Goal: Task Accomplishment & Management: Complete application form

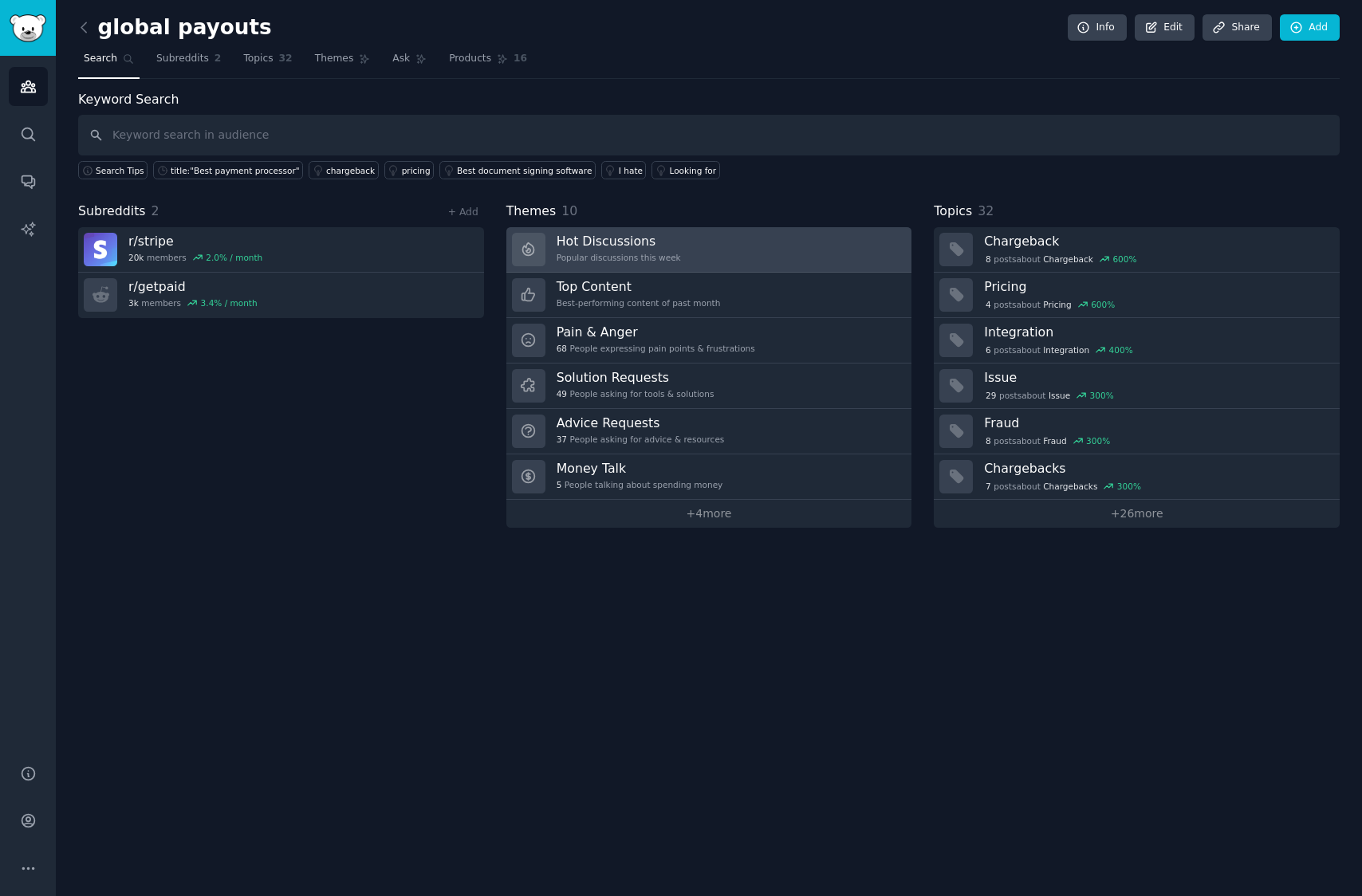
click at [583, 237] on h3 "Hot Discussions" at bounding box center [619, 241] width 125 height 17
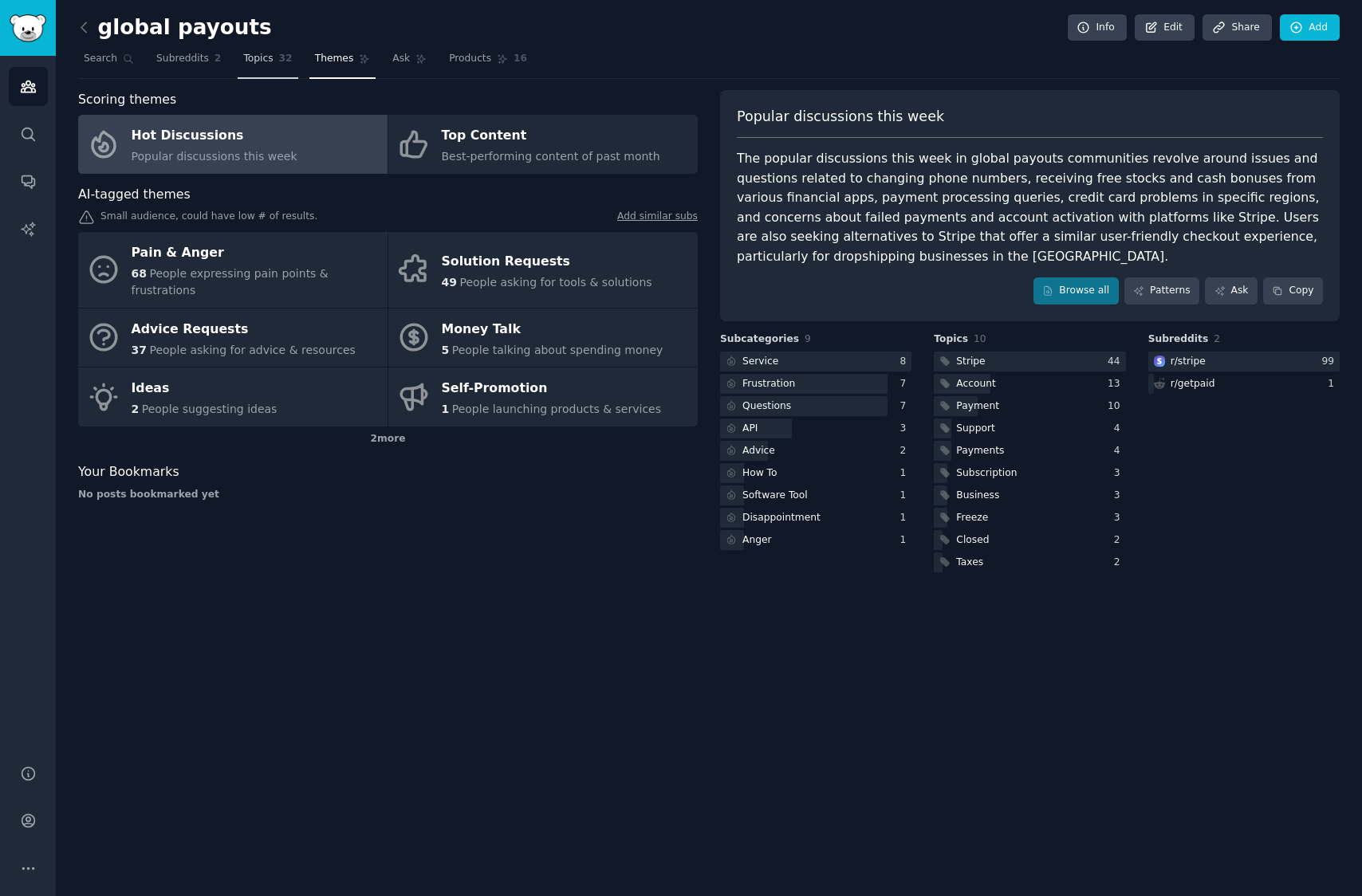
click at [265, 63] on span "Topics" at bounding box center [258, 59] width 30 height 14
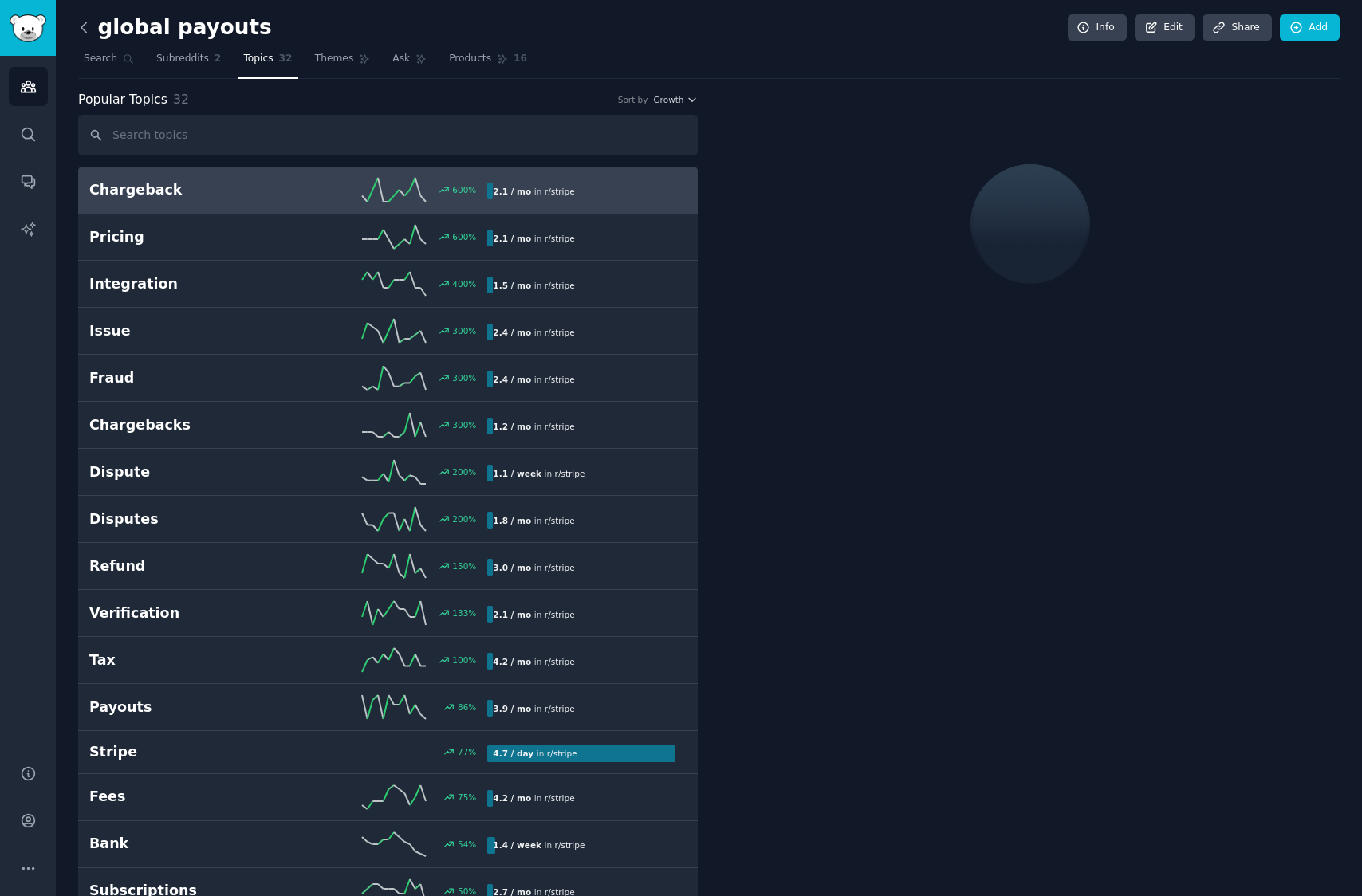
click at [85, 26] on icon at bounding box center [84, 27] width 17 height 17
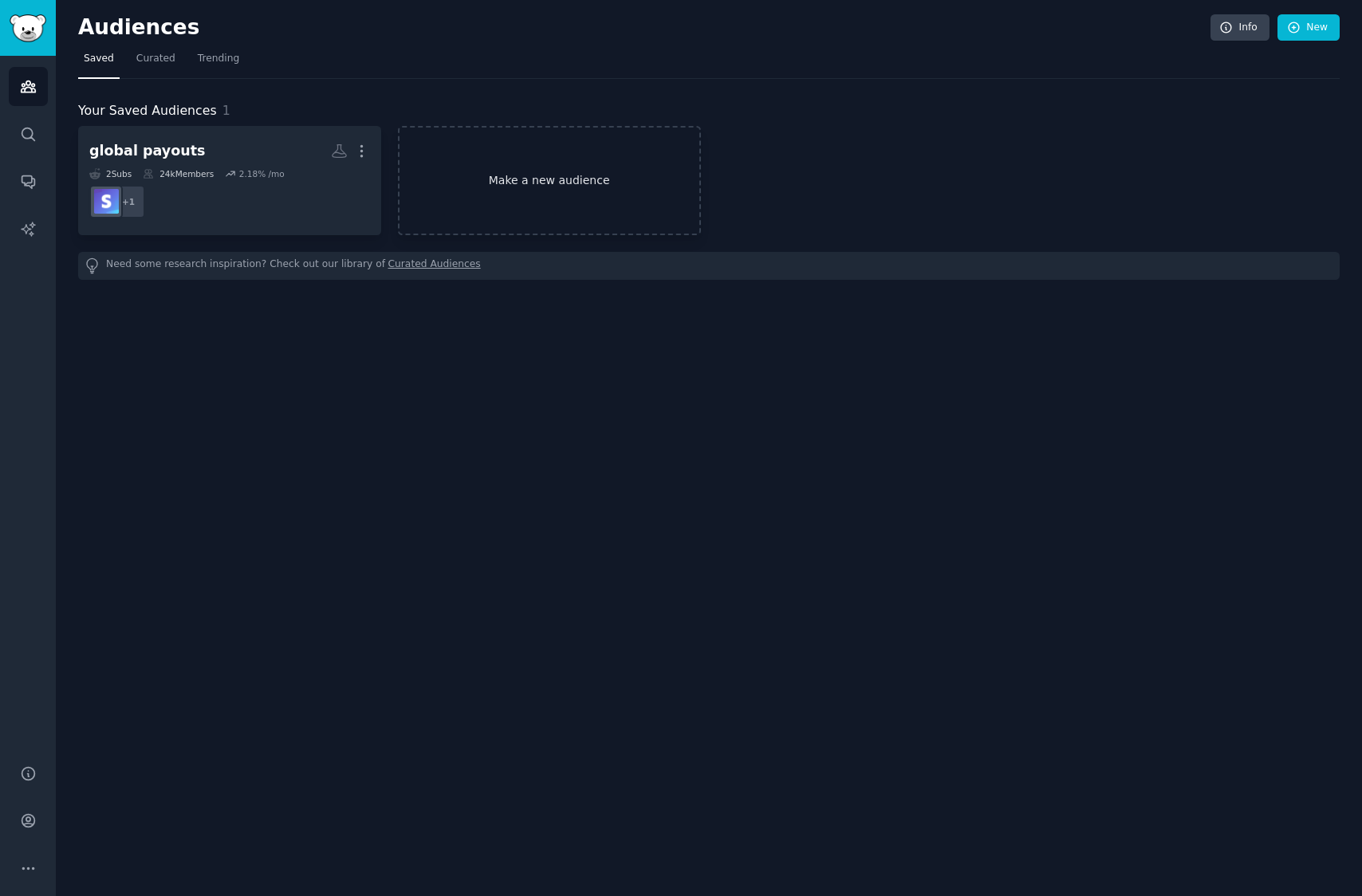
click at [515, 179] on link "Make a new audience" at bounding box center [549, 181] width 303 height 109
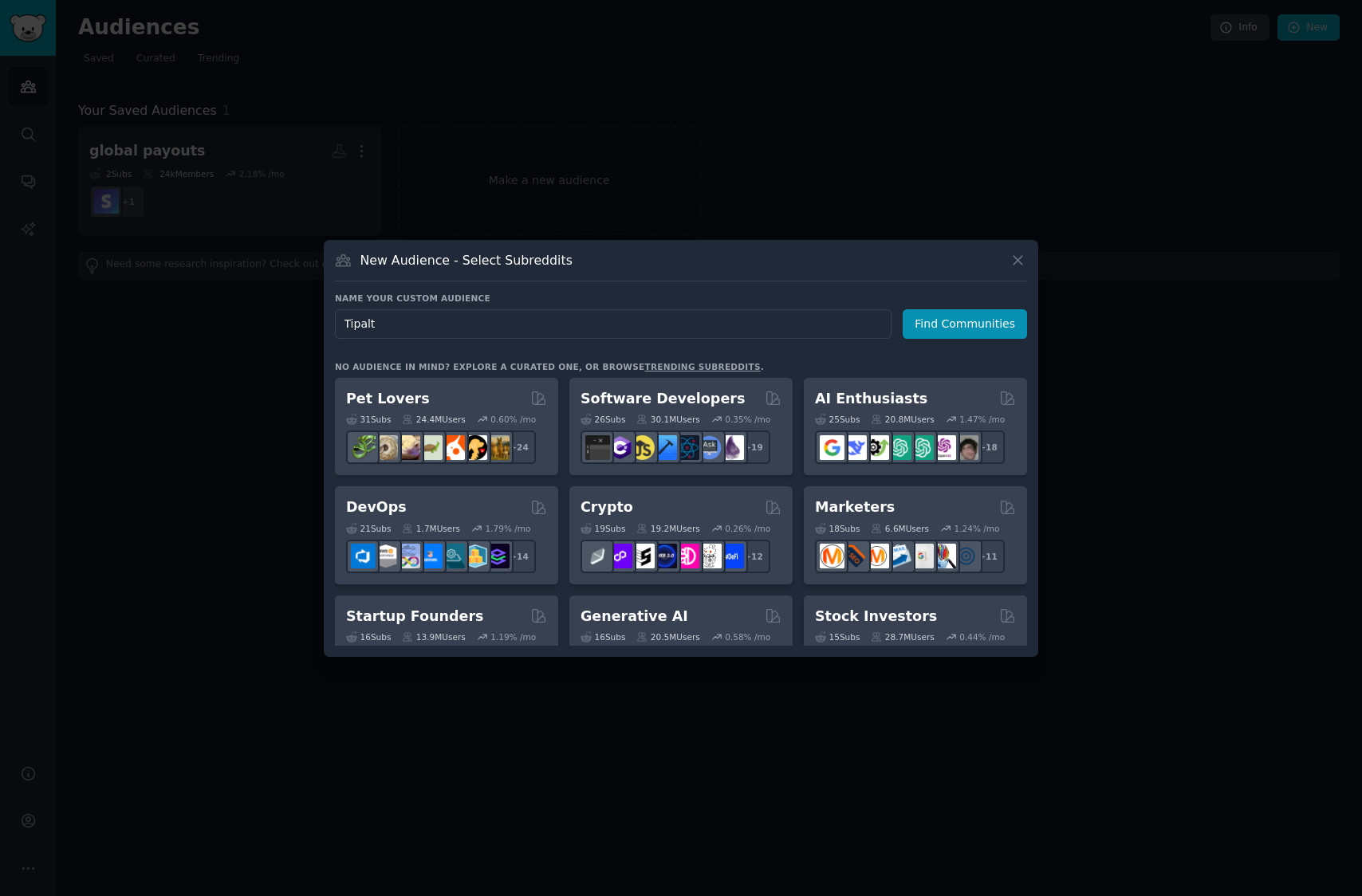
type input "Tipalti"
click button "Find Communities" at bounding box center [965, 324] width 125 height 30
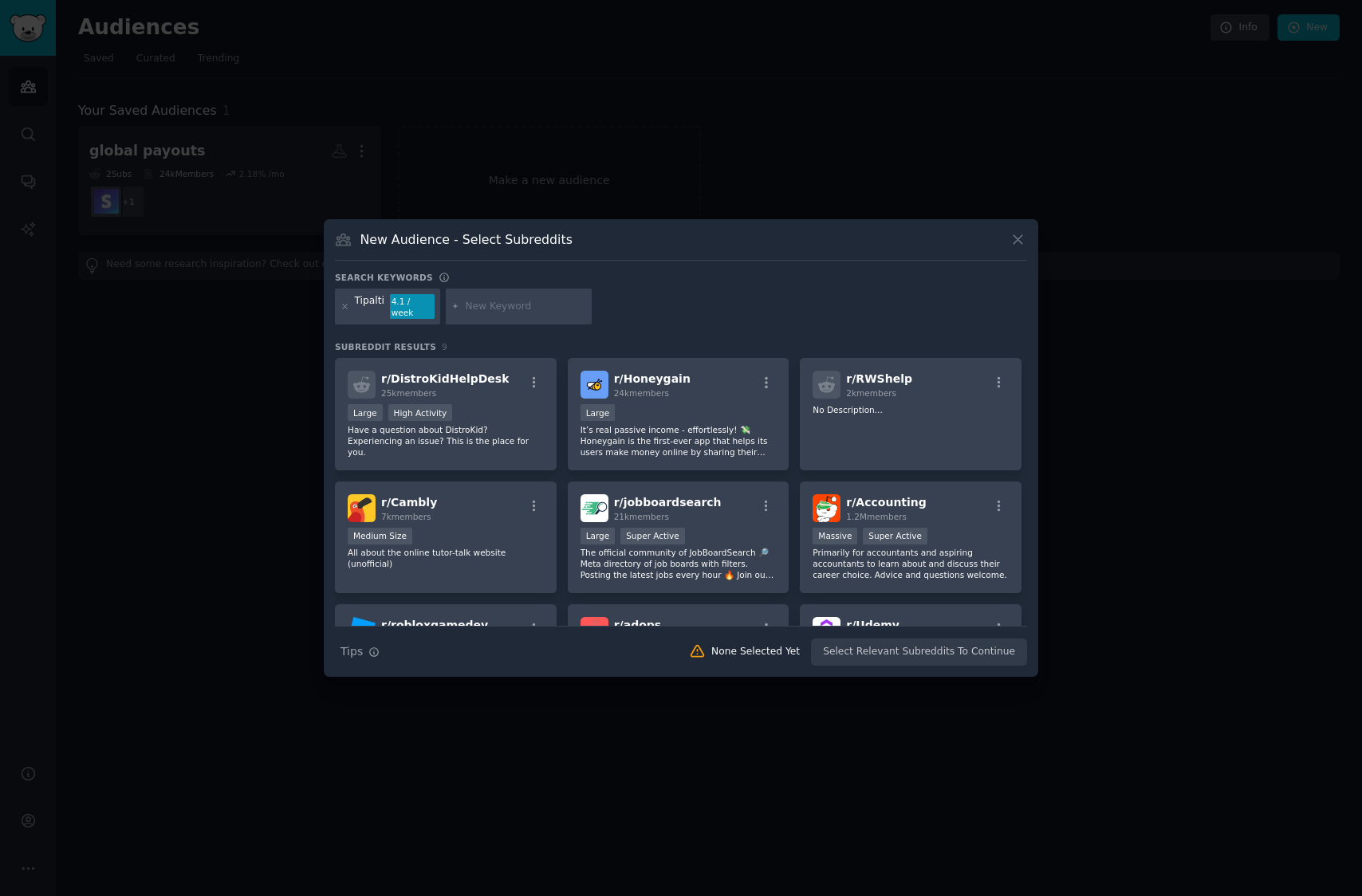
click at [498, 309] on input "text" at bounding box center [525, 307] width 121 height 14
type input "Stripe Connect"
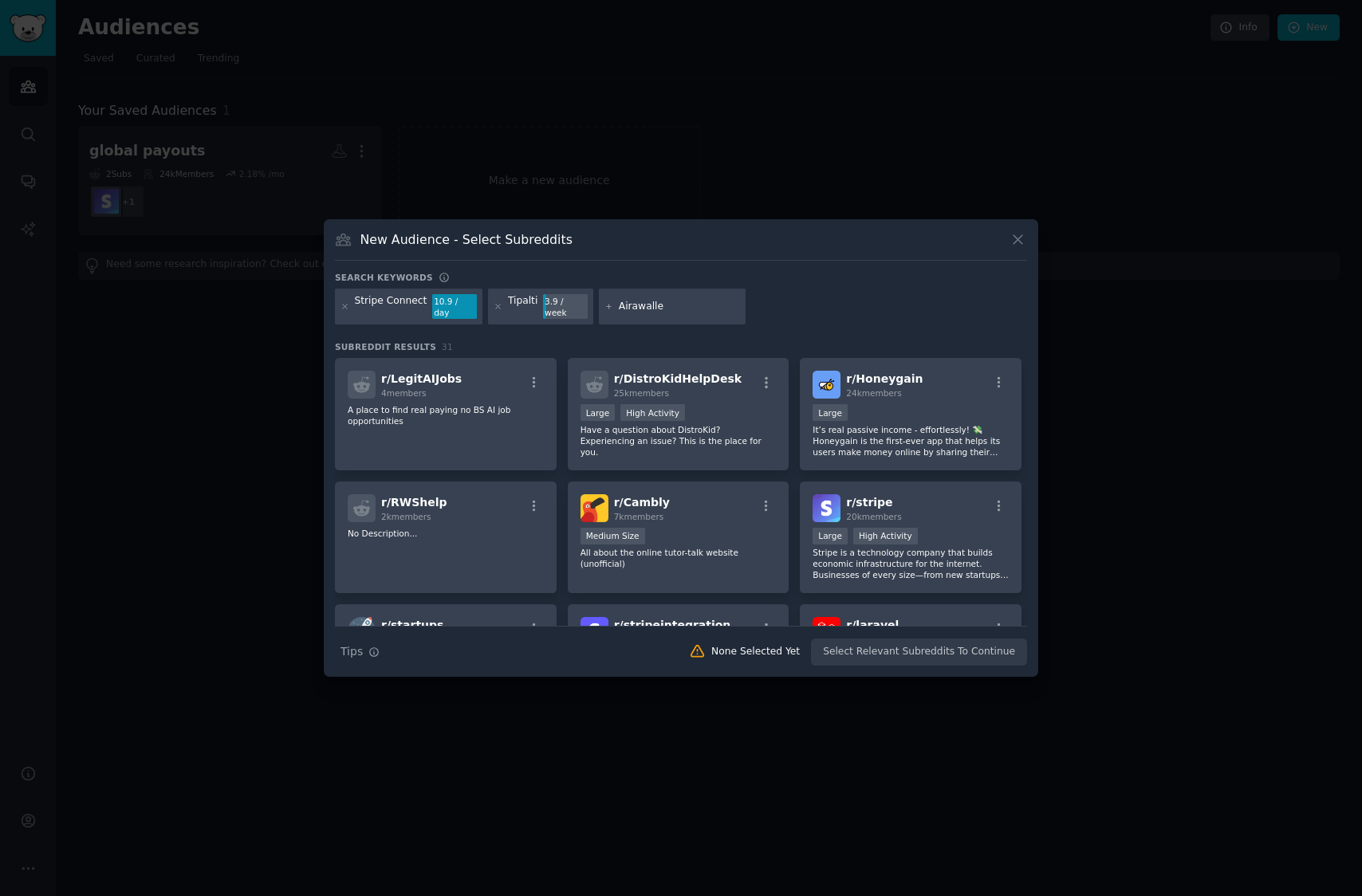
type input "Airawallex"
click at [638, 311] on div "Airawallex" at bounding box center [644, 307] width 50 height 26
click at [605, 304] on icon at bounding box center [609, 306] width 9 height 9
click at [657, 310] on input "text" at bounding box center [680, 307] width 121 height 14
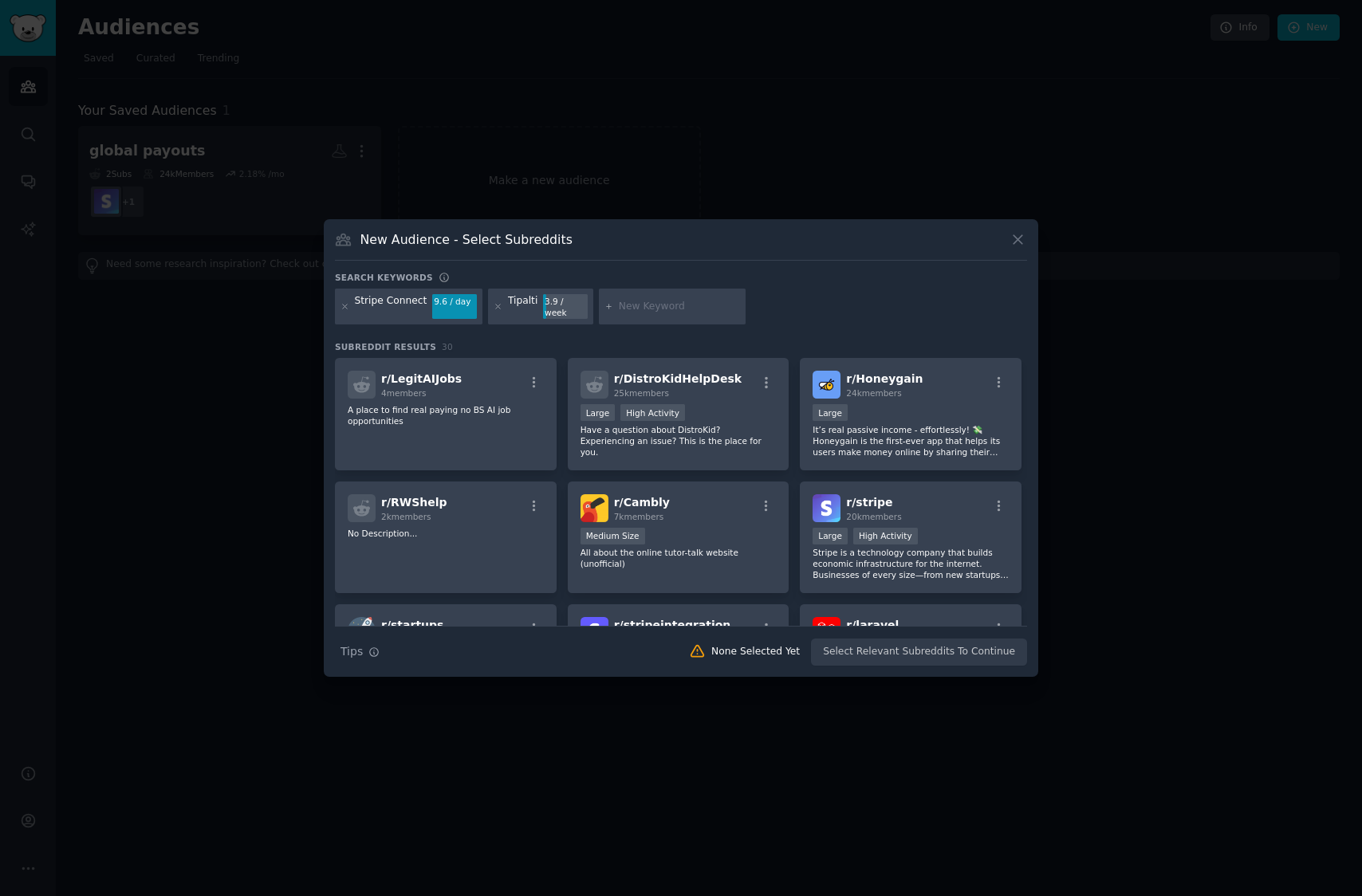
paste input "Airwallex"
type input "Airwallex"
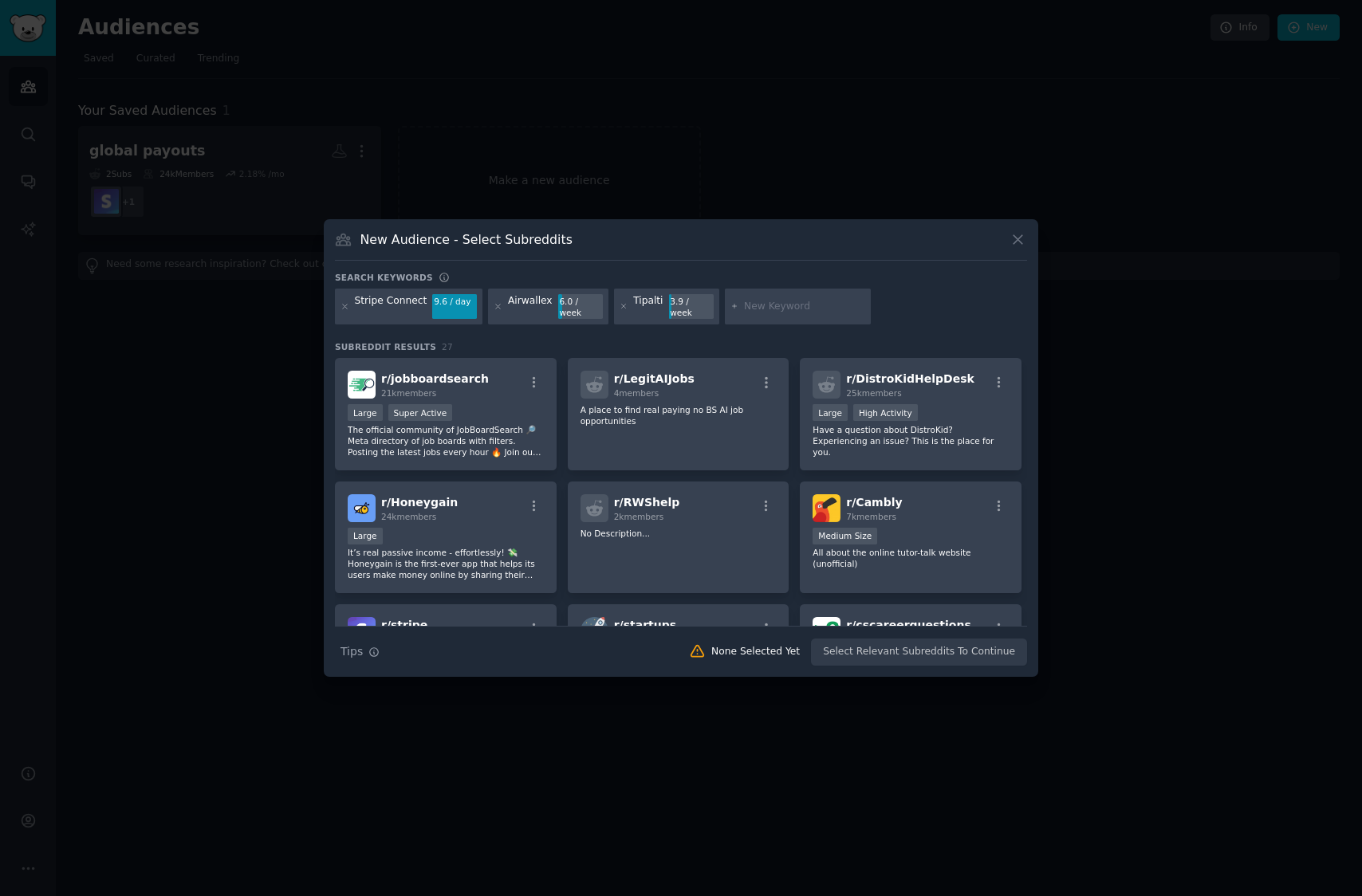
click at [768, 309] on input "text" at bounding box center [804, 307] width 121 height 14
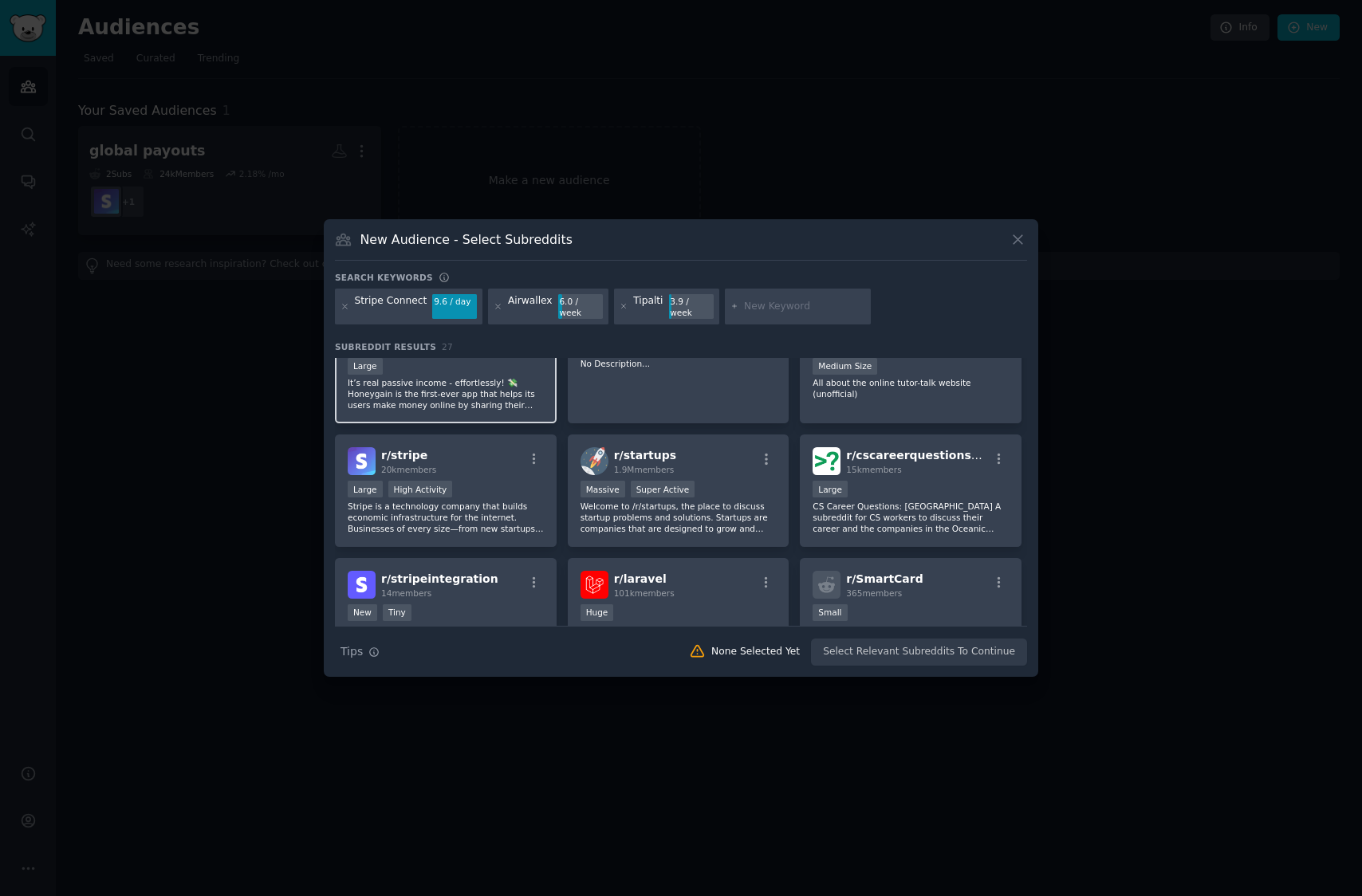
scroll to position [197, 0]
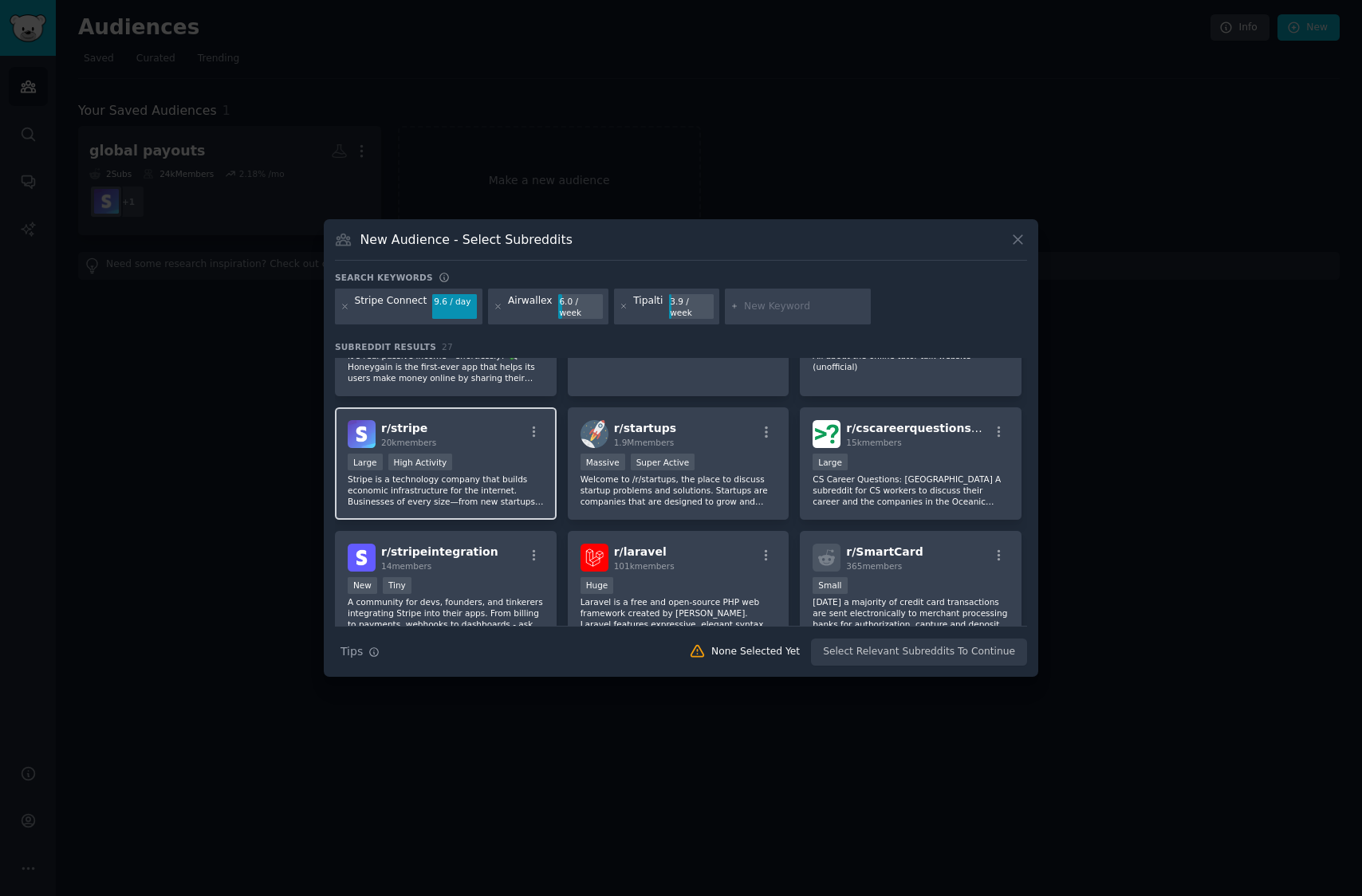
click at [499, 435] on div "r/ stripe 20k members" at bounding box center [446, 434] width 196 height 28
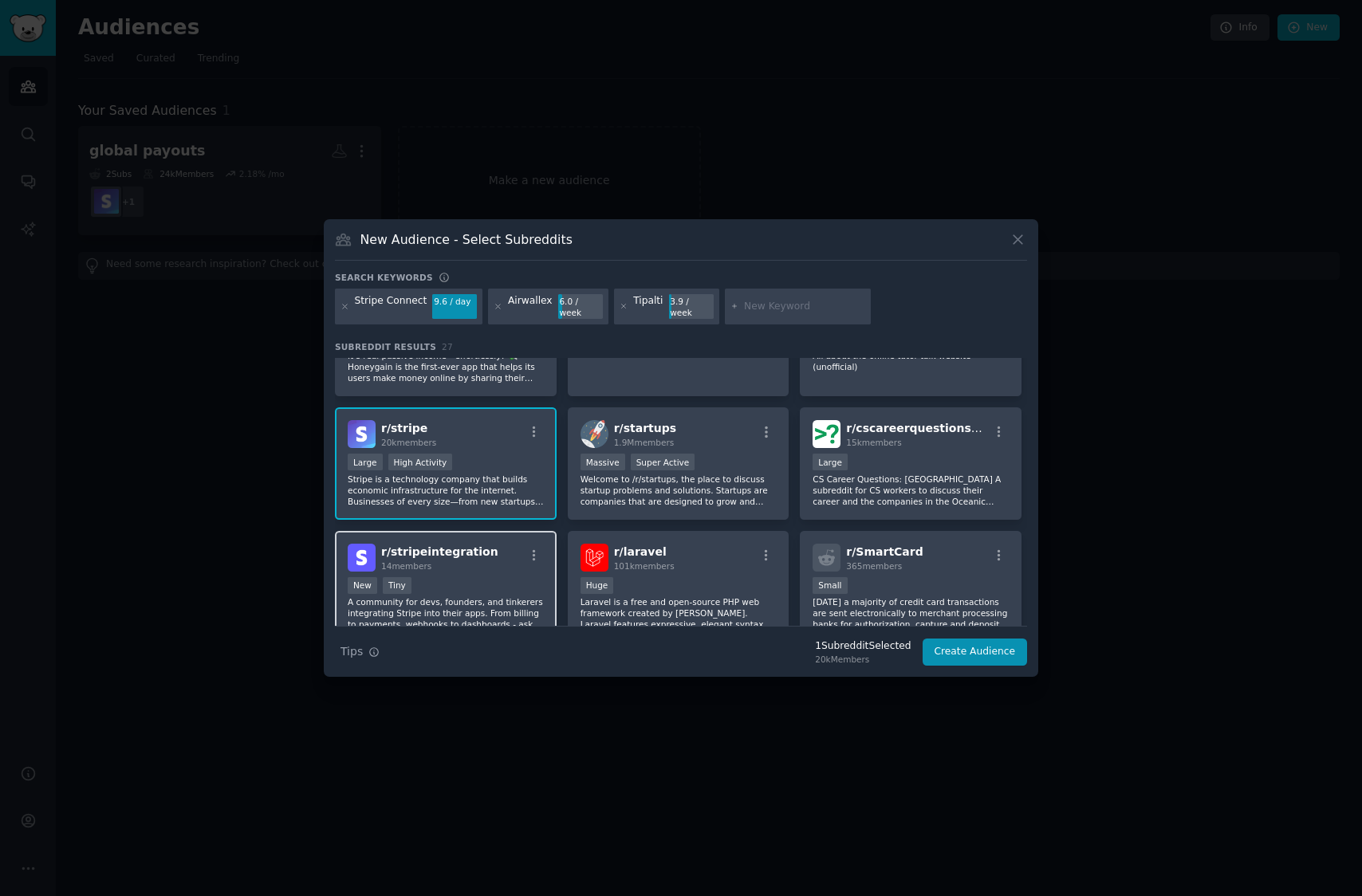
click at [496, 578] on div "New Tiny" at bounding box center [446, 587] width 196 height 20
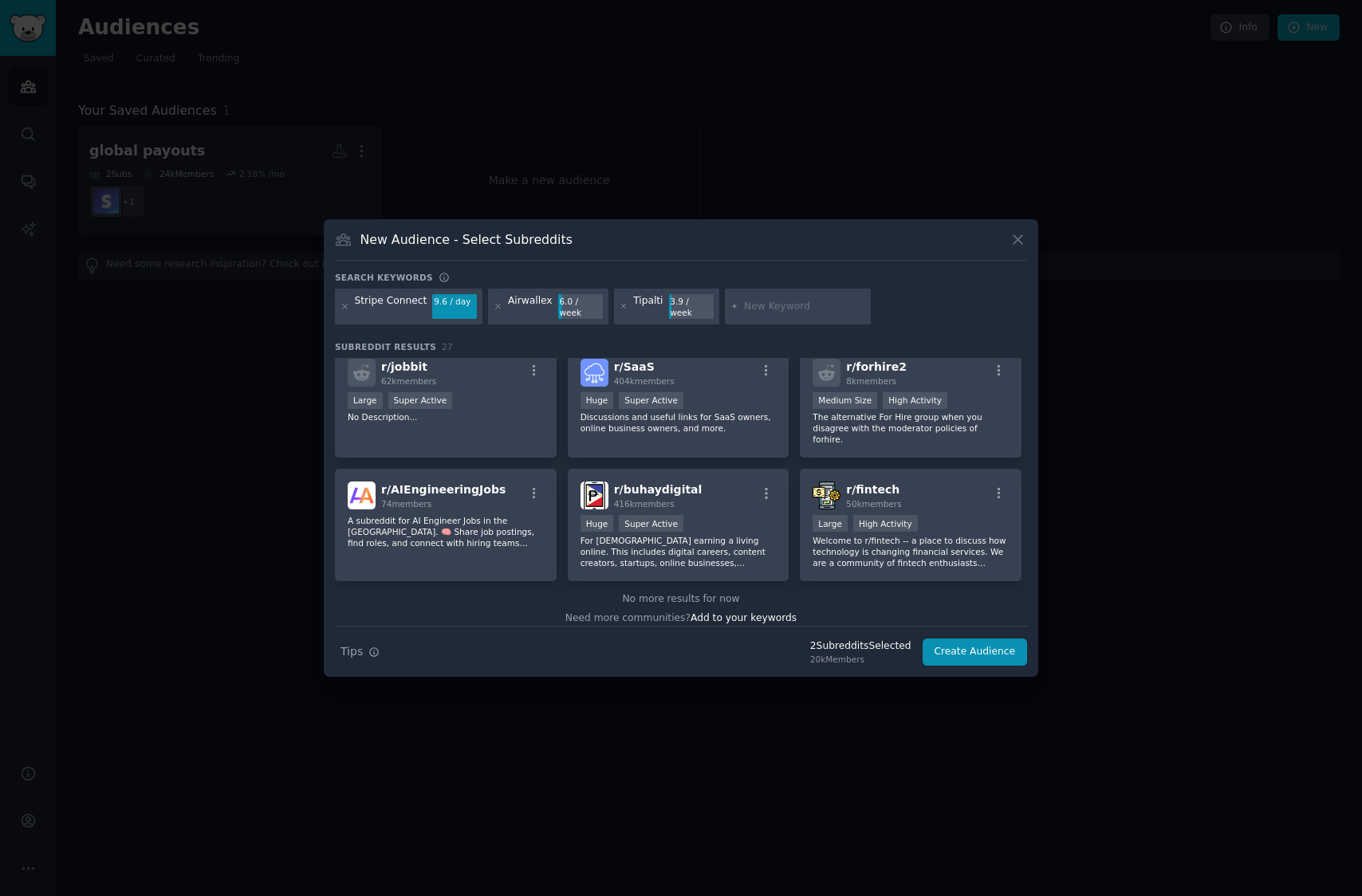
scroll to position [0, 0]
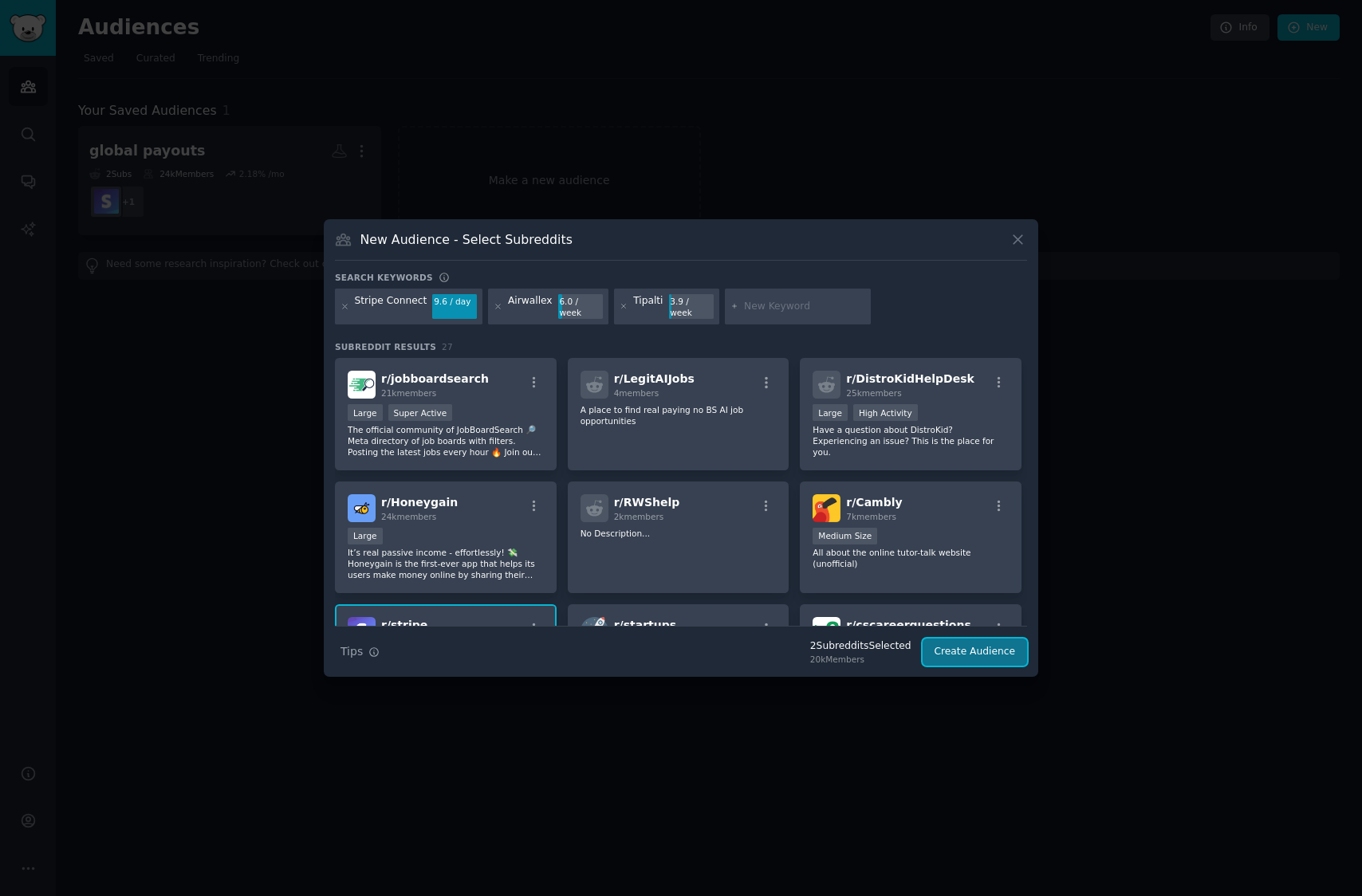
click at [969, 646] on button "Create Audience" at bounding box center [975, 652] width 105 height 27
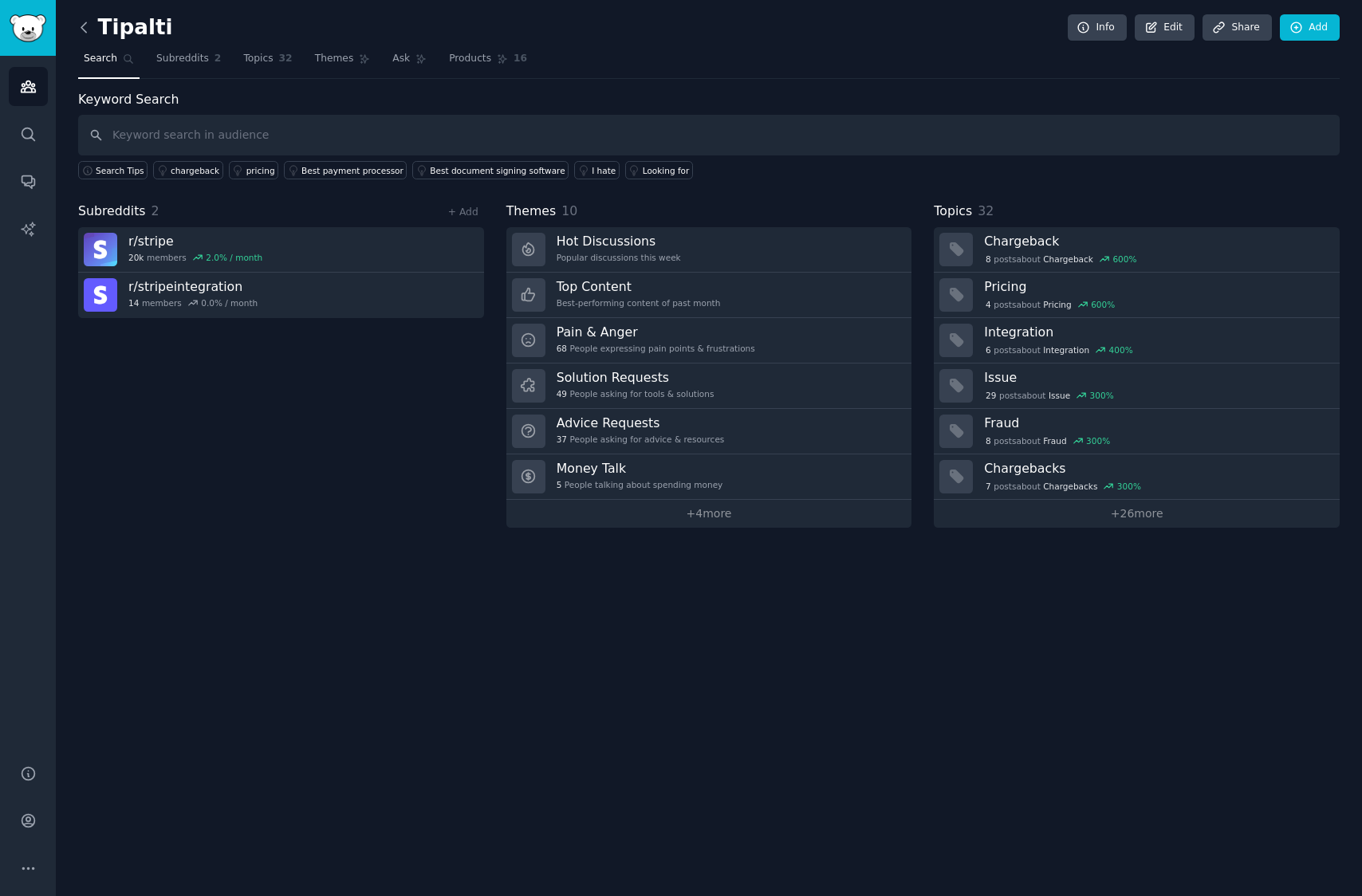
click at [81, 26] on icon at bounding box center [84, 26] width 5 height 9
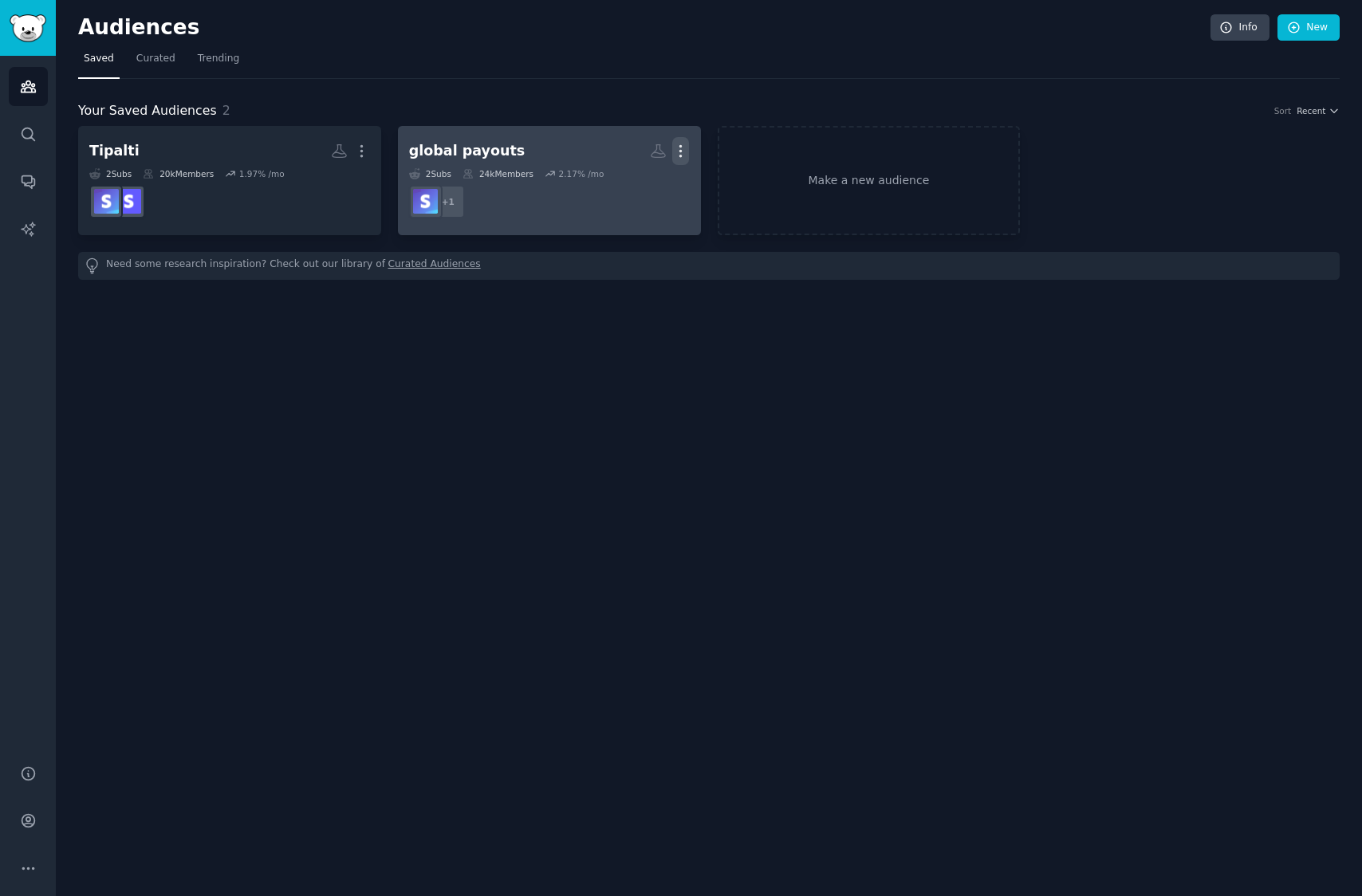
click at [686, 142] on icon "button" at bounding box center [681, 151] width 17 height 17
click at [627, 181] on p "Delete" at bounding box center [637, 185] width 37 height 17
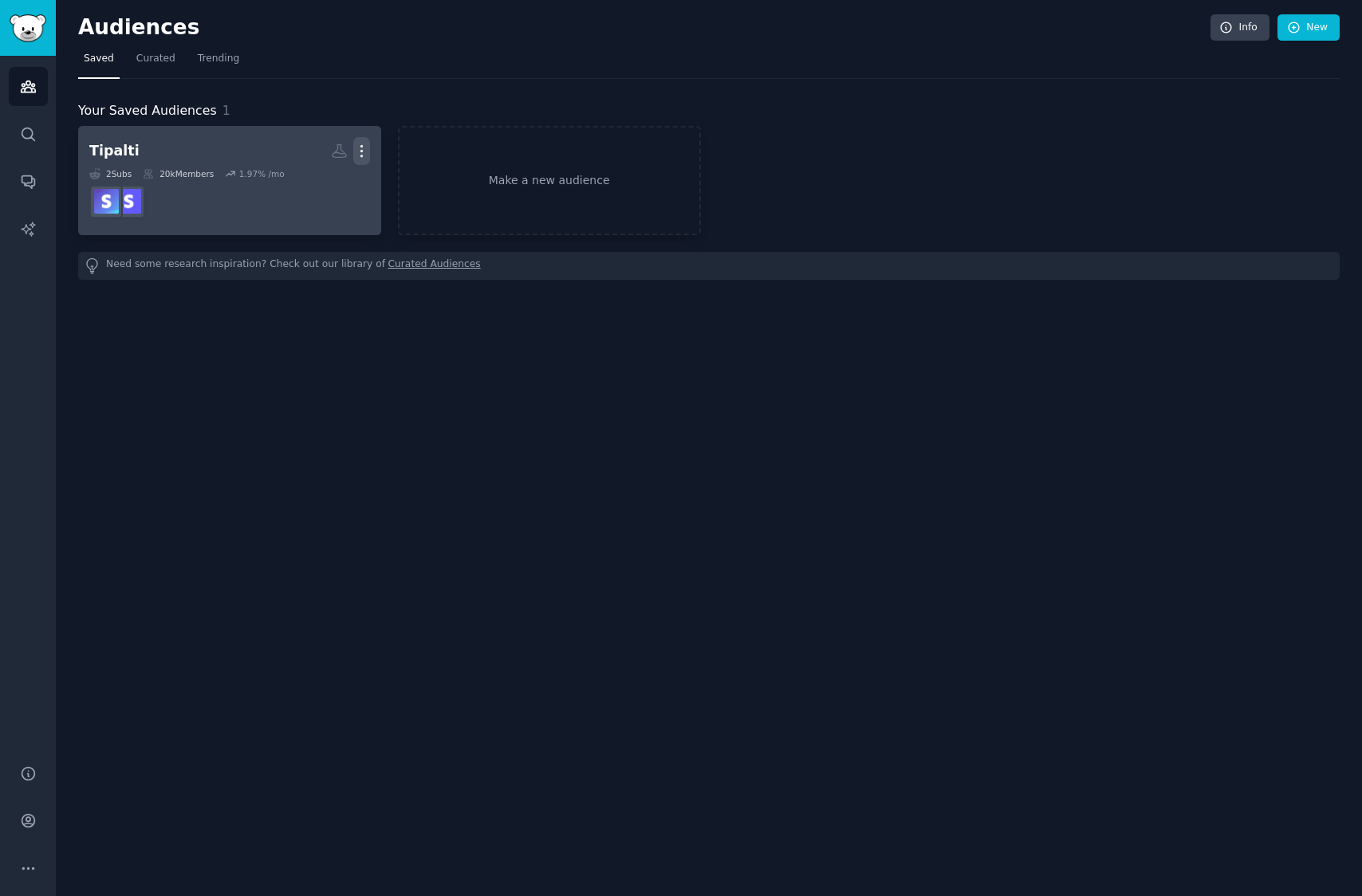
click at [367, 139] on button "More" at bounding box center [362, 151] width 17 height 28
click at [322, 171] on div "Delete" at bounding box center [306, 184] width 76 height 33
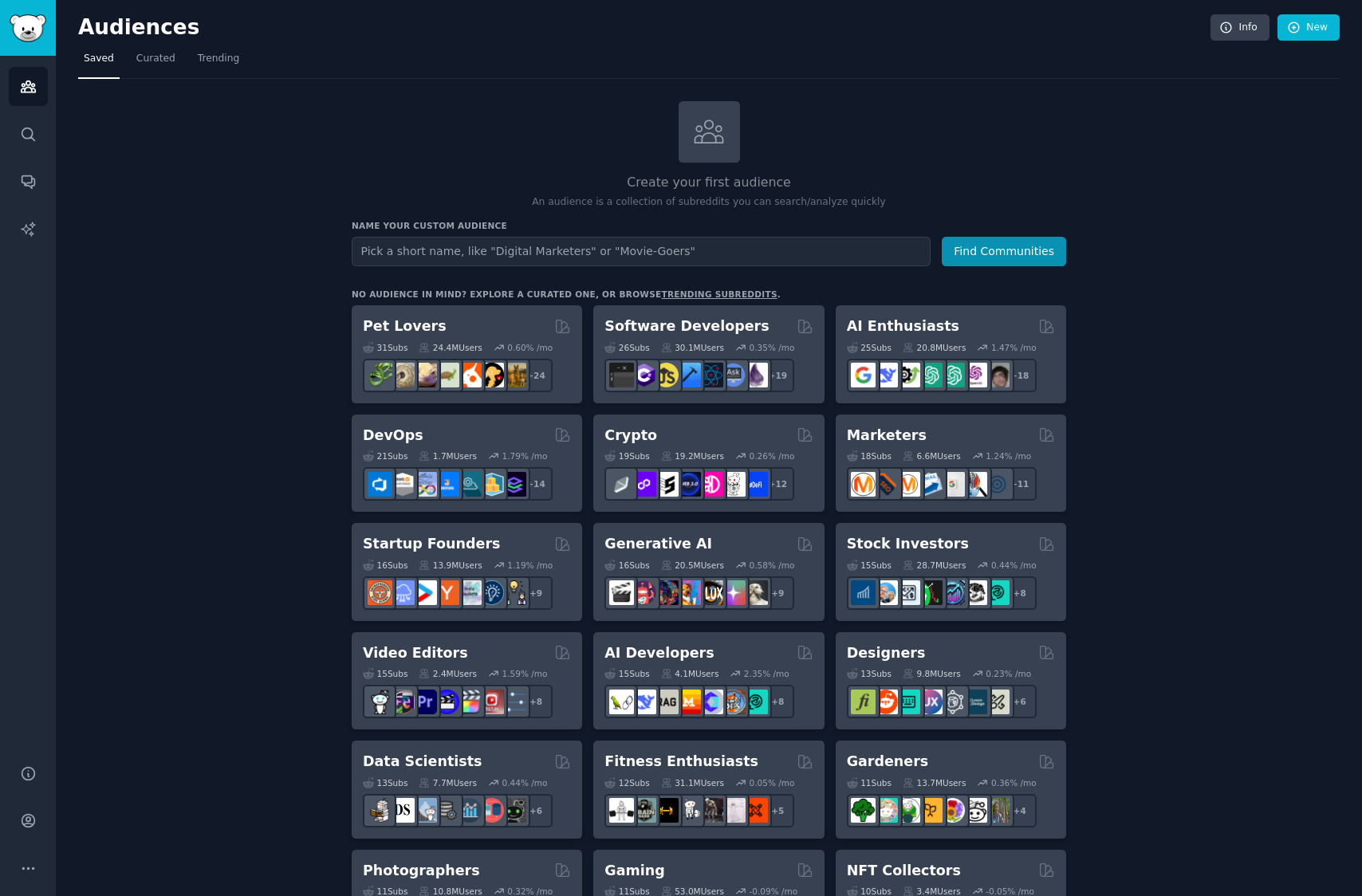
click at [600, 250] on input "text" at bounding box center [640, 251] width 579 height 30
type input "F"
click at [32, 124] on link "Search" at bounding box center [28, 135] width 39 height 39
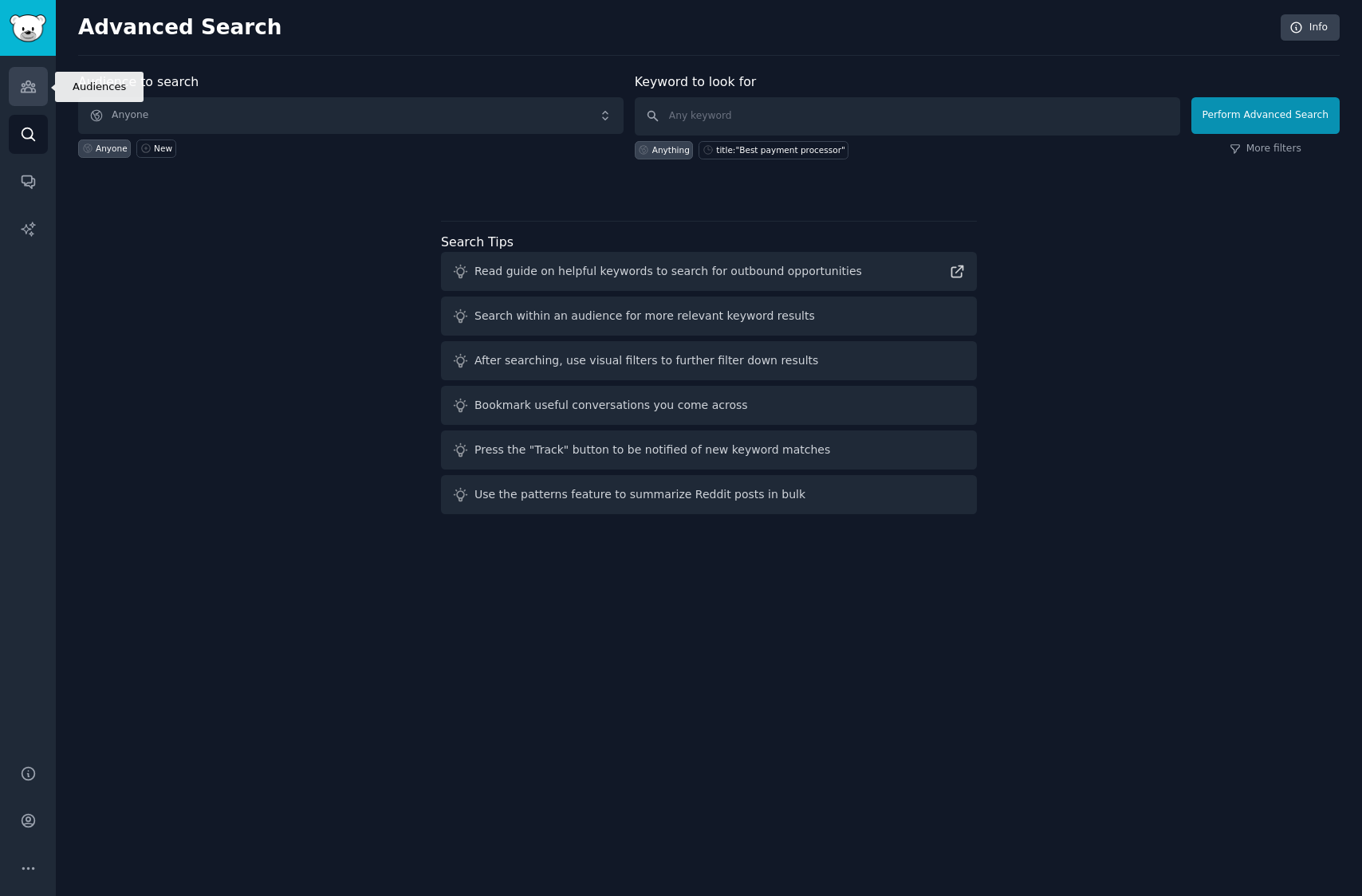
click at [36, 90] on icon "Sidebar" at bounding box center [28, 87] width 17 height 17
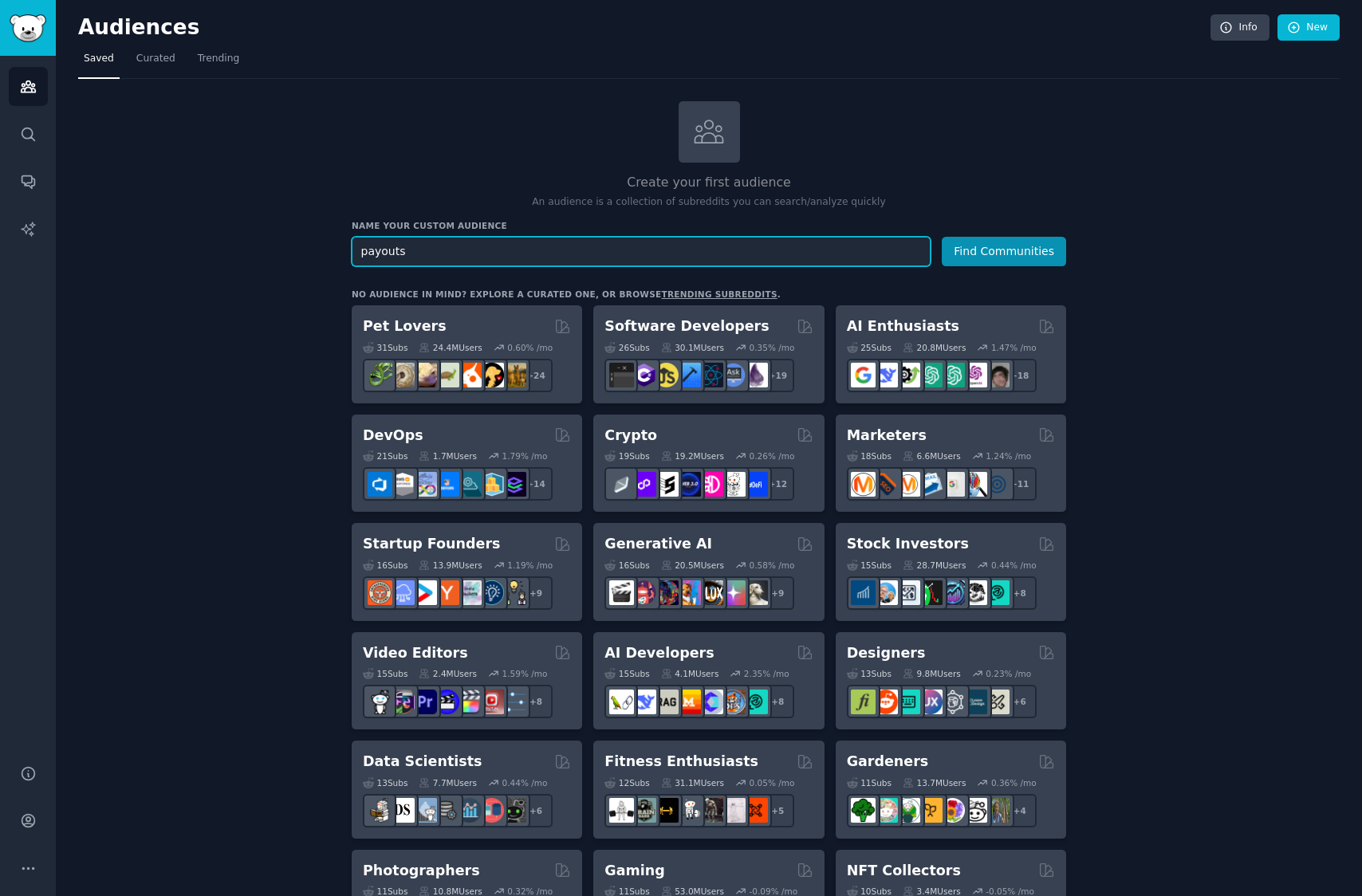
type input "payouts"
click at [942, 237] on button "Find Communities" at bounding box center [1004, 251] width 125 height 30
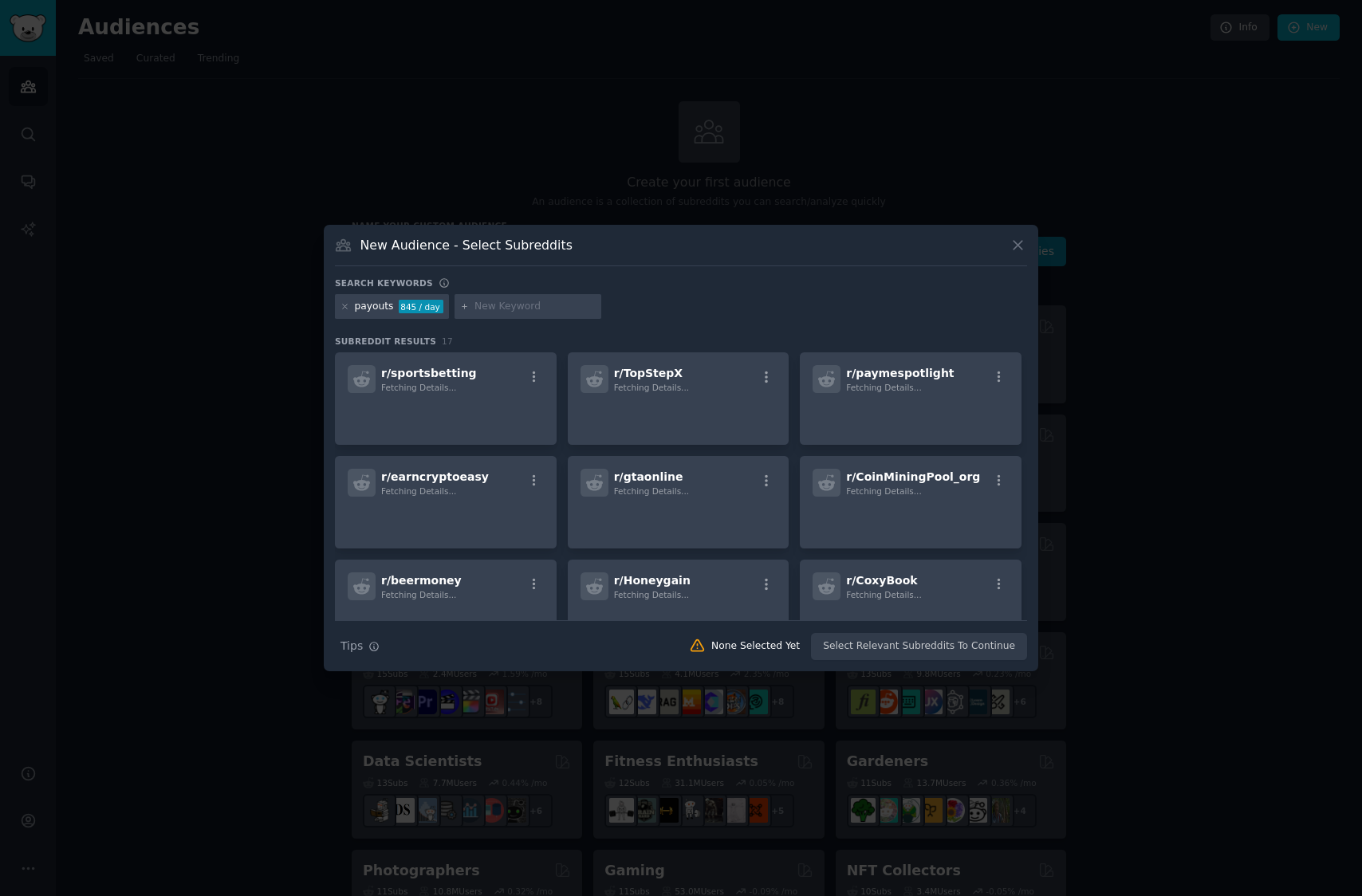
click at [360, 304] on div "payouts" at bounding box center [374, 307] width 39 height 14
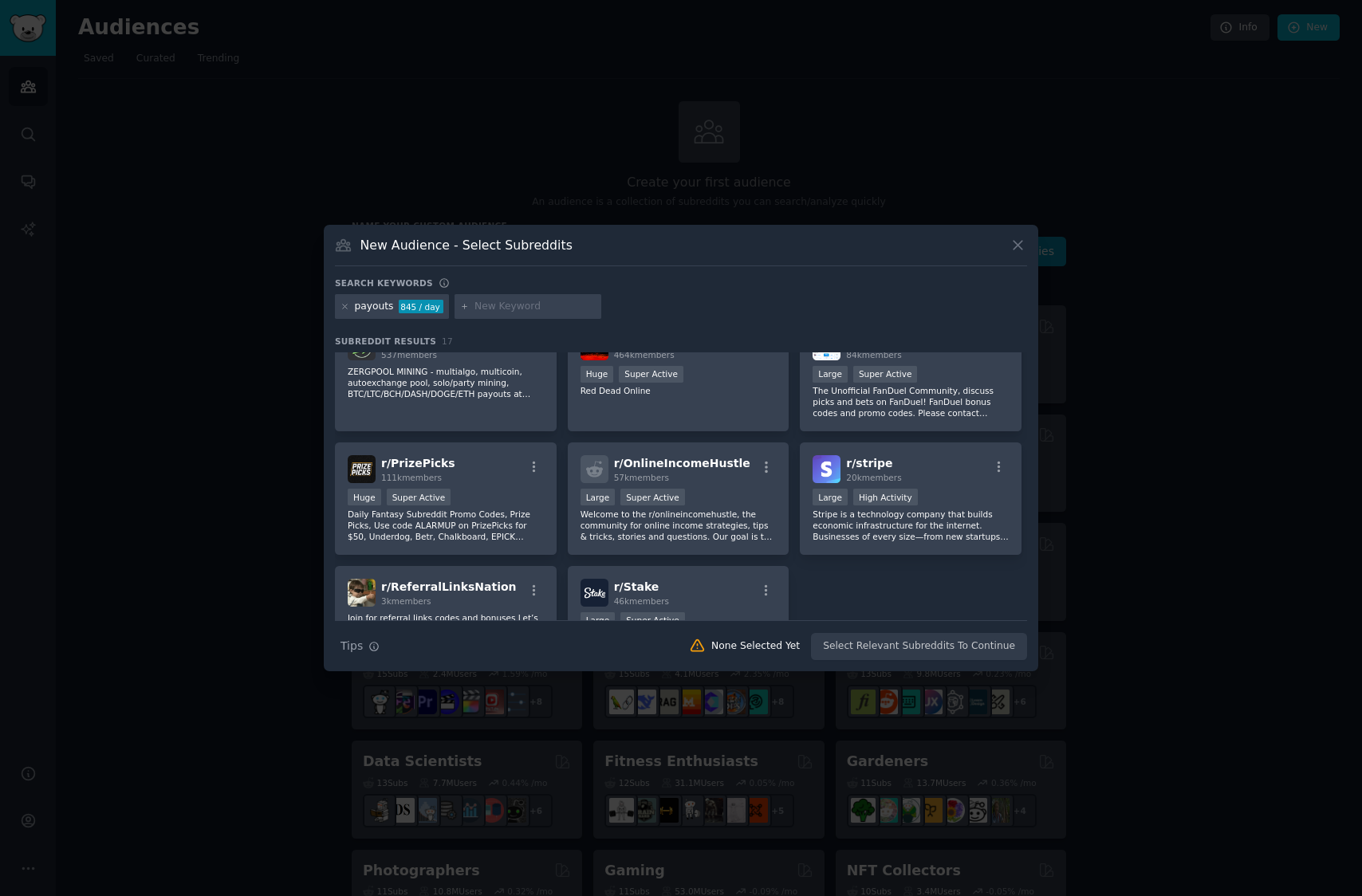
scroll to position [404, 0]
click at [858, 518] on p "Stripe is a technology company that builds economic infrastructure for the inte…" at bounding box center [911, 523] width 196 height 33
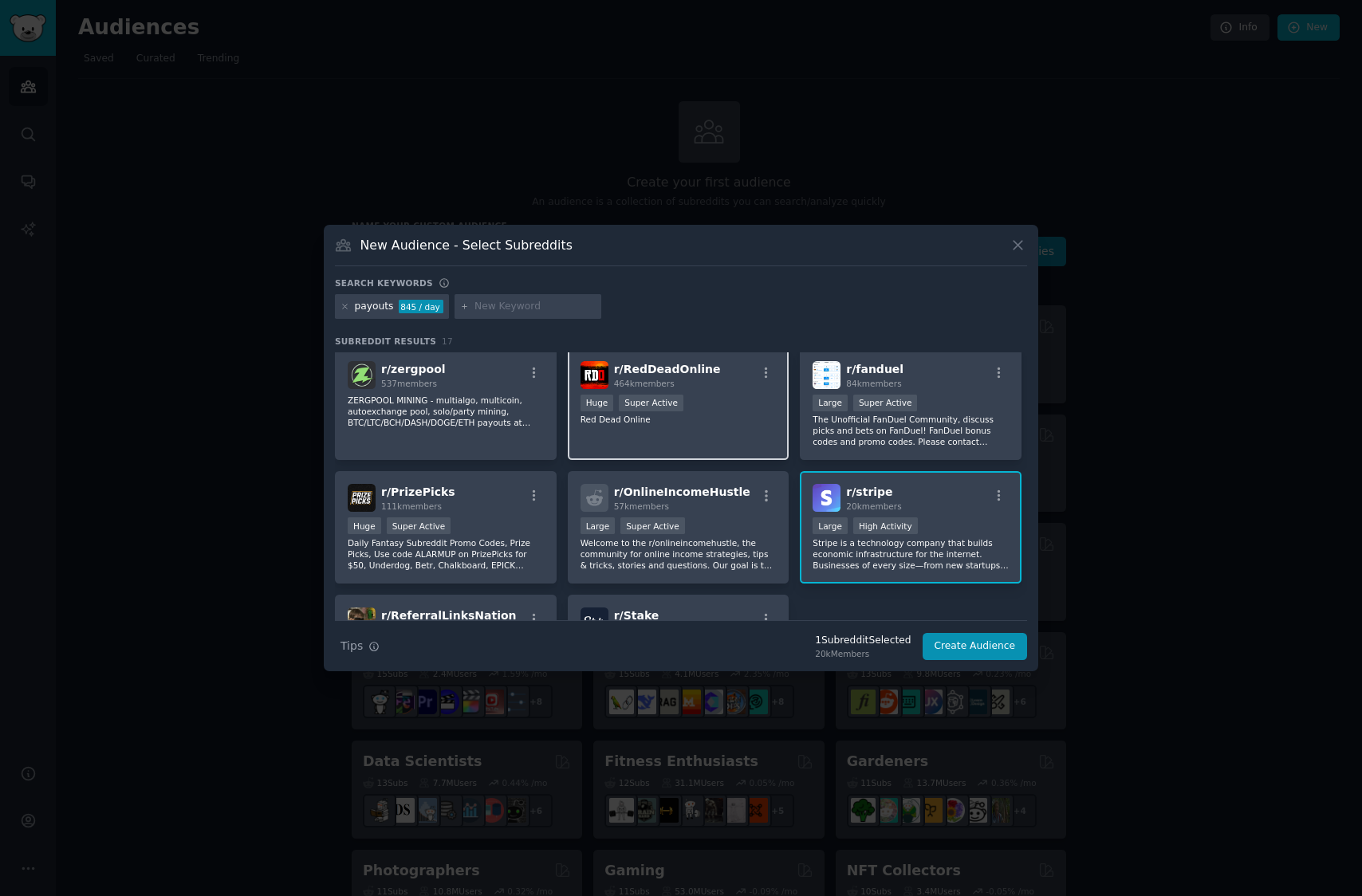
scroll to position [375, 0]
click at [371, 304] on div "payouts" at bounding box center [374, 307] width 39 height 14
click at [347, 309] on icon at bounding box center [345, 306] width 9 height 9
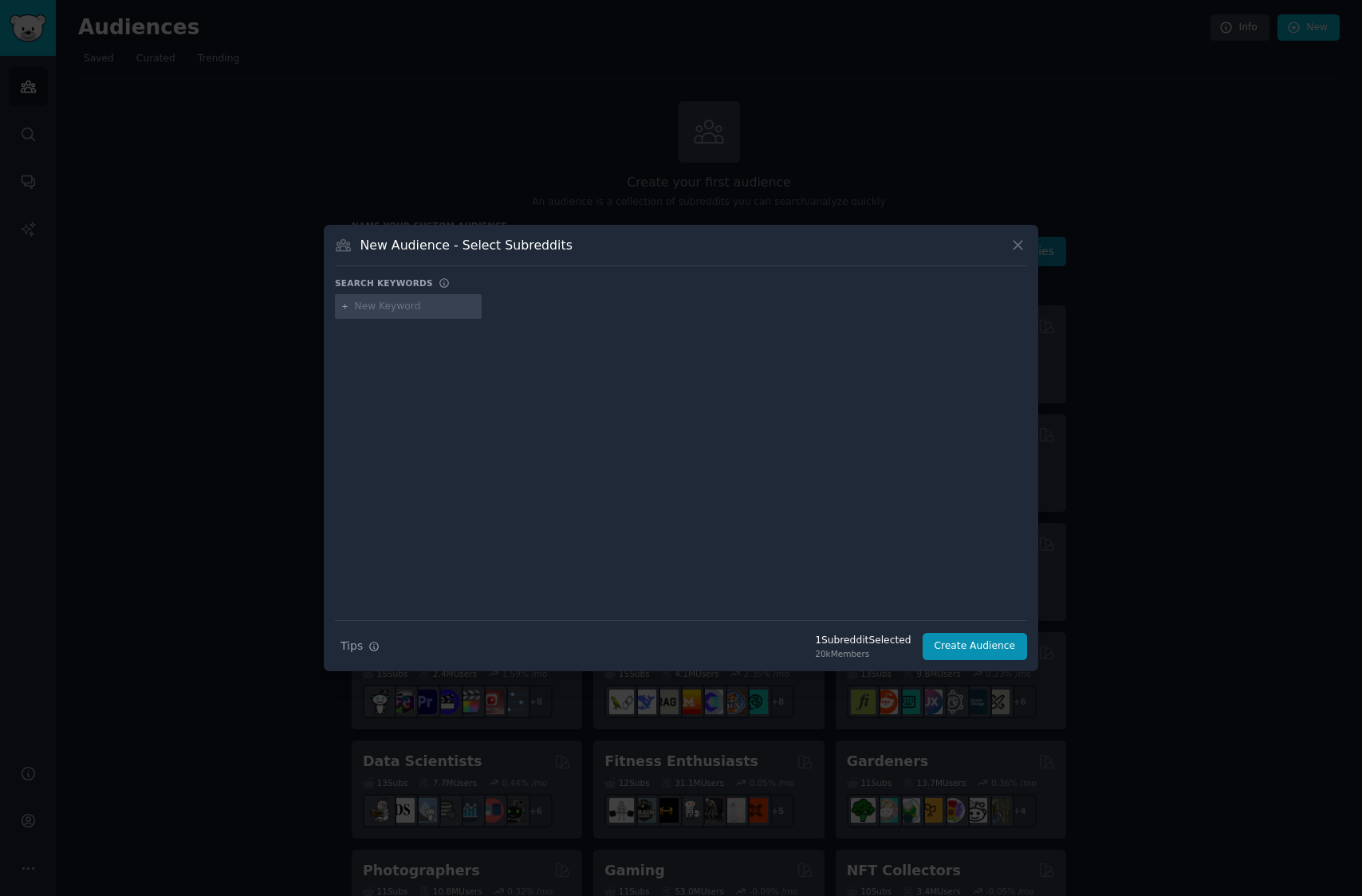
click at [374, 309] on input "text" at bounding box center [415, 307] width 121 height 14
type input "marketplace"
type input "envato"
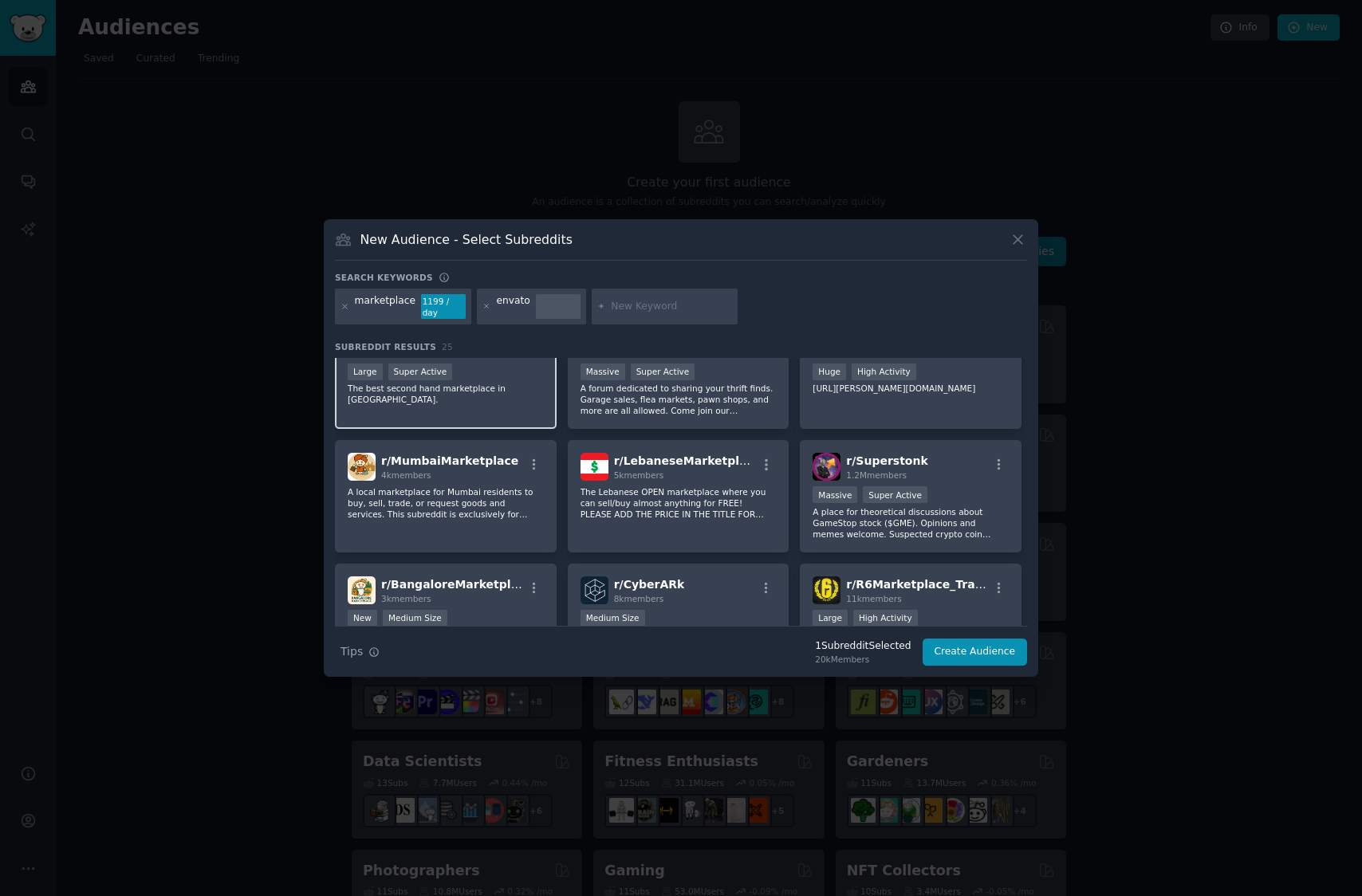
scroll to position [165, 0]
click at [380, 304] on div "marketplace" at bounding box center [385, 307] width 61 height 26
click at [615, 312] on input "text" at bounding box center [671, 307] width 121 height 14
click at [341, 304] on icon at bounding box center [345, 306] width 9 height 9
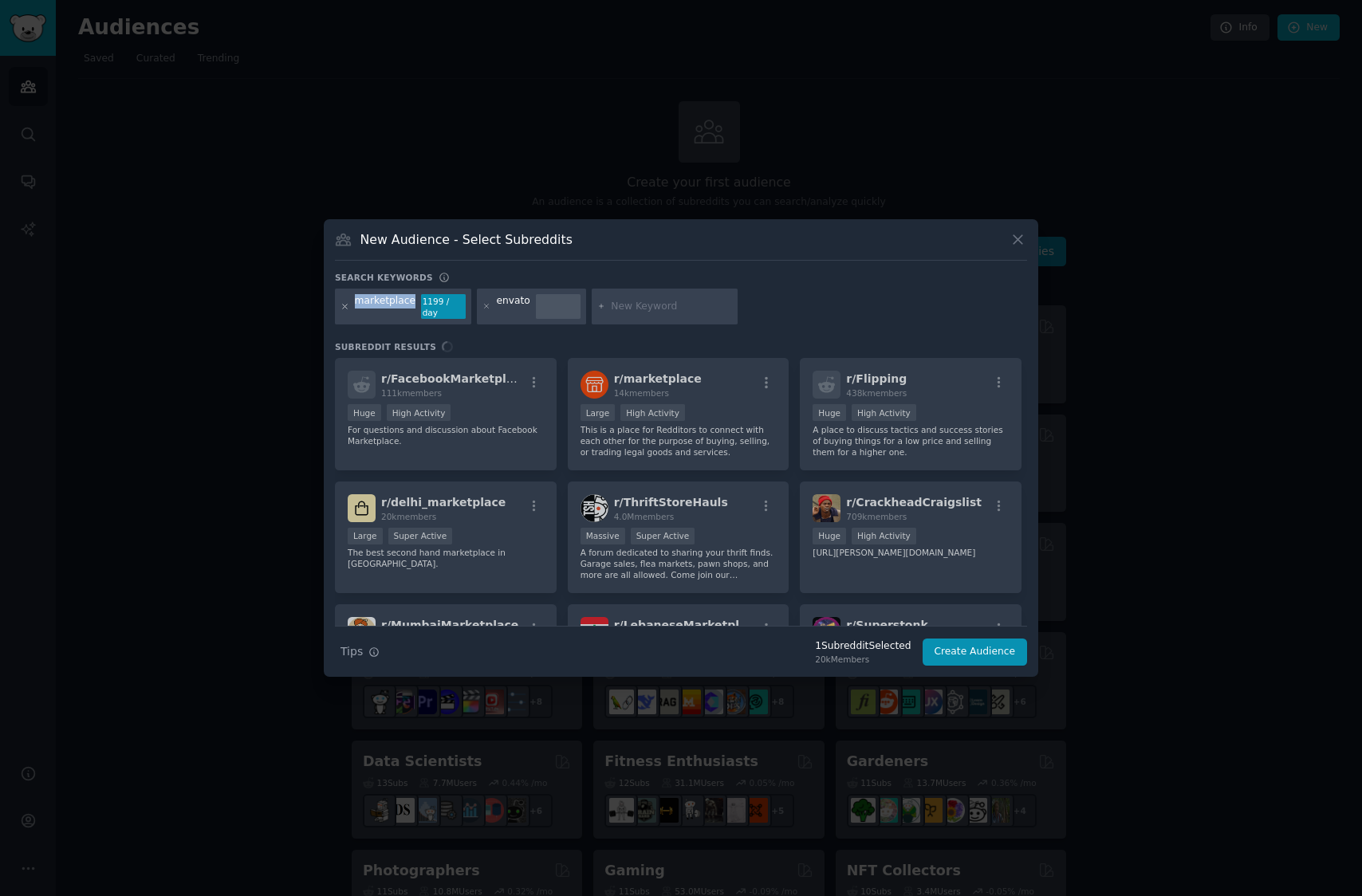
click at [343, 304] on icon at bounding box center [345, 306] width 4 height 4
click at [344, 304] on icon at bounding box center [345, 306] width 9 height 9
click at [345, 306] on icon at bounding box center [345, 306] width 4 height 4
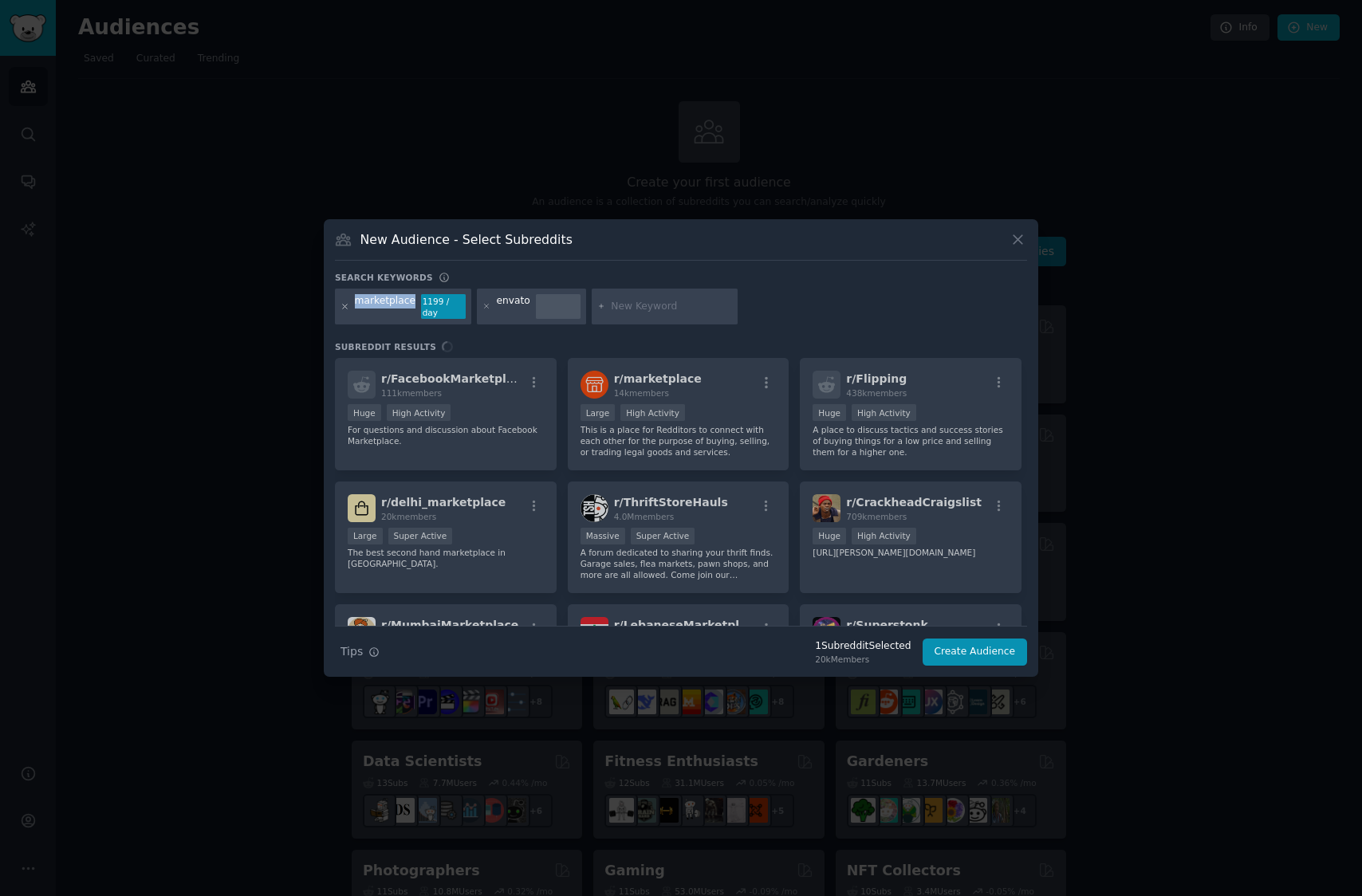
click at [345, 306] on icon at bounding box center [345, 306] width 4 height 4
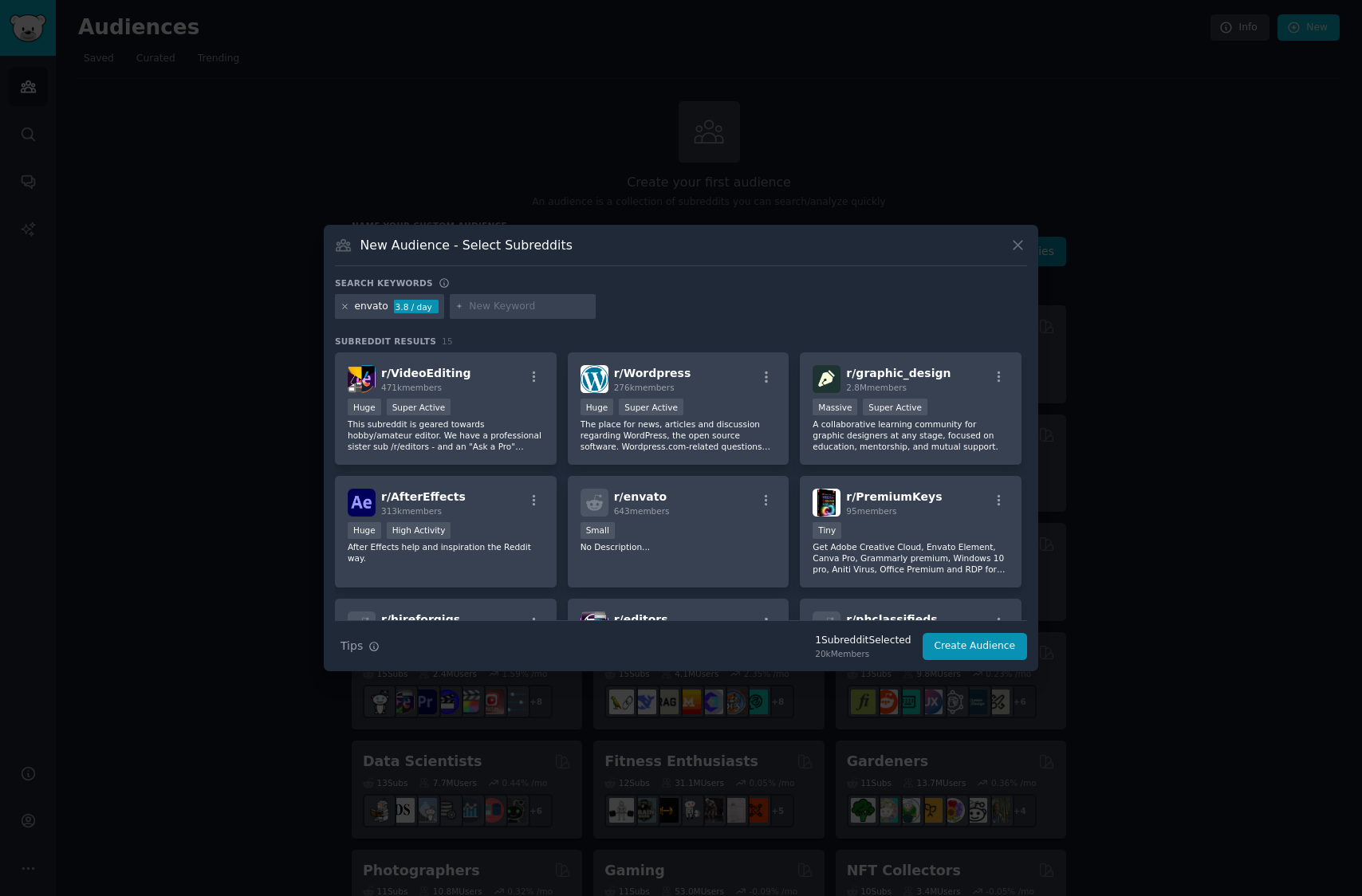
click at [346, 304] on icon at bounding box center [345, 306] width 4 height 4
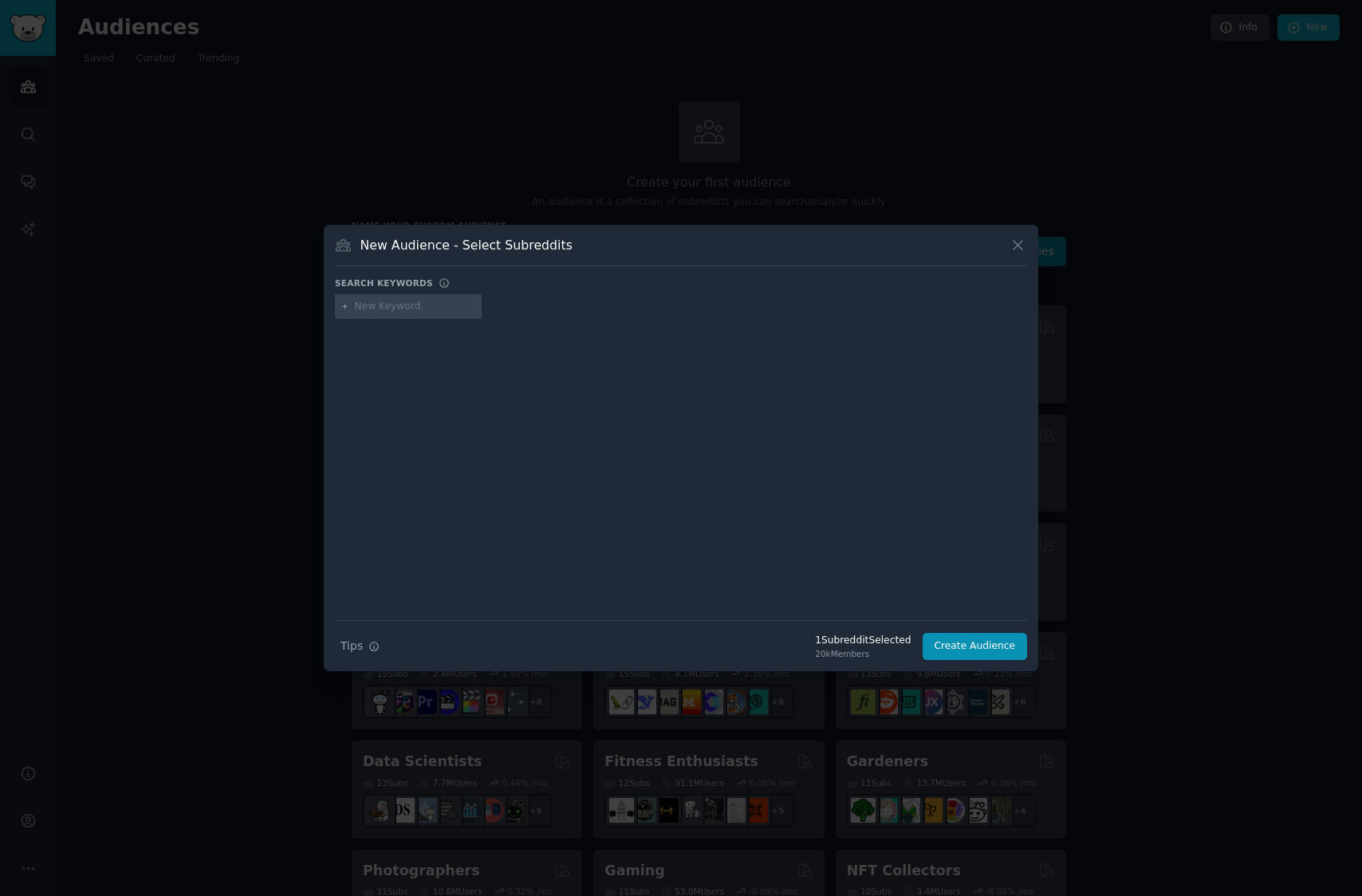
click at [423, 308] on input "text" at bounding box center [415, 307] width 121 height 14
type input "Freelancing"
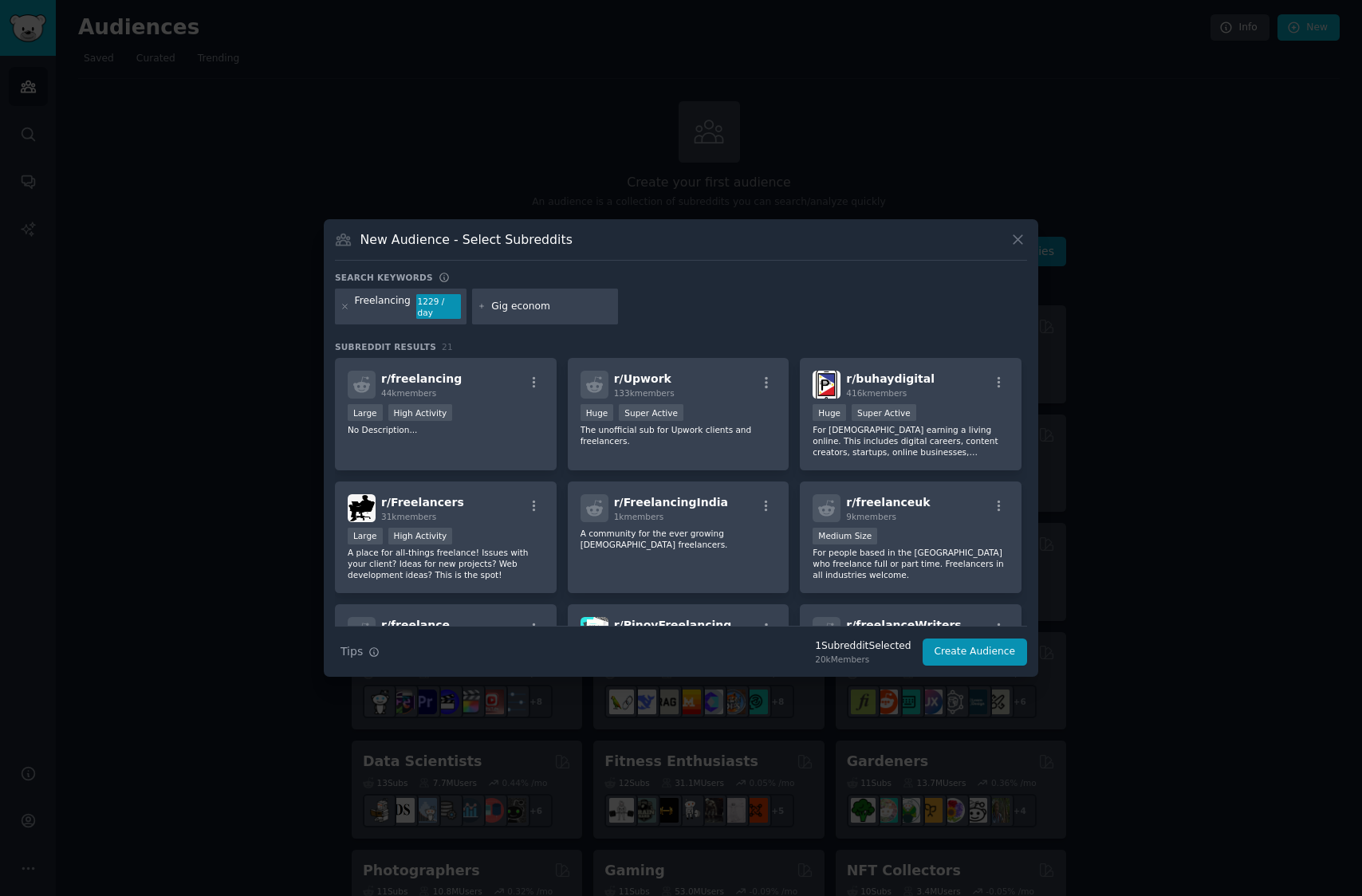
type input "Gig economy"
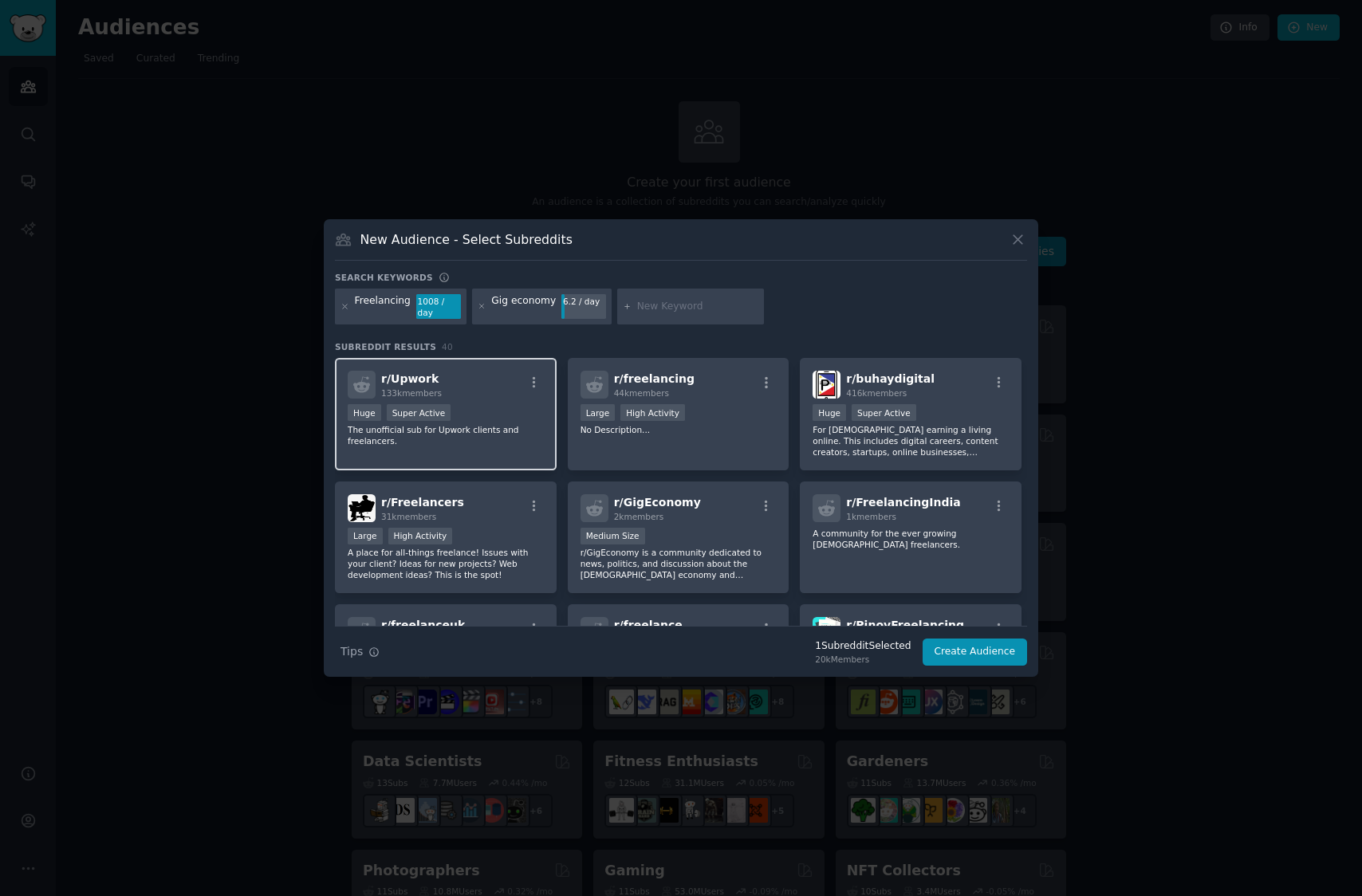
click at [482, 401] on div "r/ Upwork 133k members Huge Super Active The unofficial sub for Upwork clients …" at bounding box center [446, 414] width 222 height 113
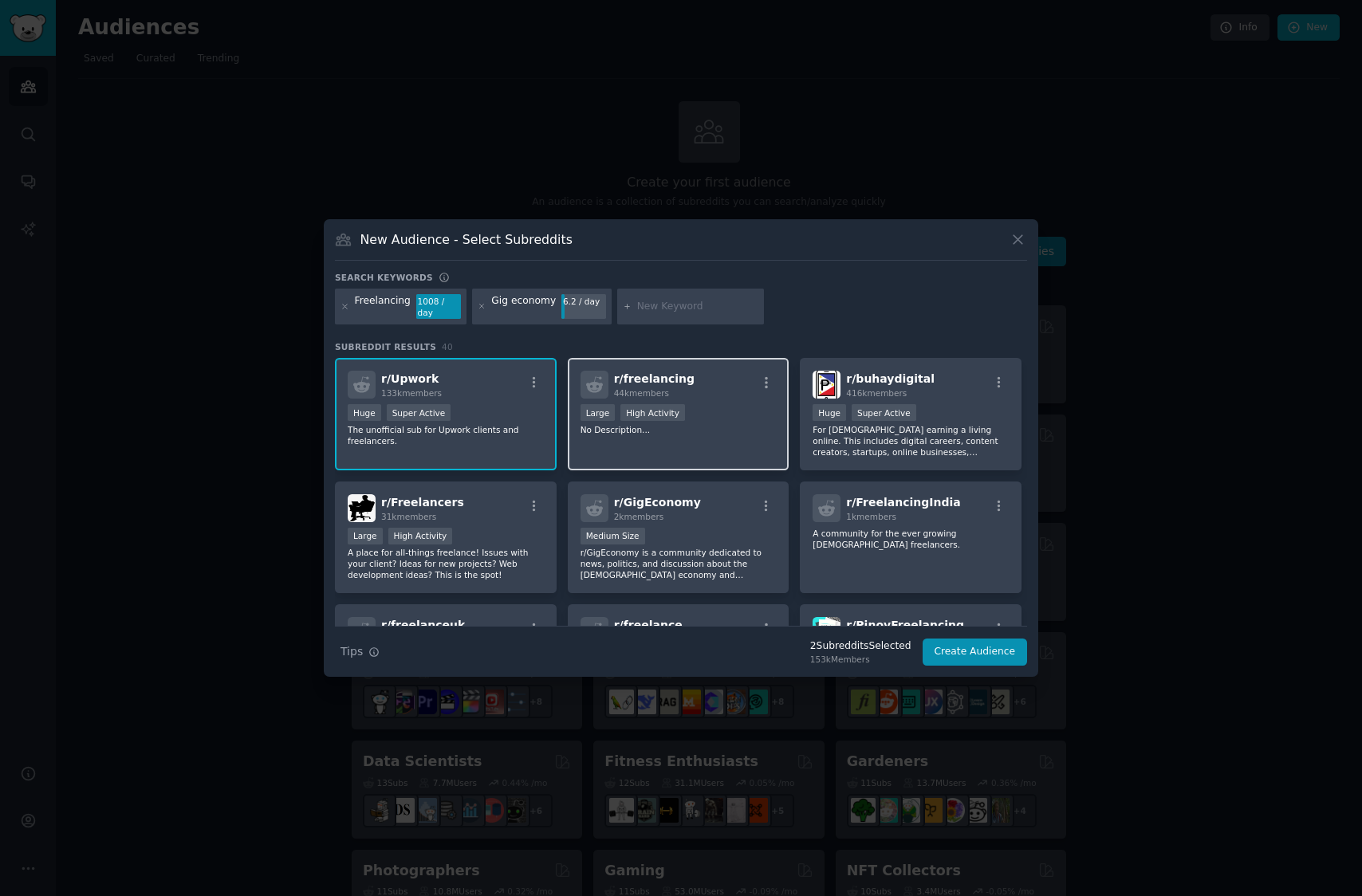
click at [695, 416] on div ">= 80th percentile for submissions / day Large High Activity" at bounding box center [679, 413] width 196 height 20
click at [722, 544] on div "1000 - 10,000 members Medium Size" at bounding box center [679, 537] width 196 height 20
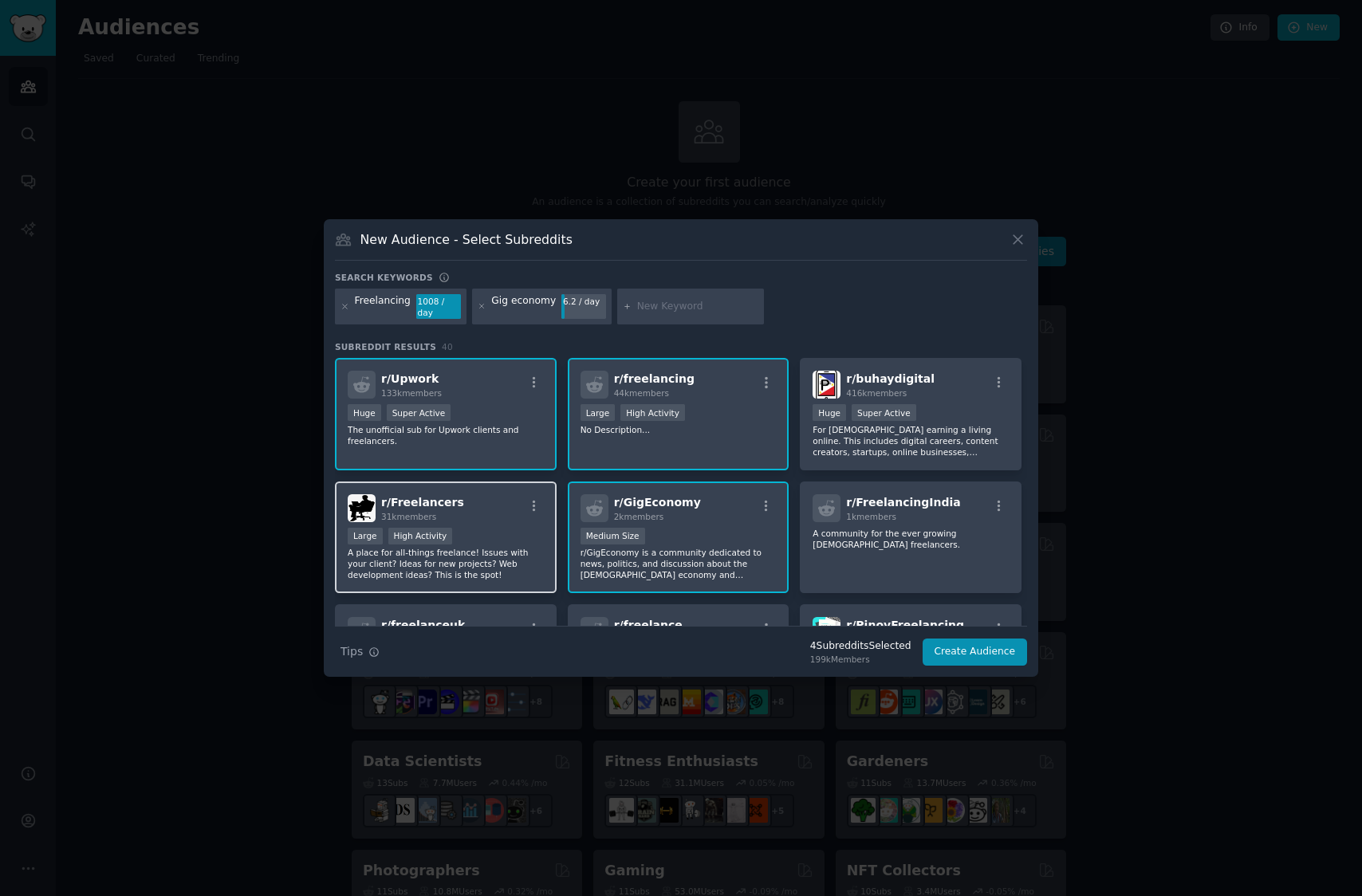
click at [475, 566] on p "A place for all-things freelance! Issues with your client? Ideas for new projec…" at bounding box center [446, 563] width 196 height 33
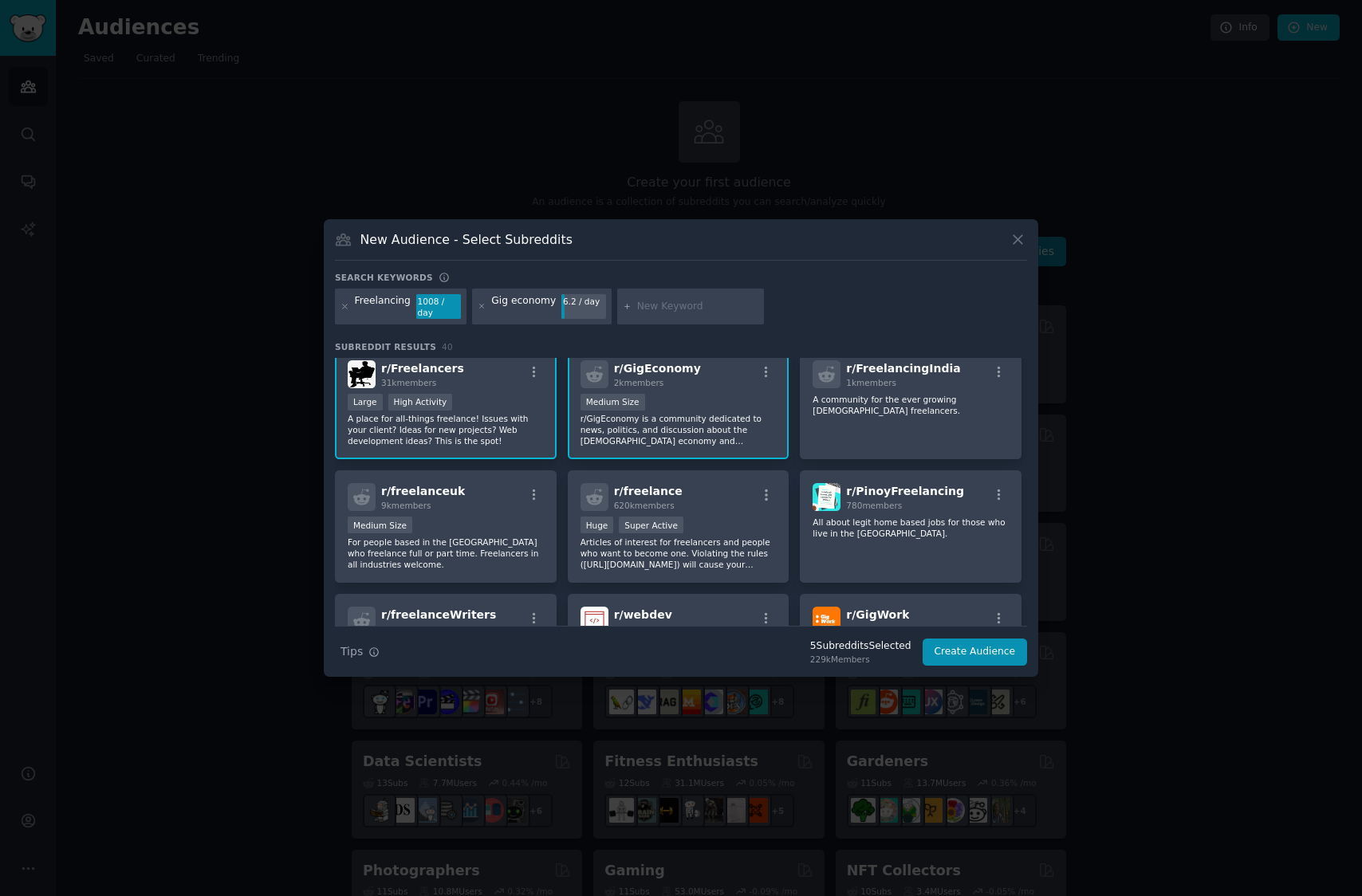
scroll to position [136, 0]
click at [737, 546] on p "Articles of interest for freelancers and people who want to become one. Violati…" at bounding box center [679, 551] width 196 height 33
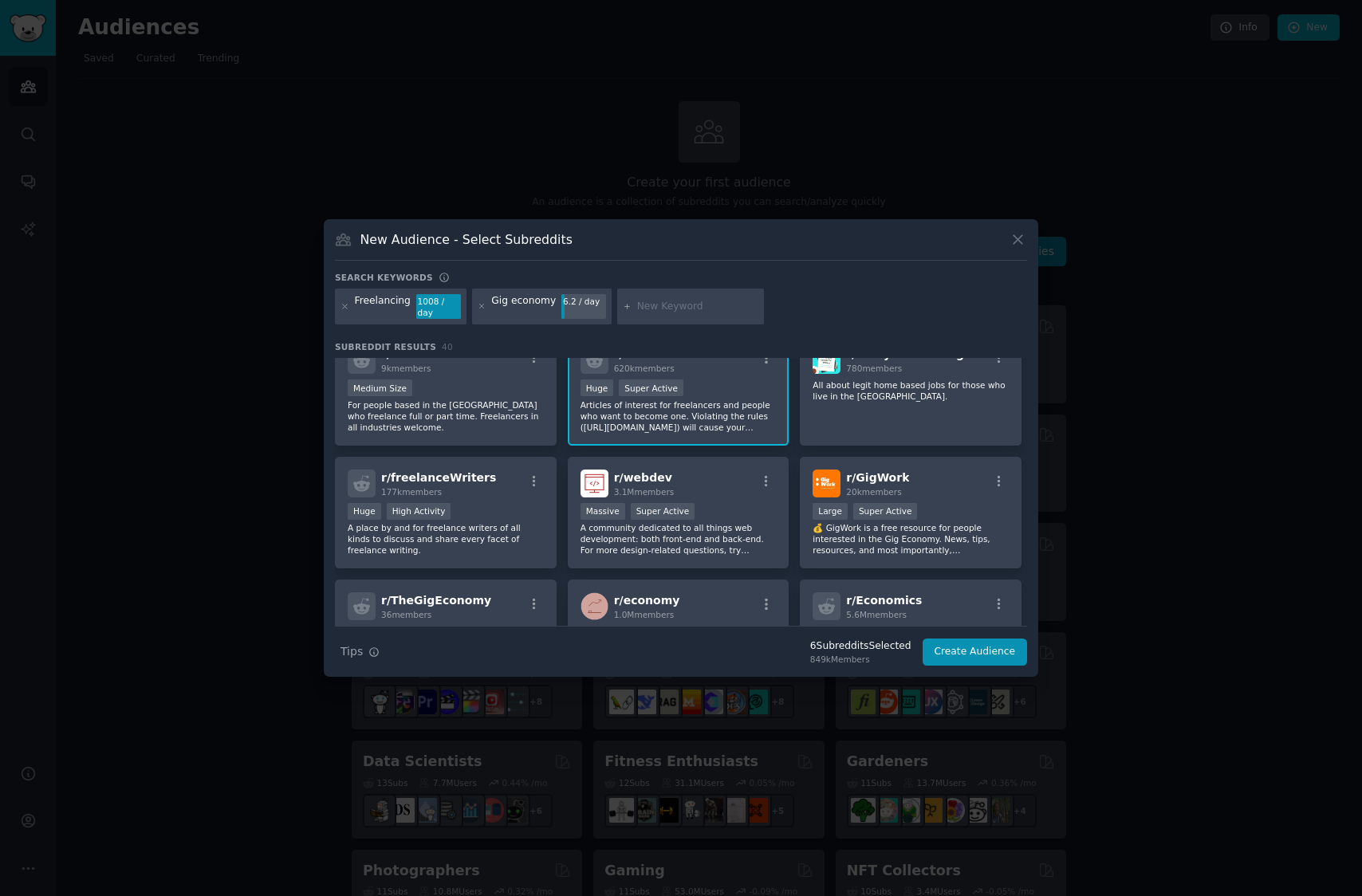
scroll to position [296, 0]
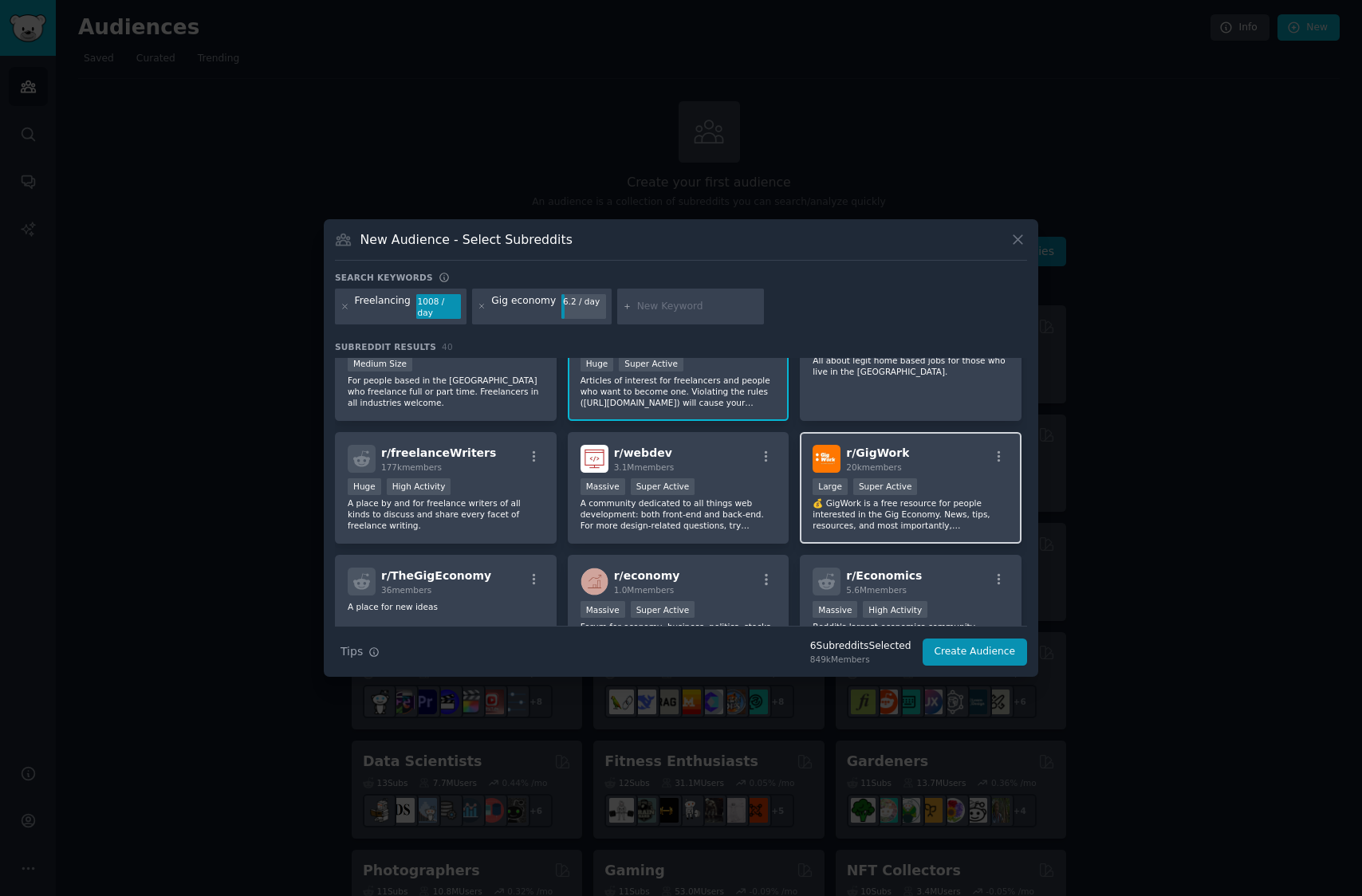
click at [863, 521] on p "💰 GigWork is a free resource for people interested in the Gig Economy. News, ti…" at bounding box center [911, 513] width 196 height 33
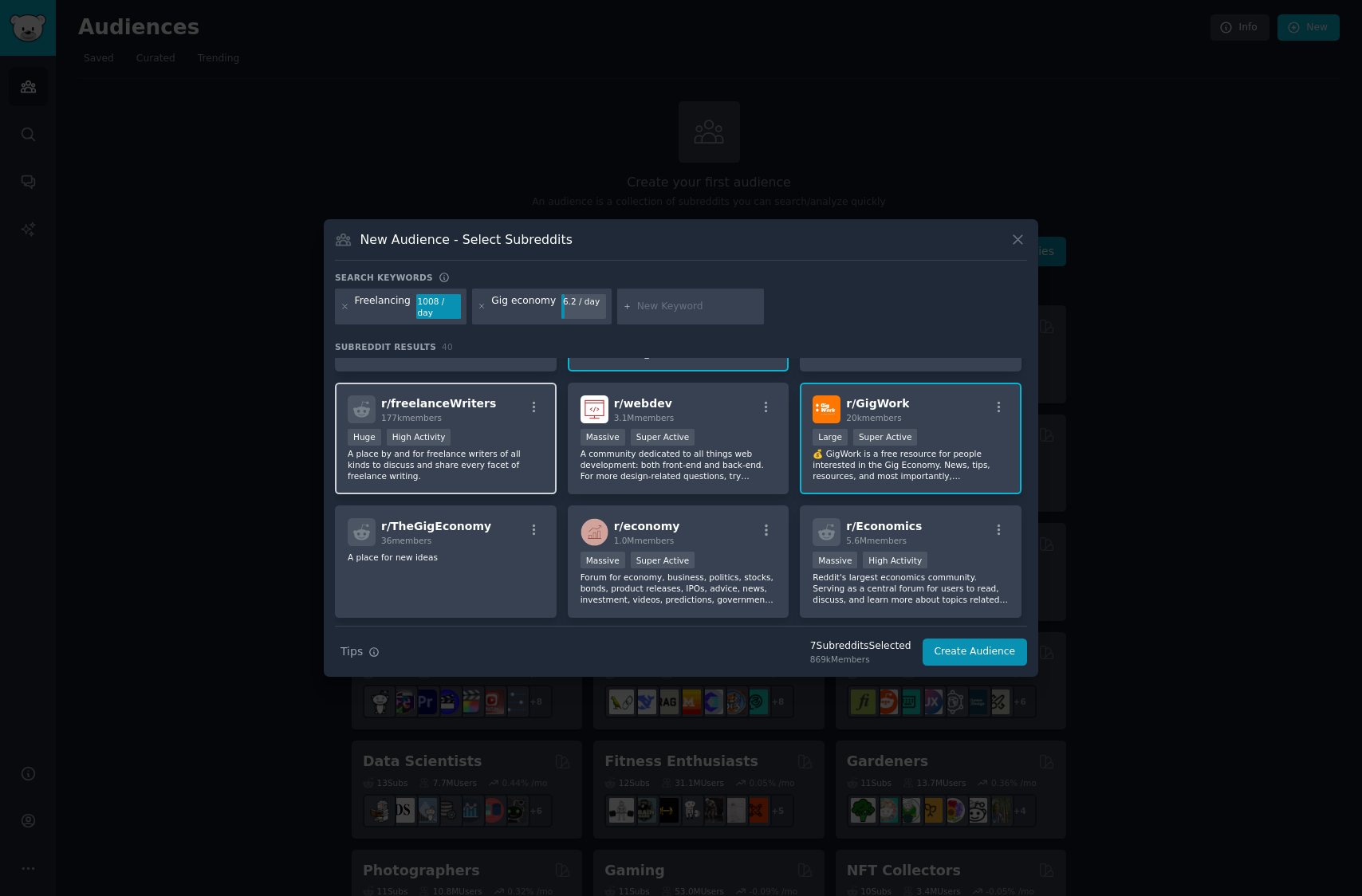
scroll to position [364, 0]
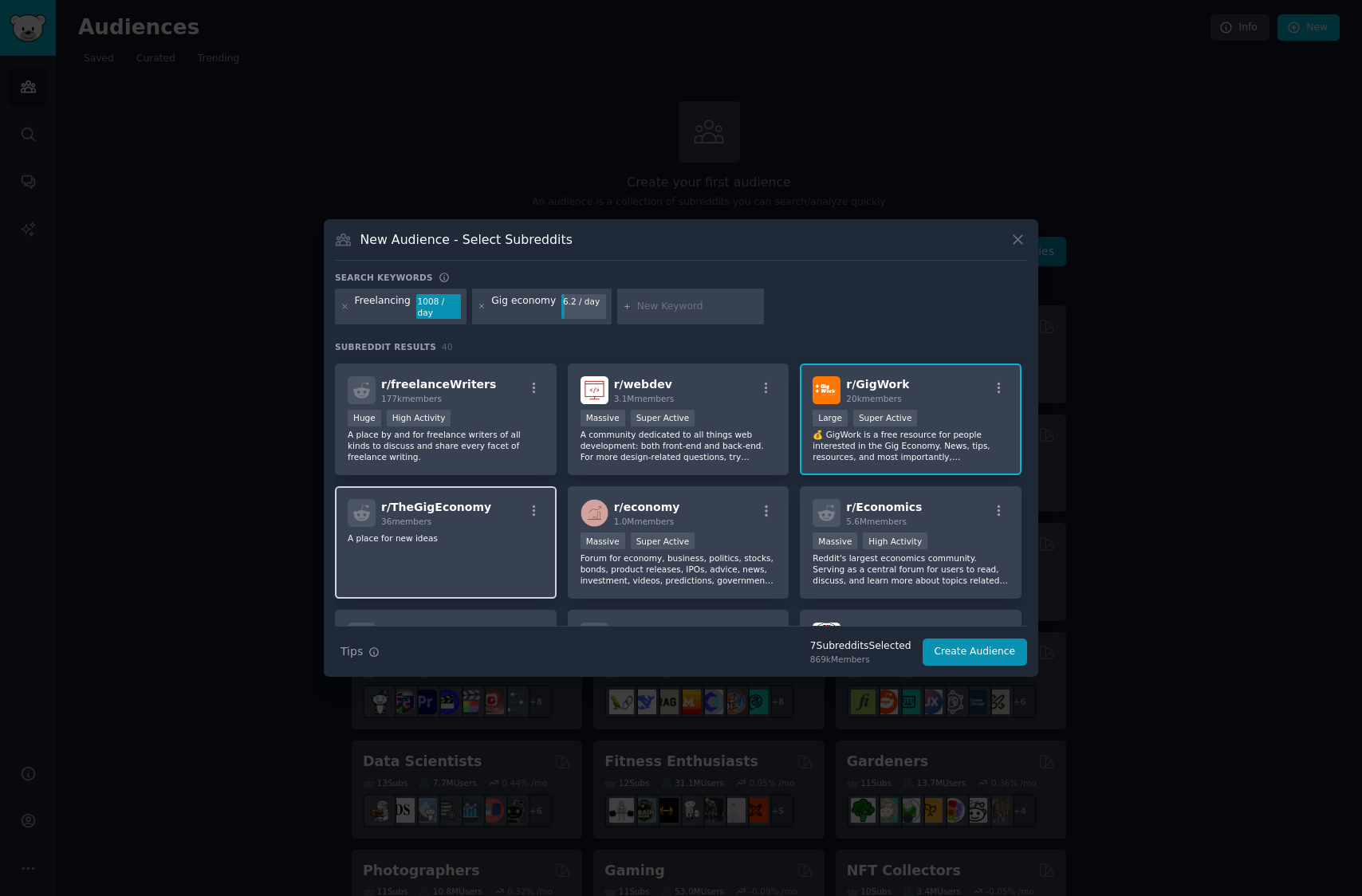
click at [480, 551] on div "r/ TheGigEconomy 36 members A place for new ideas" at bounding box center [446, 542] width 222 height 113
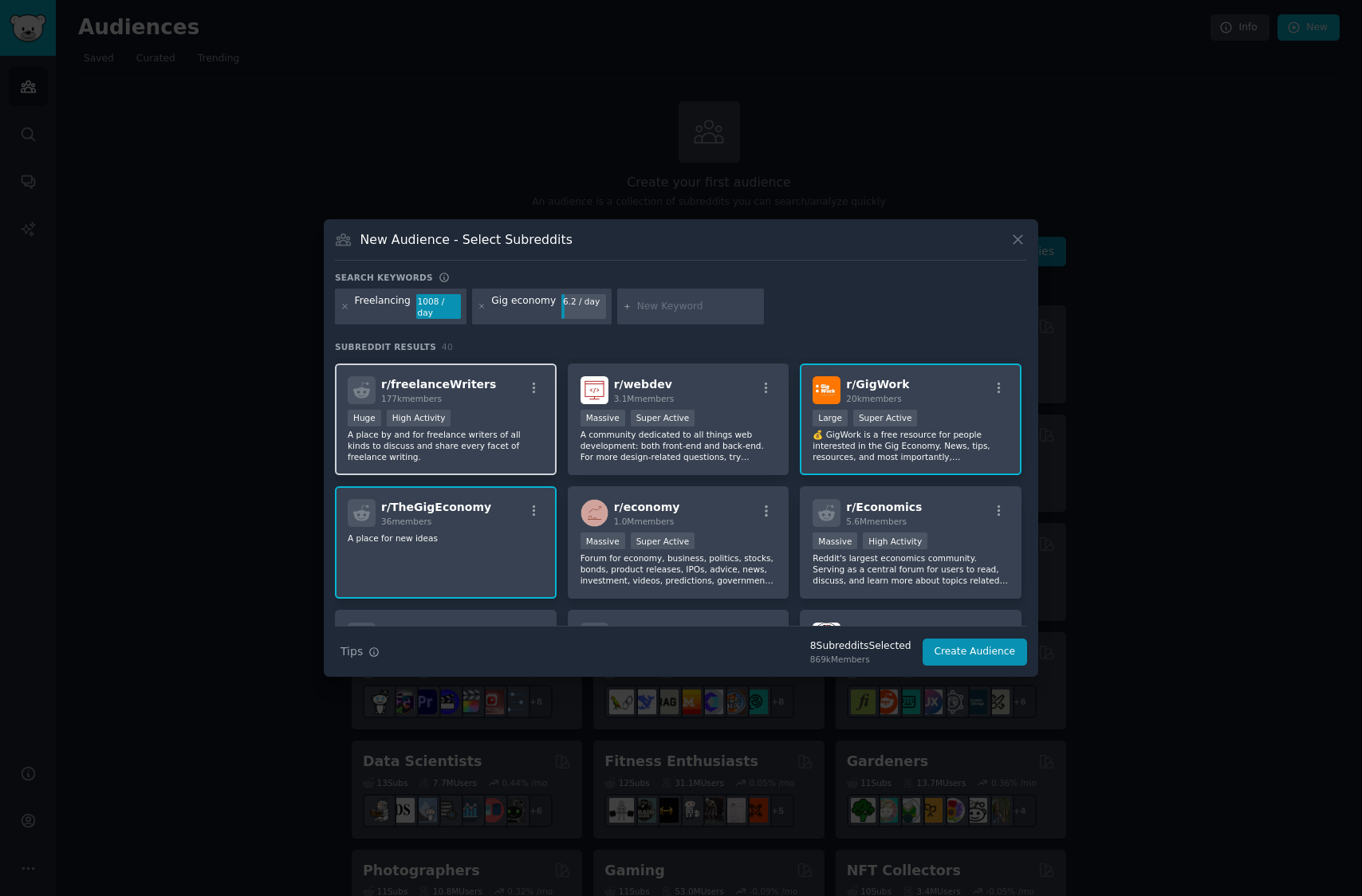
click at [487, 442] on p "A place by and for freelance writers of all kinds to discuss and share every fa…" at bounding box center [446, 445] width 196 height 33
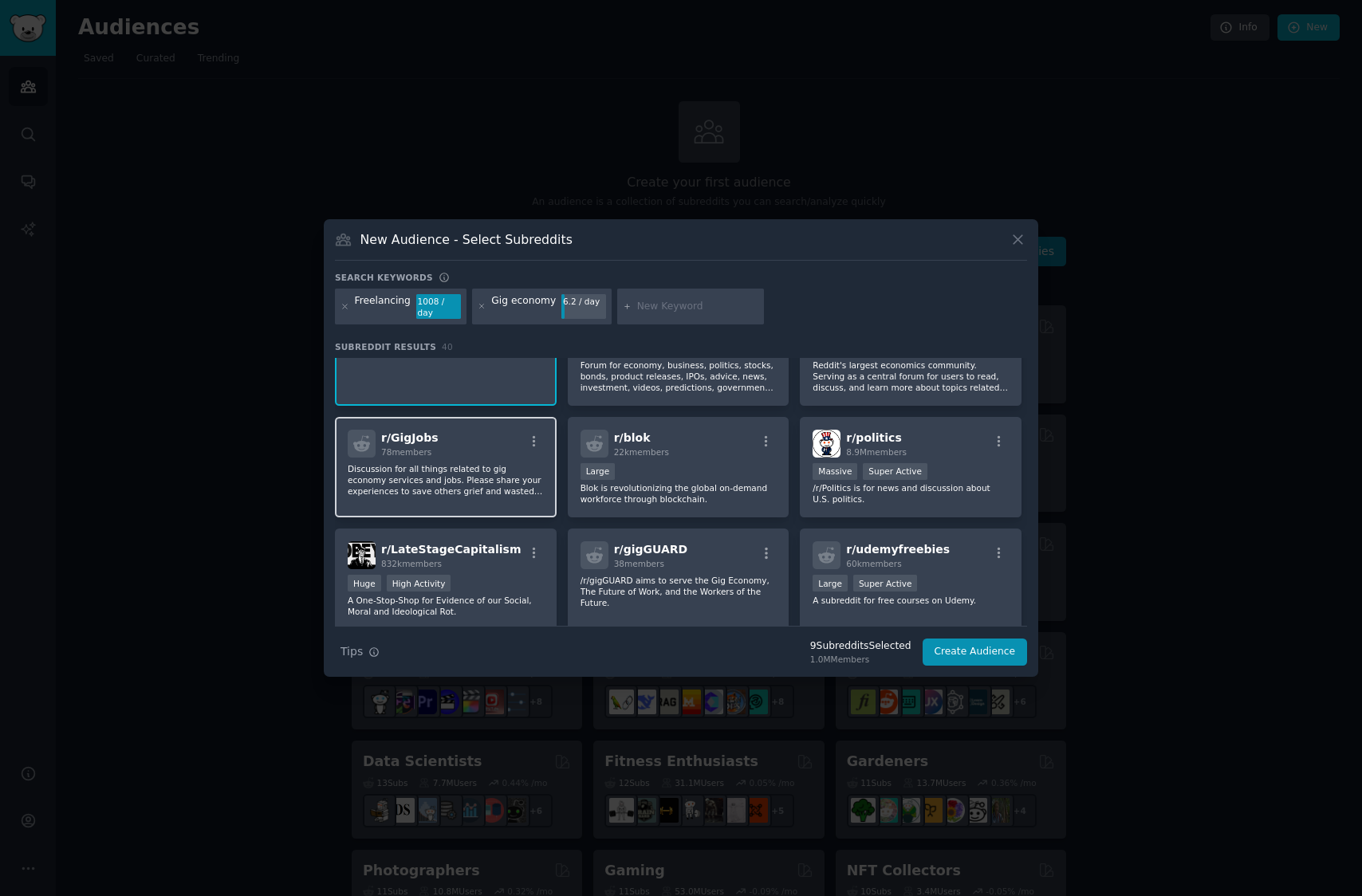
scroll to position [0, 0]
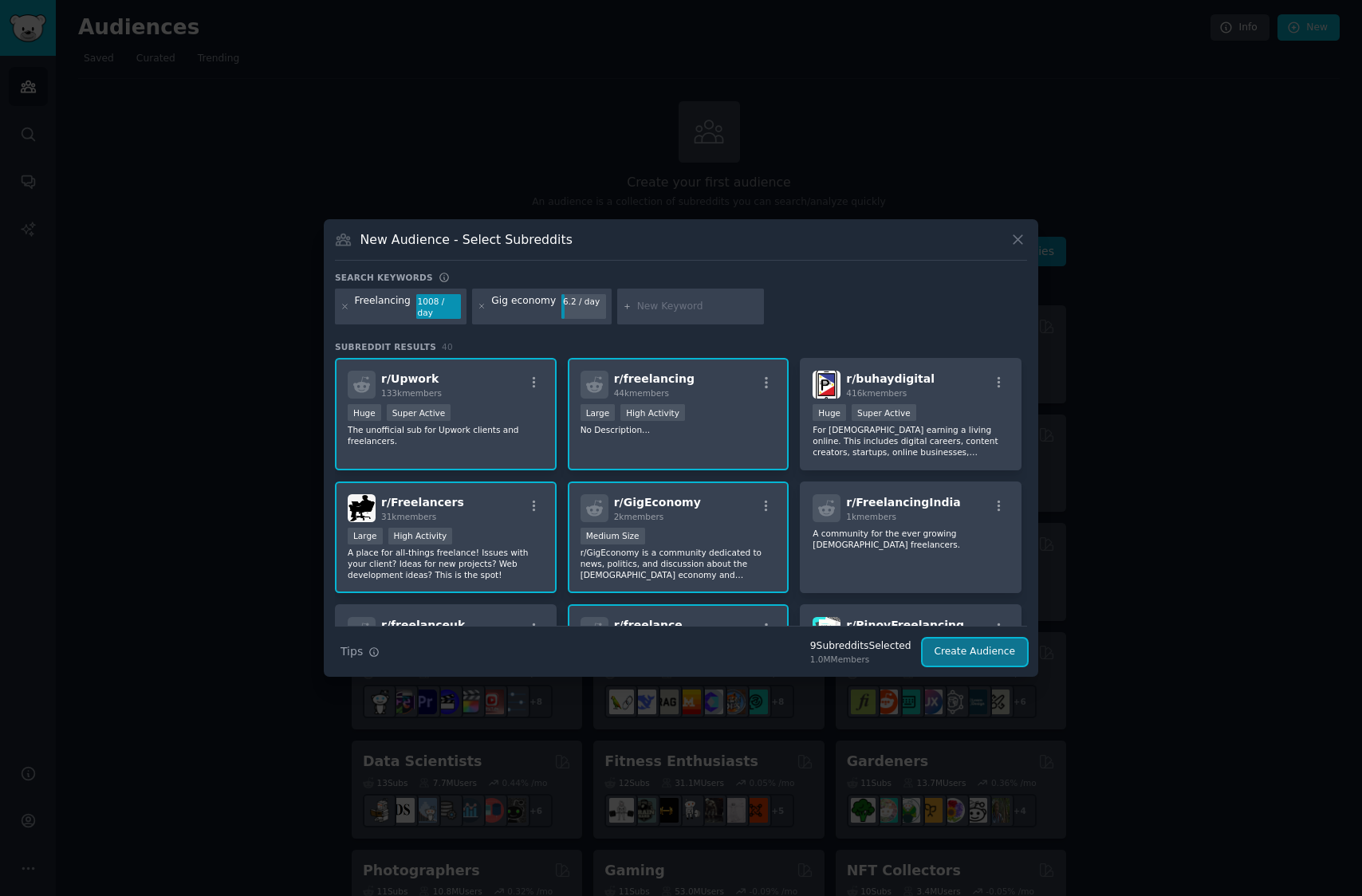
click at [1012, 647] on button "Create Audience" at bounding box center [975, 652] width 105 height 27
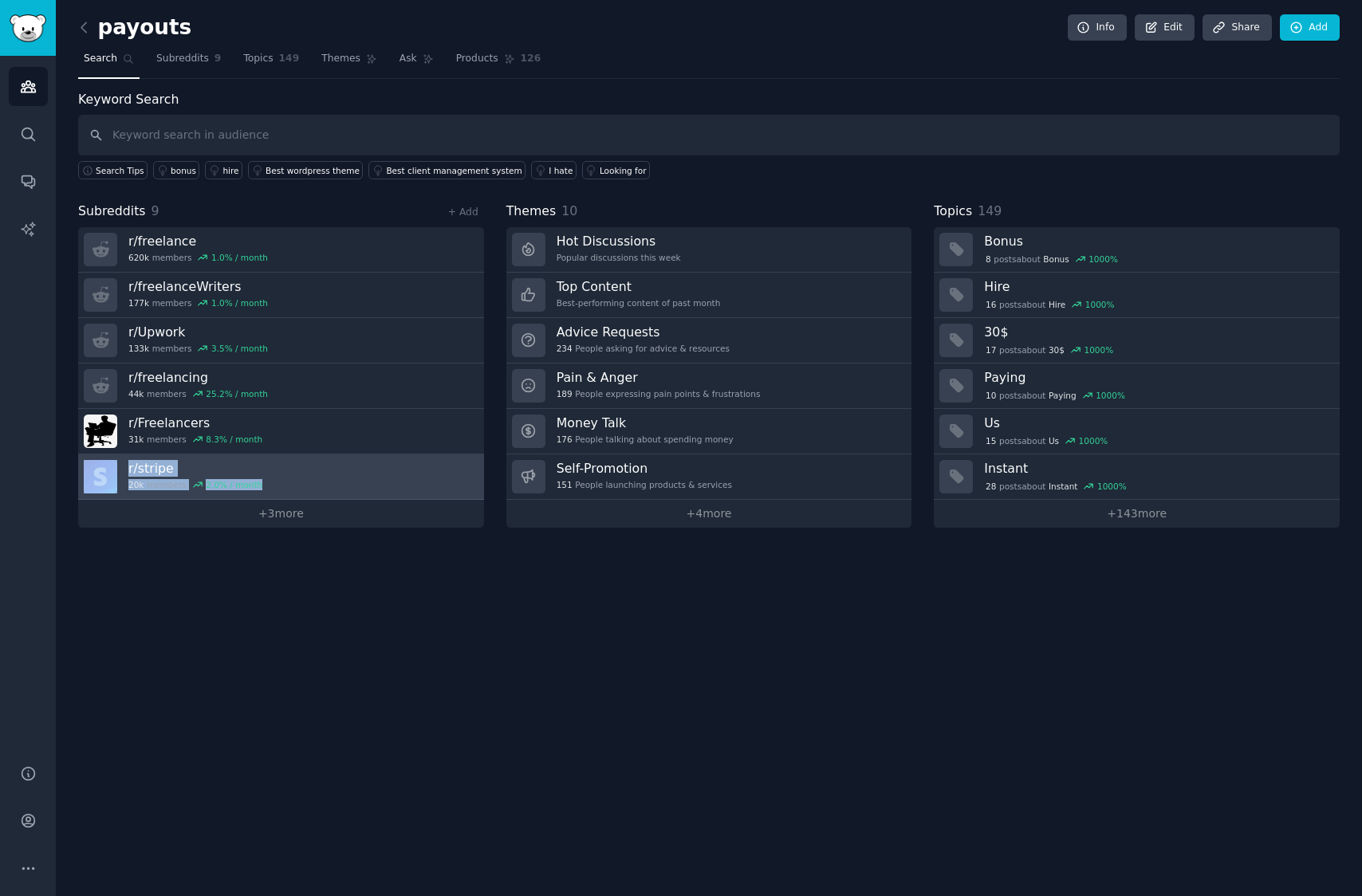
click at [323, 482] on link "r/ stripe 20k members 2.0 % / month" at bounding box center [281, 477] width 406 height 45
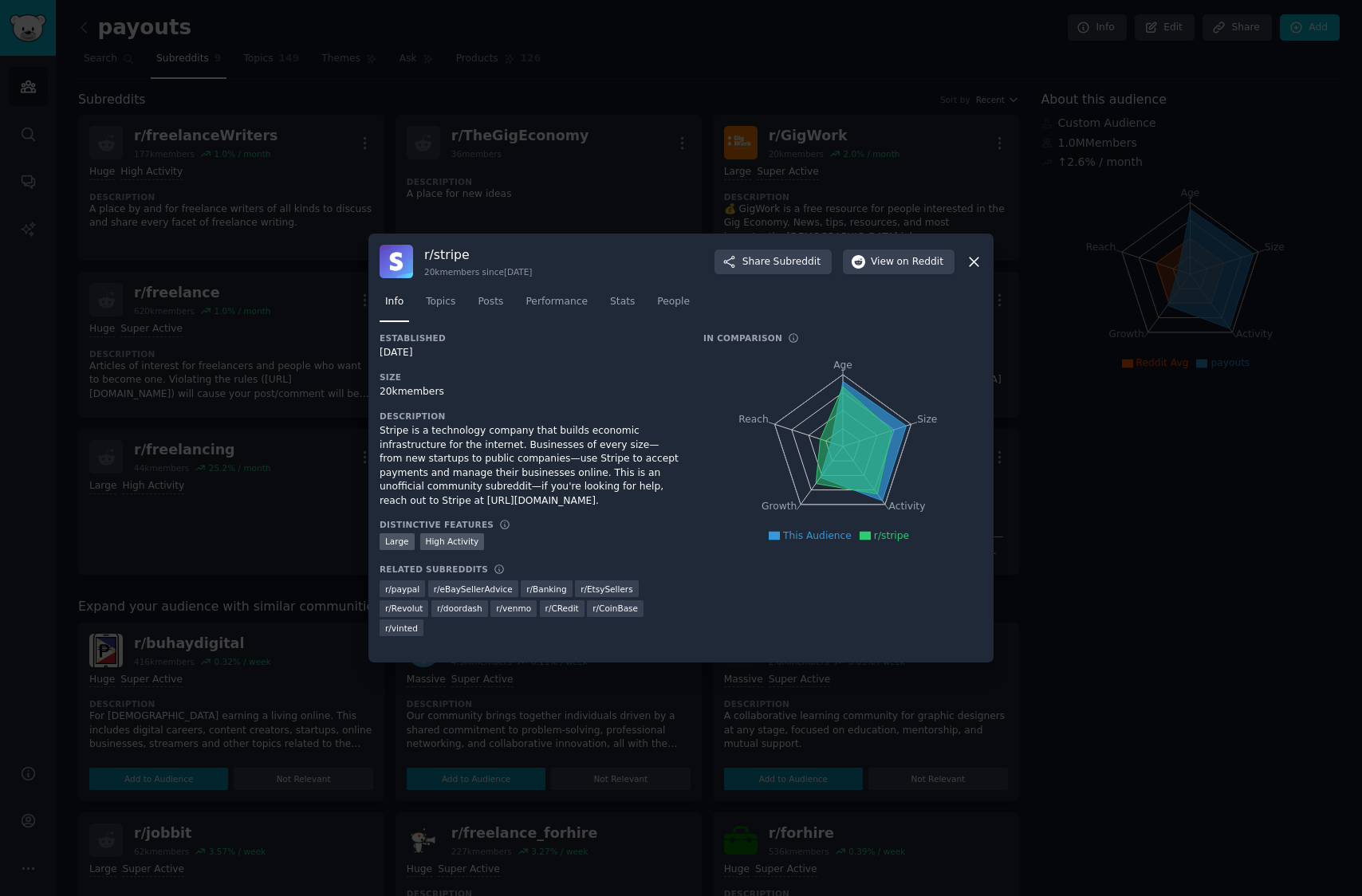
click at [543, 210] on div at bounding box center [681, 448] width 1362 height 896
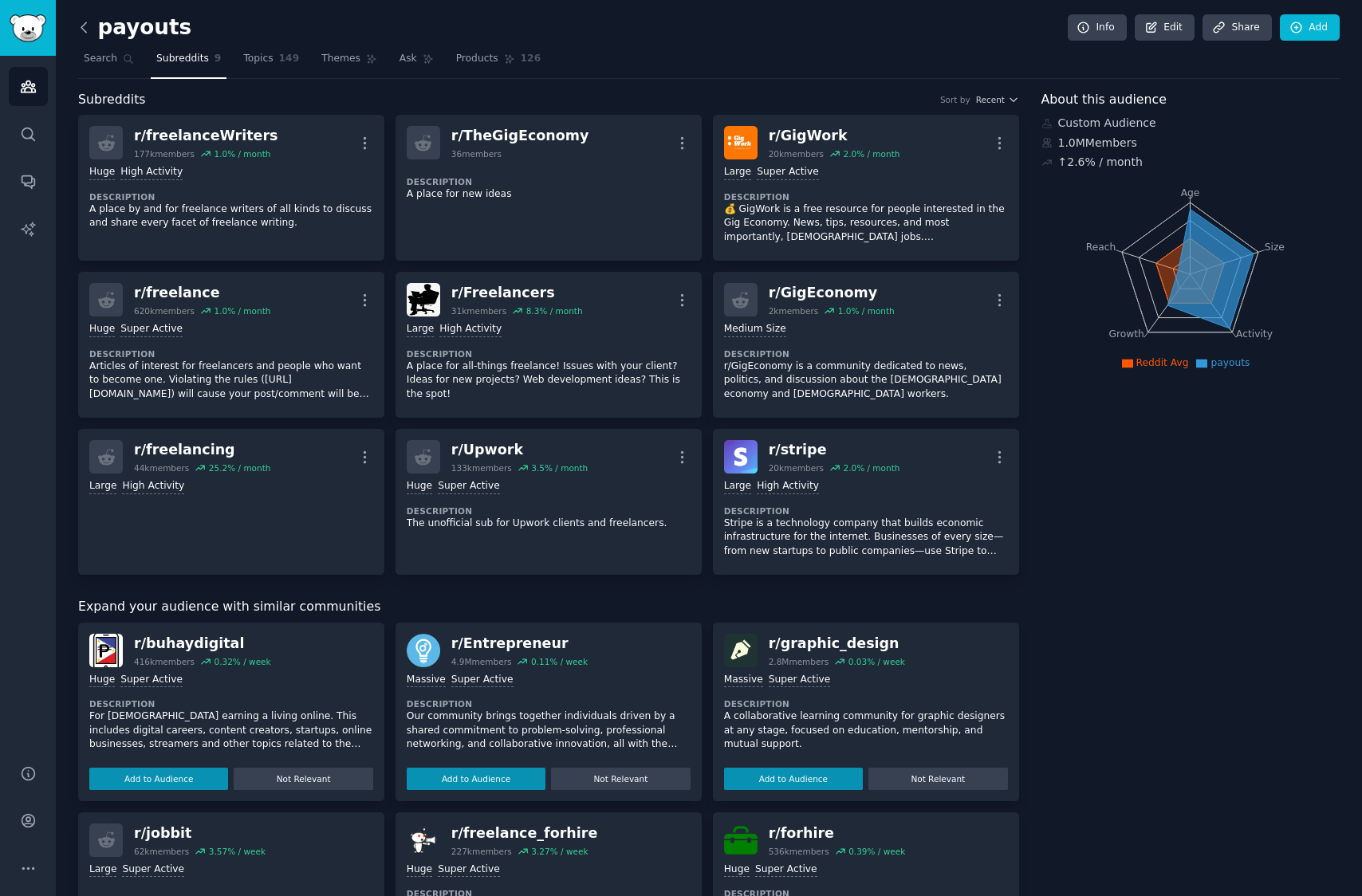
click at [82, 25] on icon at bounding box center [84, 27] width 17 height 17
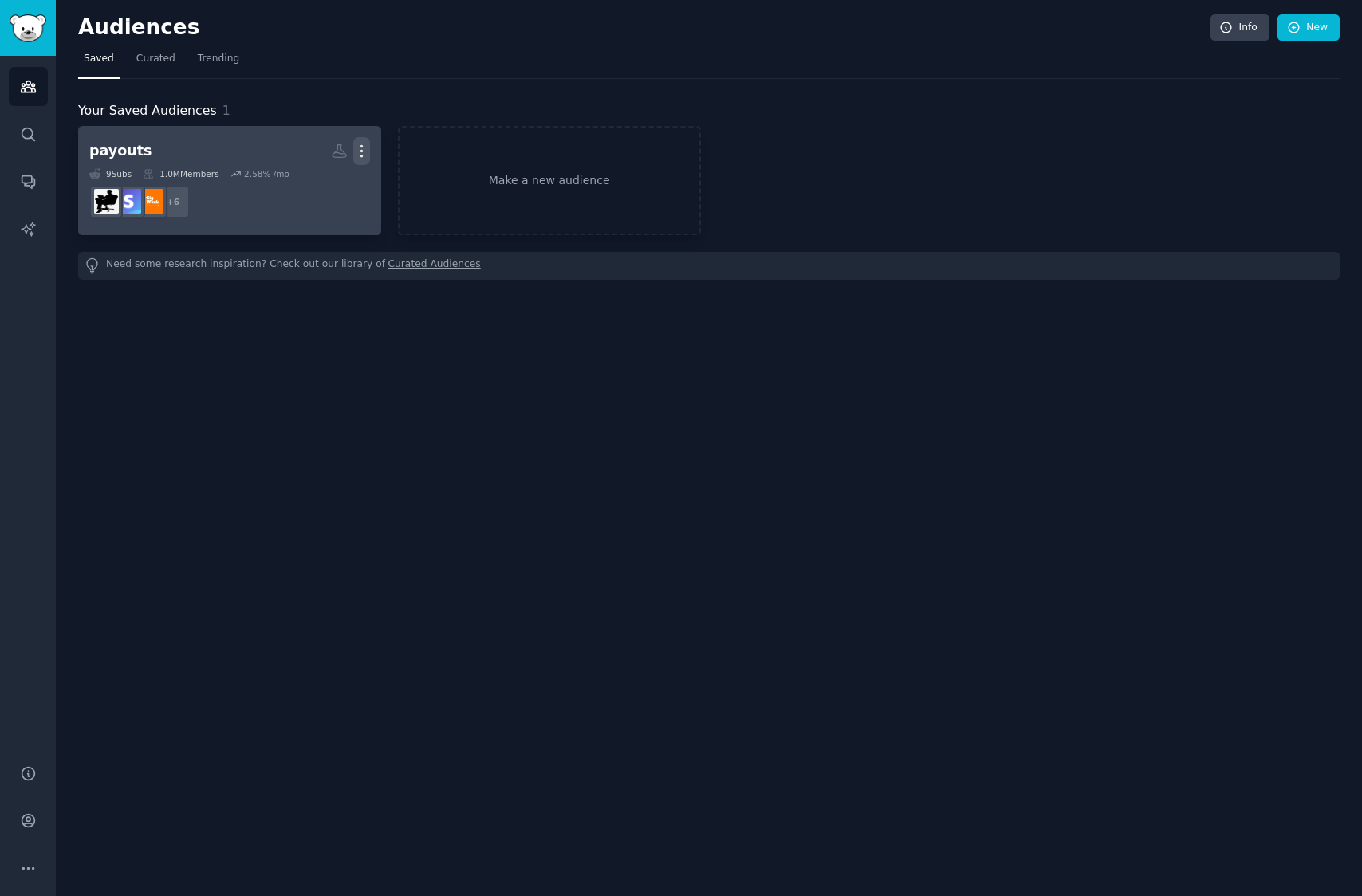
click at [362, 147] on icon "button" at bounding box center [362, 151] width 17 height 17
click at [311, 161] on p "View" at bounding box center [313, 157] width 26 height 17
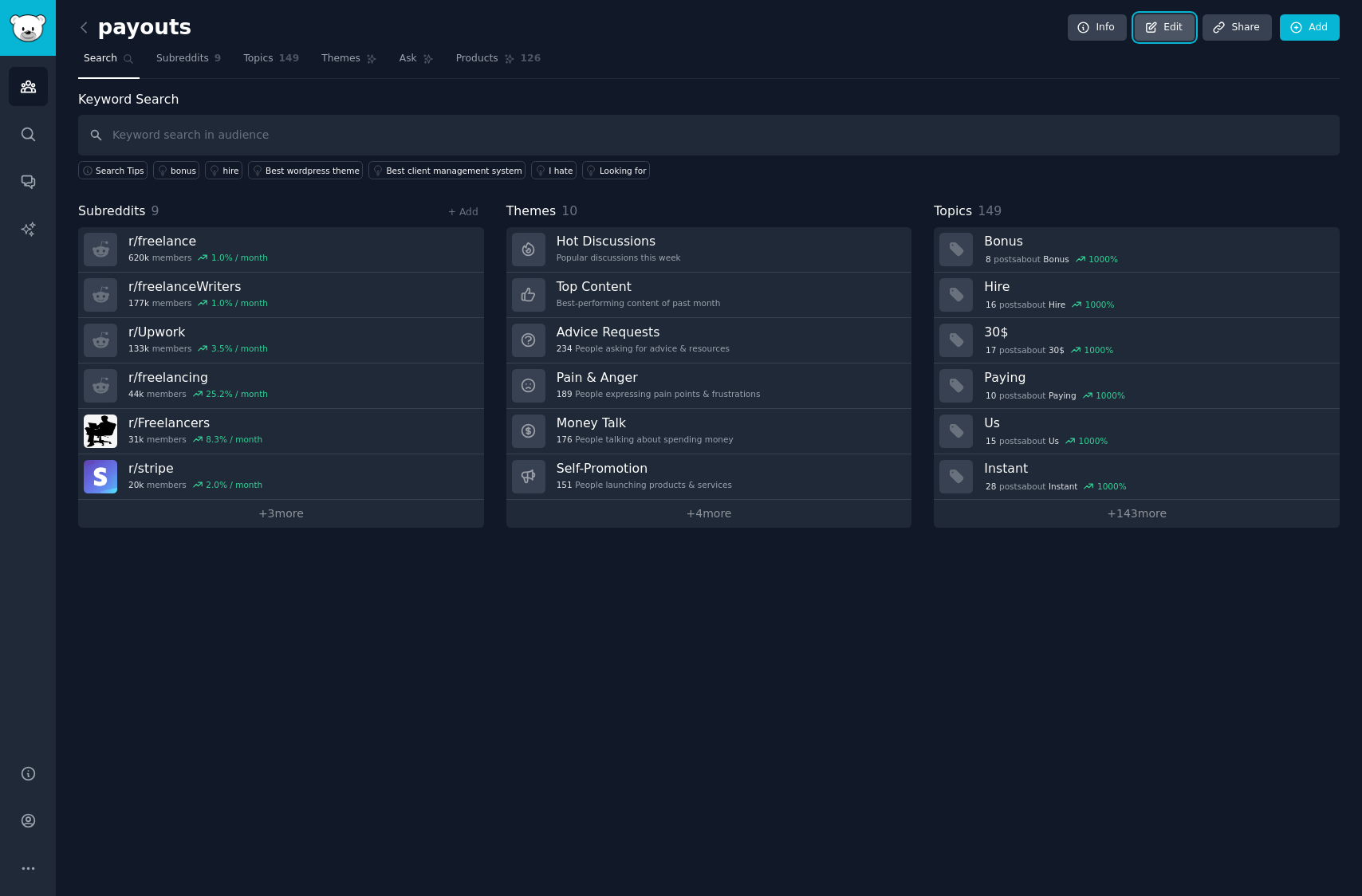
click at [1168, 28] on link "Edit" at bounding box center [1165, 28] width 60 height 27
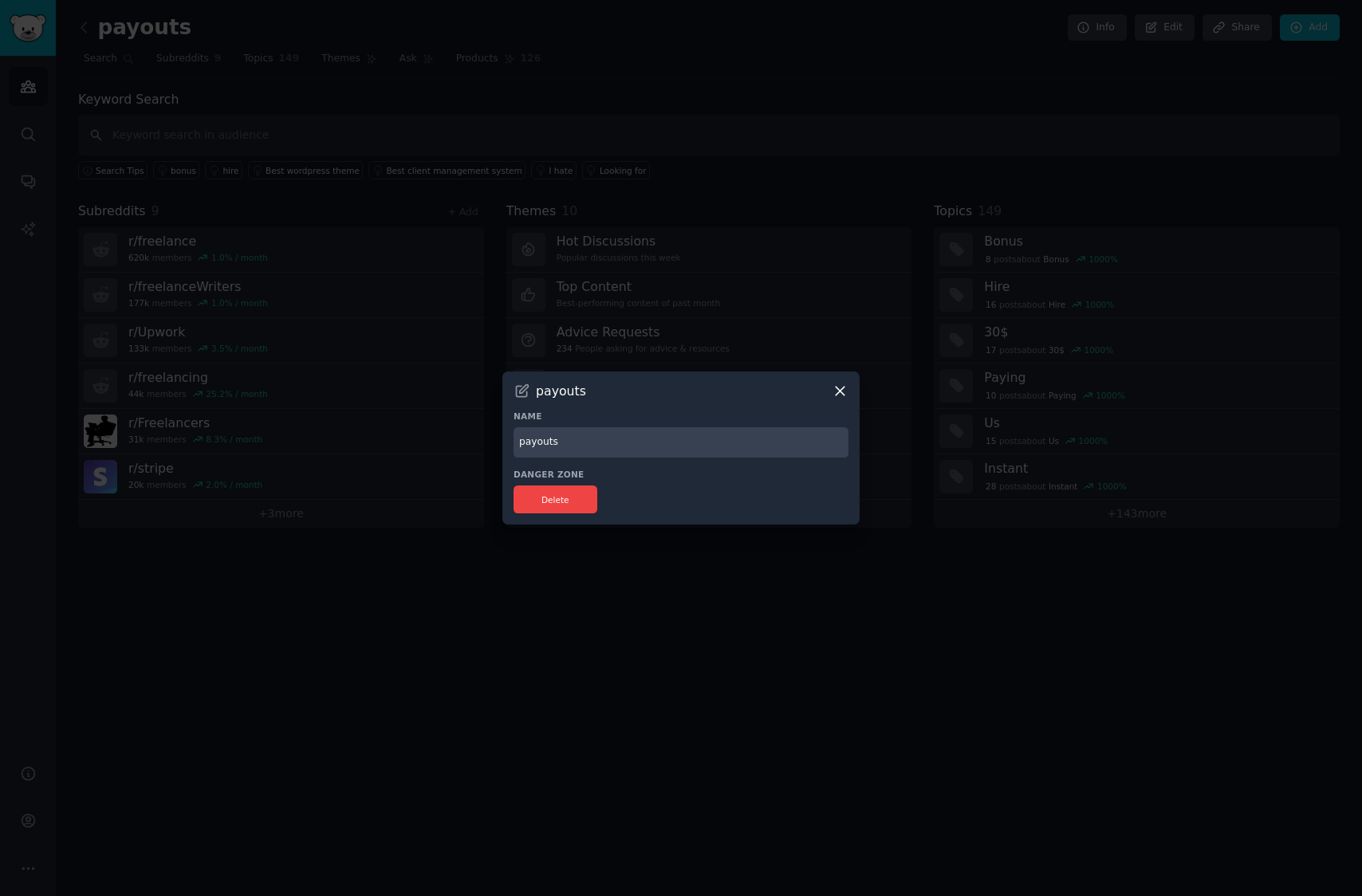
drag, startPoint x: 579, startPoint y: 441, endPoint x: 466, endPoint y: 441, distance: 113.0
click at [467, 441] on div "​ payouts Name payouts Danger Zone Delete" at bounding box center [681, 448] width 1351 height 896
type input "Freelance & Gig Economy"
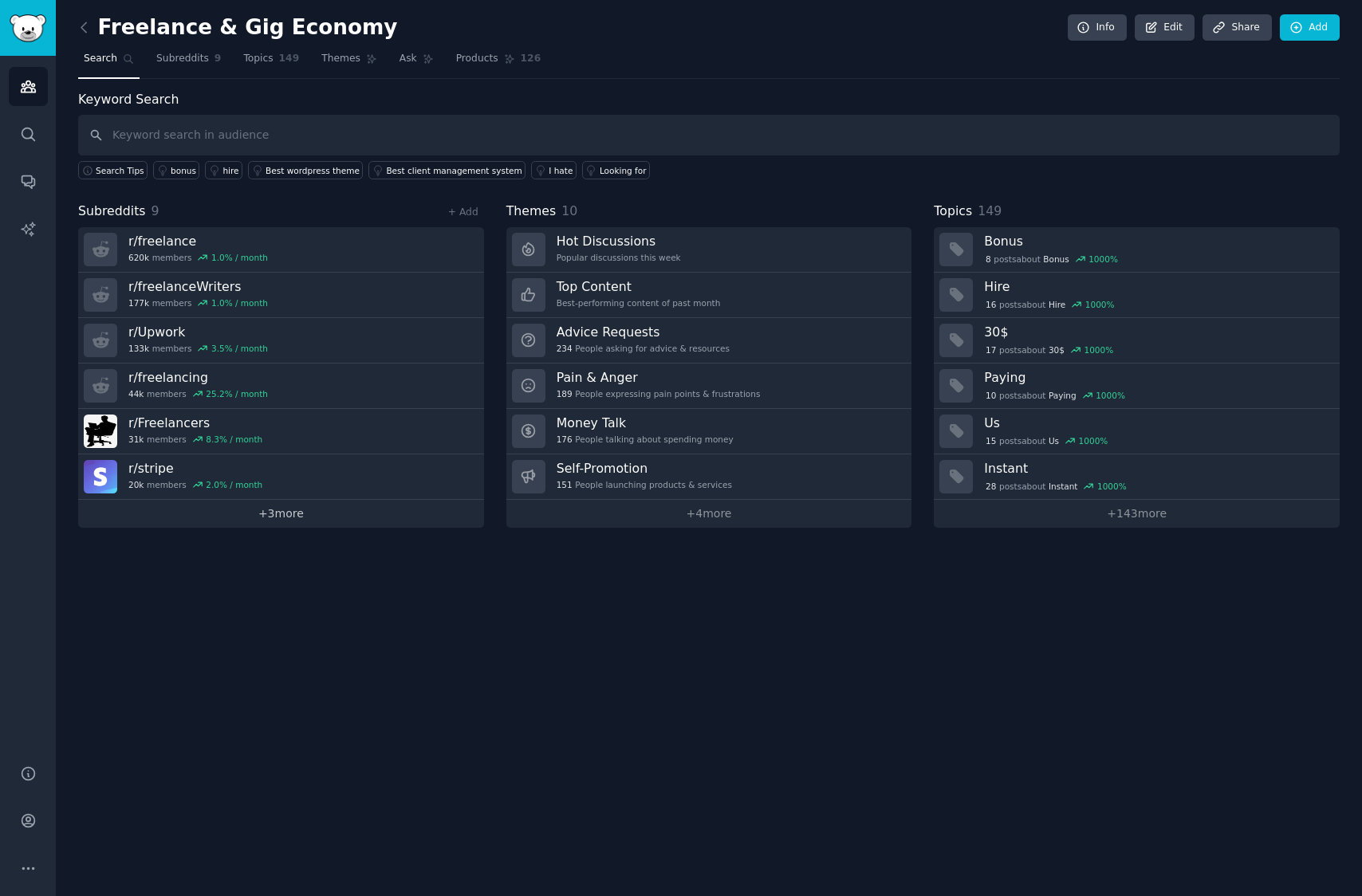
click at [273, 515] on link "+ 3 more" at bounding box center [281, 513] width 406 height 28
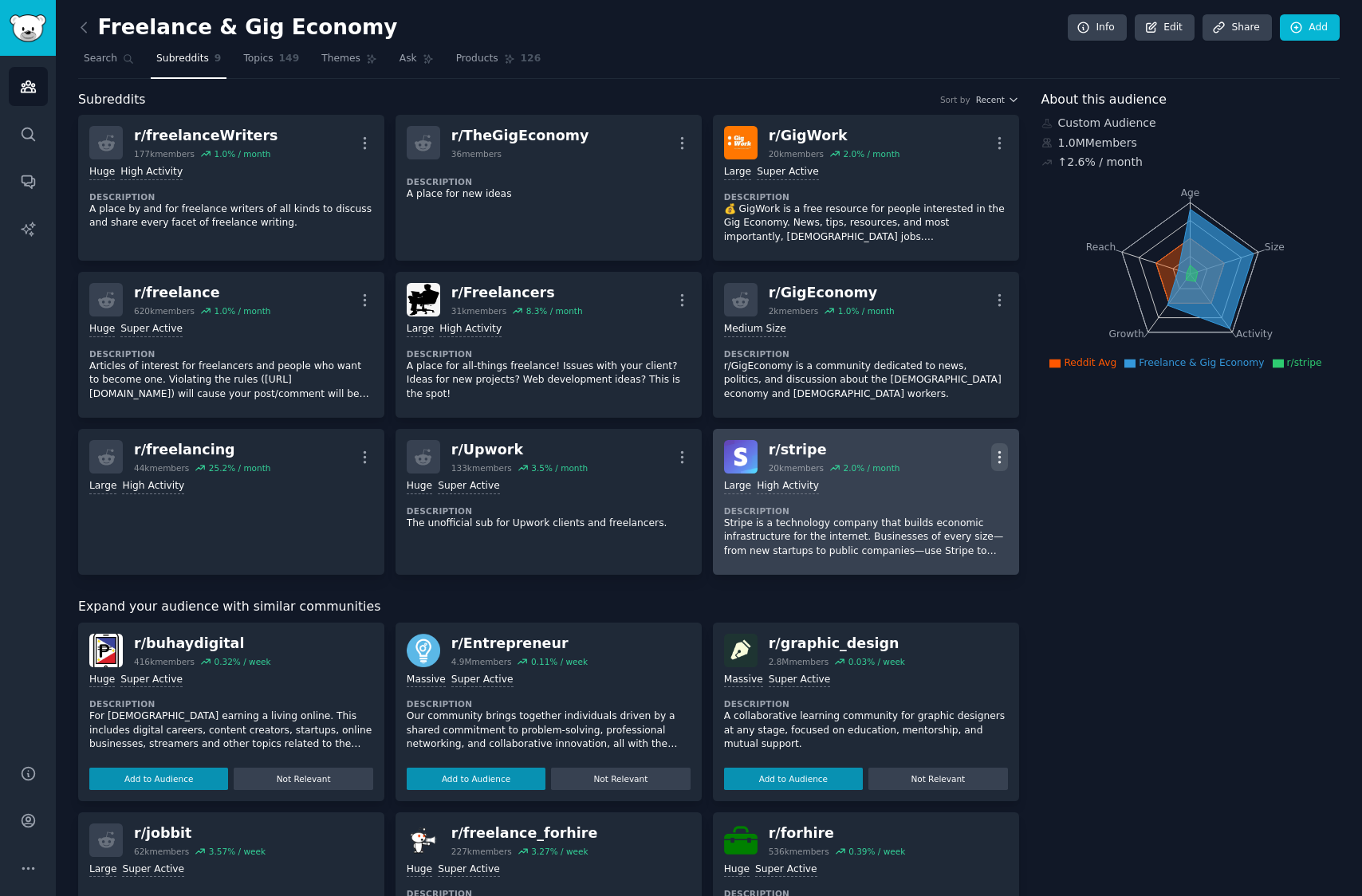
click at [1000, 458] on icon "button" at bounding box center [1000, 457] width 17 height 17
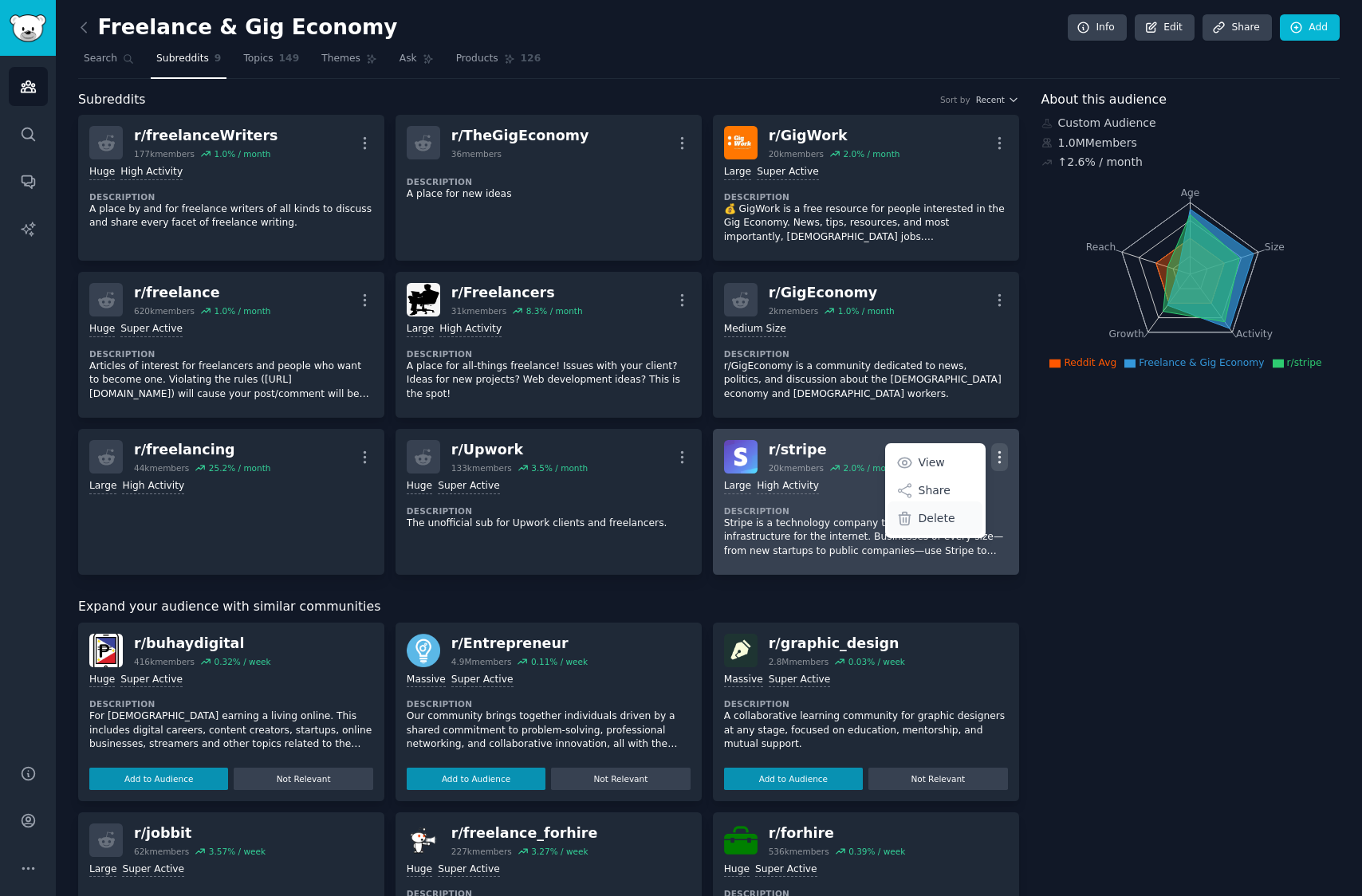
click at [933, 517] on p "Delete" at bounding box center [936, 518] width 37 height 17
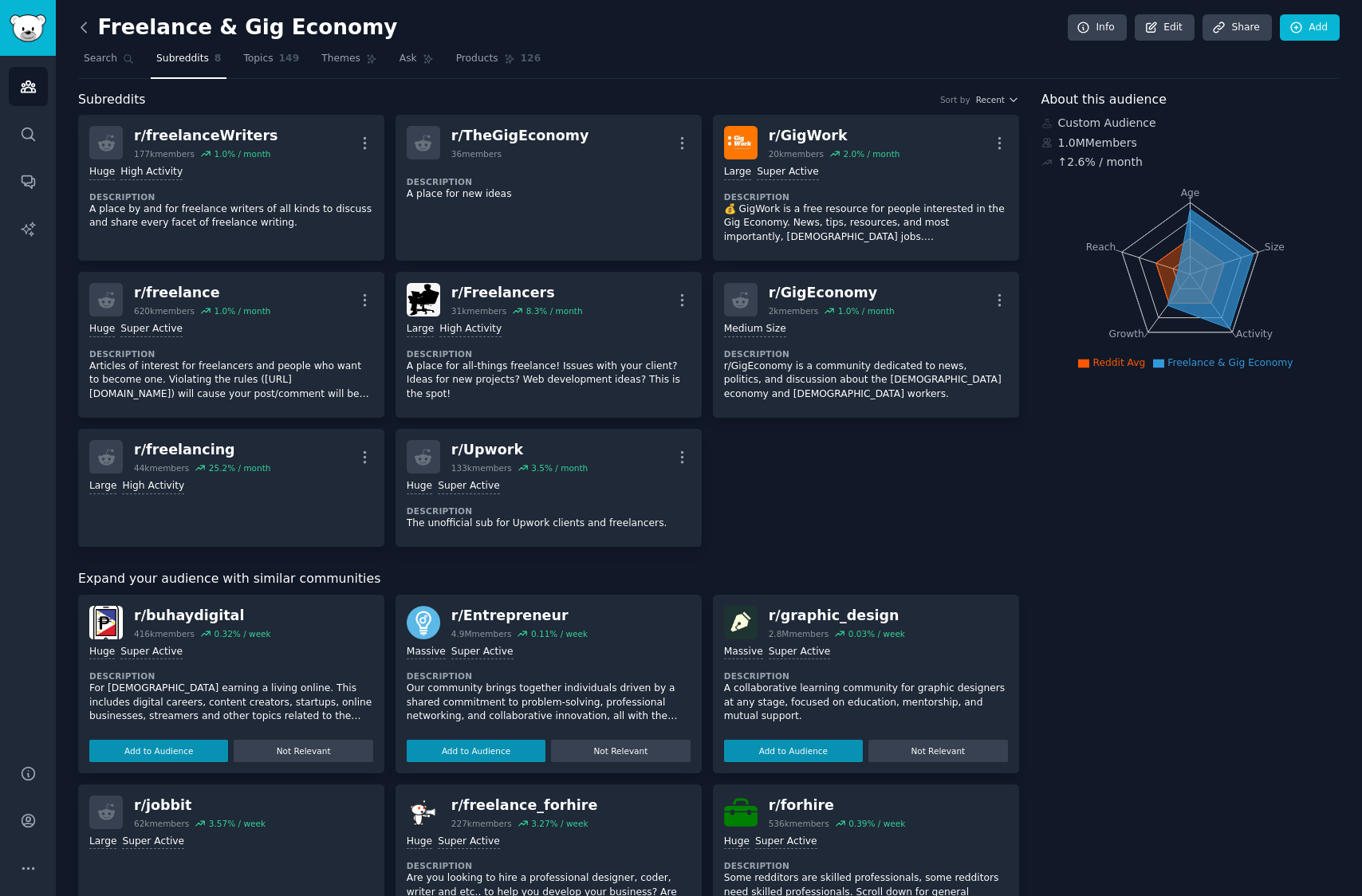
click at [84, 32] on icon at bounding box center [84, 27] width 17 height 17
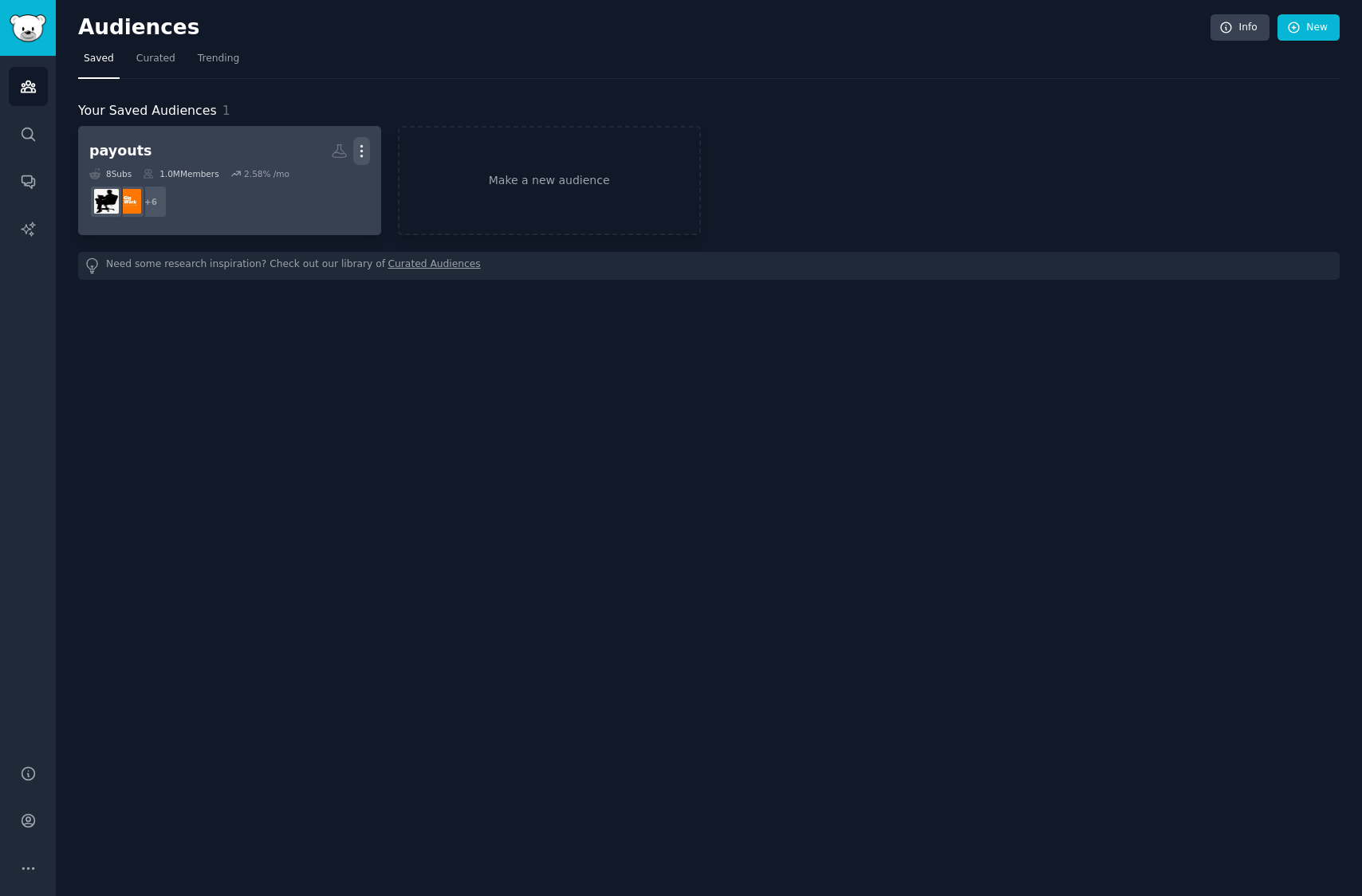
click at [366, 147] on icon "button" at bounding box center [362, 151] width 17 height 17
click at [317, 161] on p "View" at bounding box center [313, 157] width 26 height 17
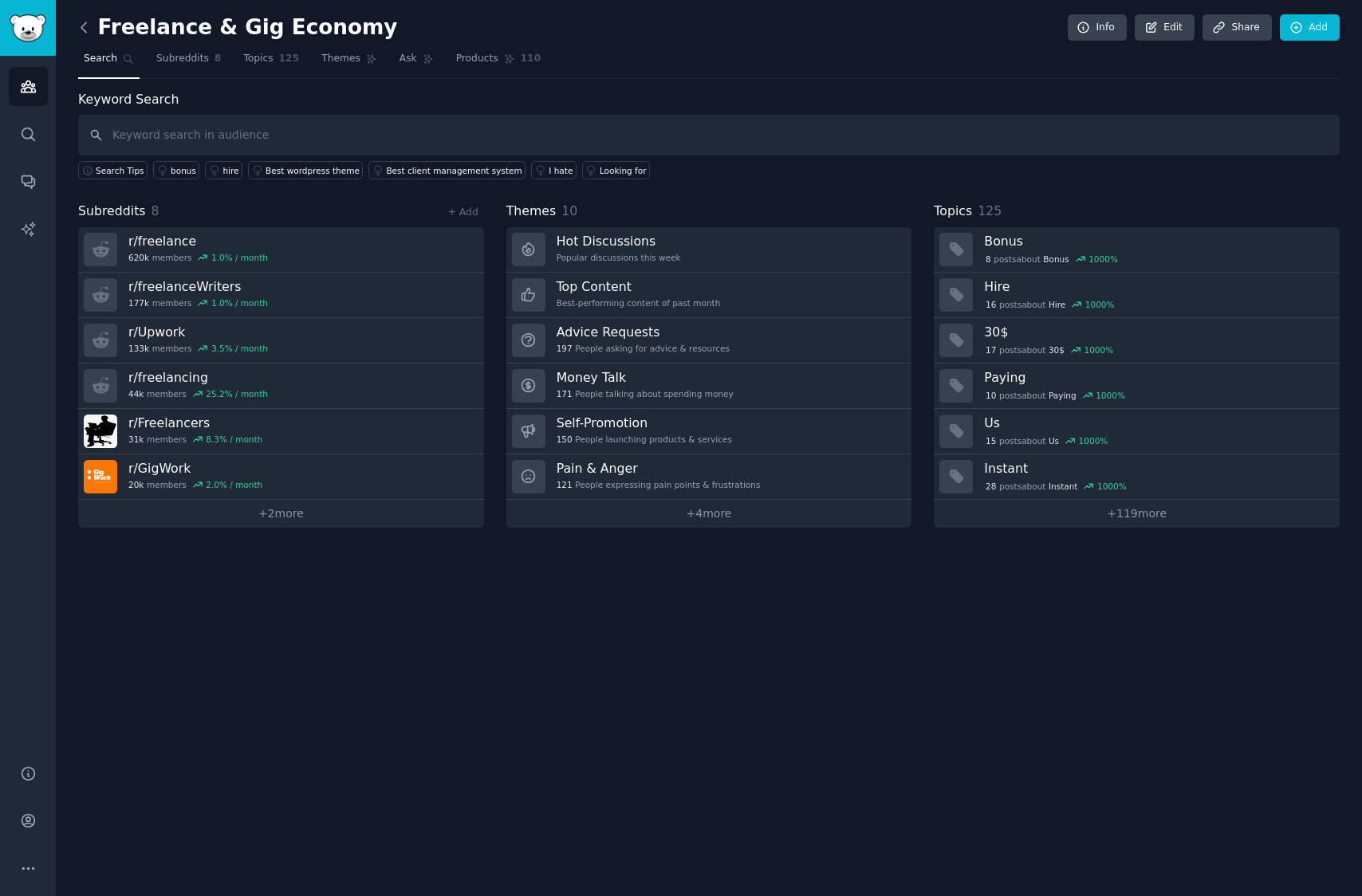
click at [88, 31] on icon at bounding box center [84, 27] width 17 height 17
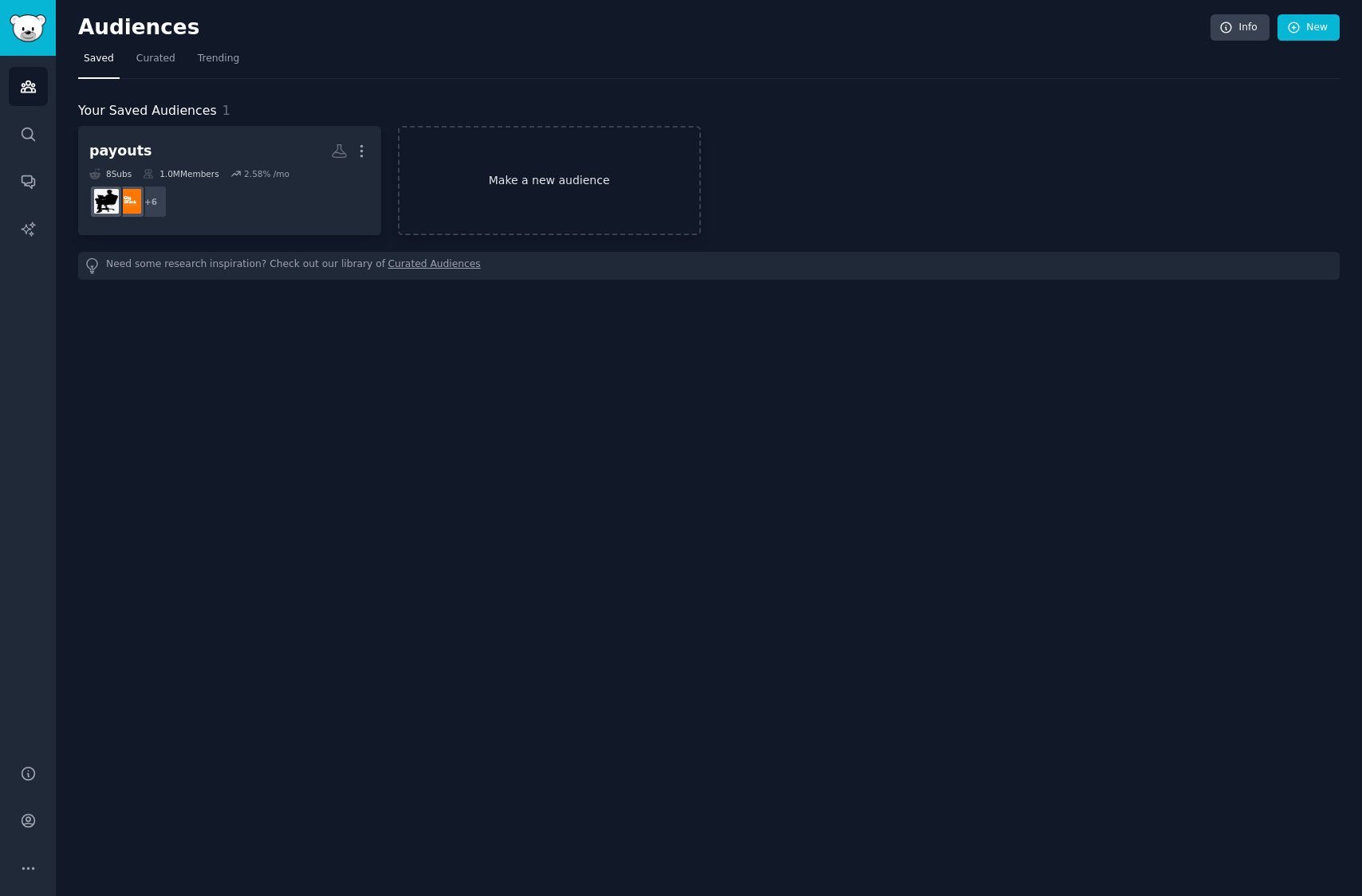
click at [567, 206] on link "Make a new audience" at bounding box center [549, 181] width 303 height 109
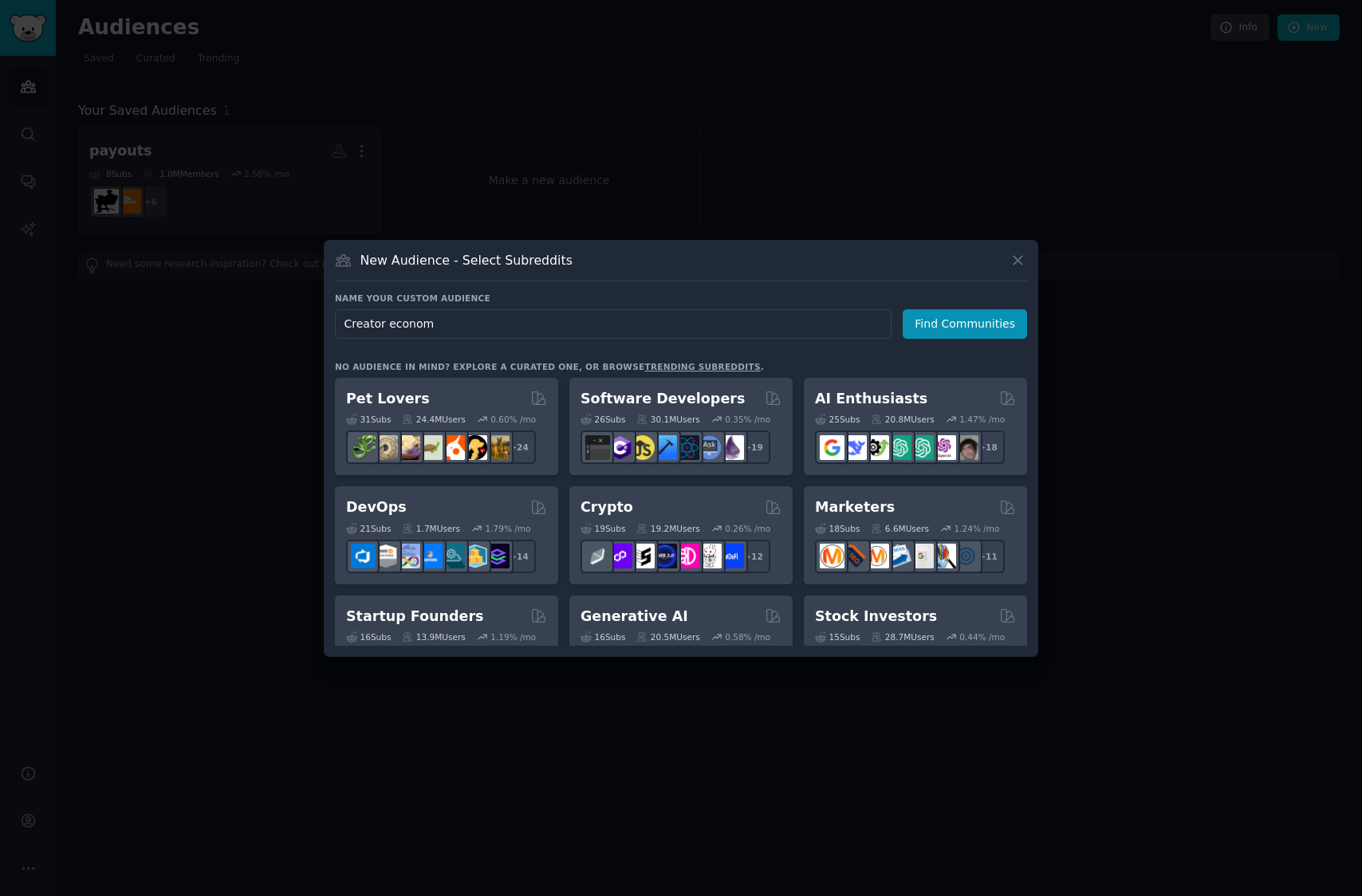
type input "Creator economy"
click button "Find Communities" at bounding box center [965, 324] width 125 height 30
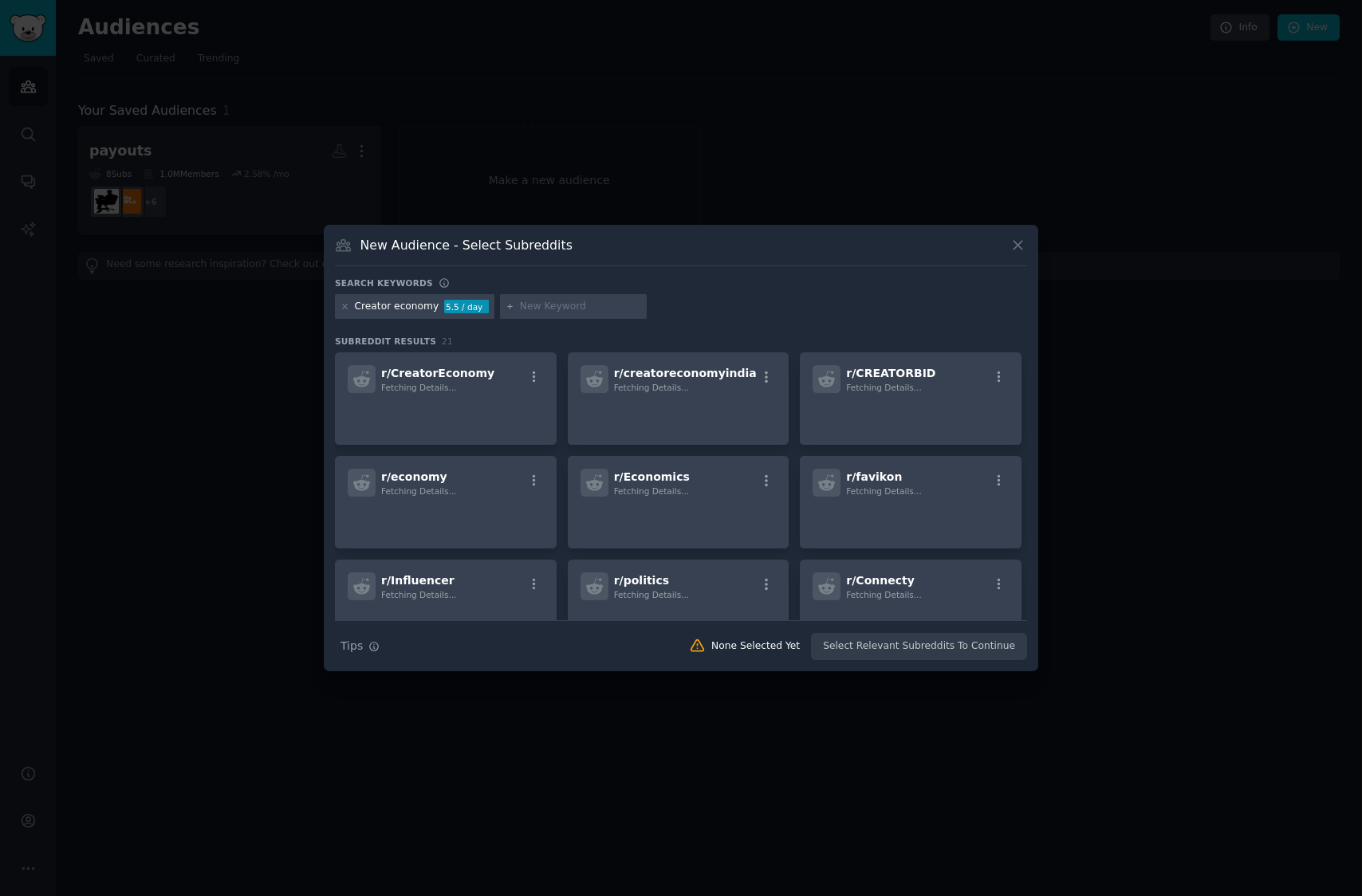
click at [535, 300] on input "text" at bounding box center [581, 307] width 121 height 14
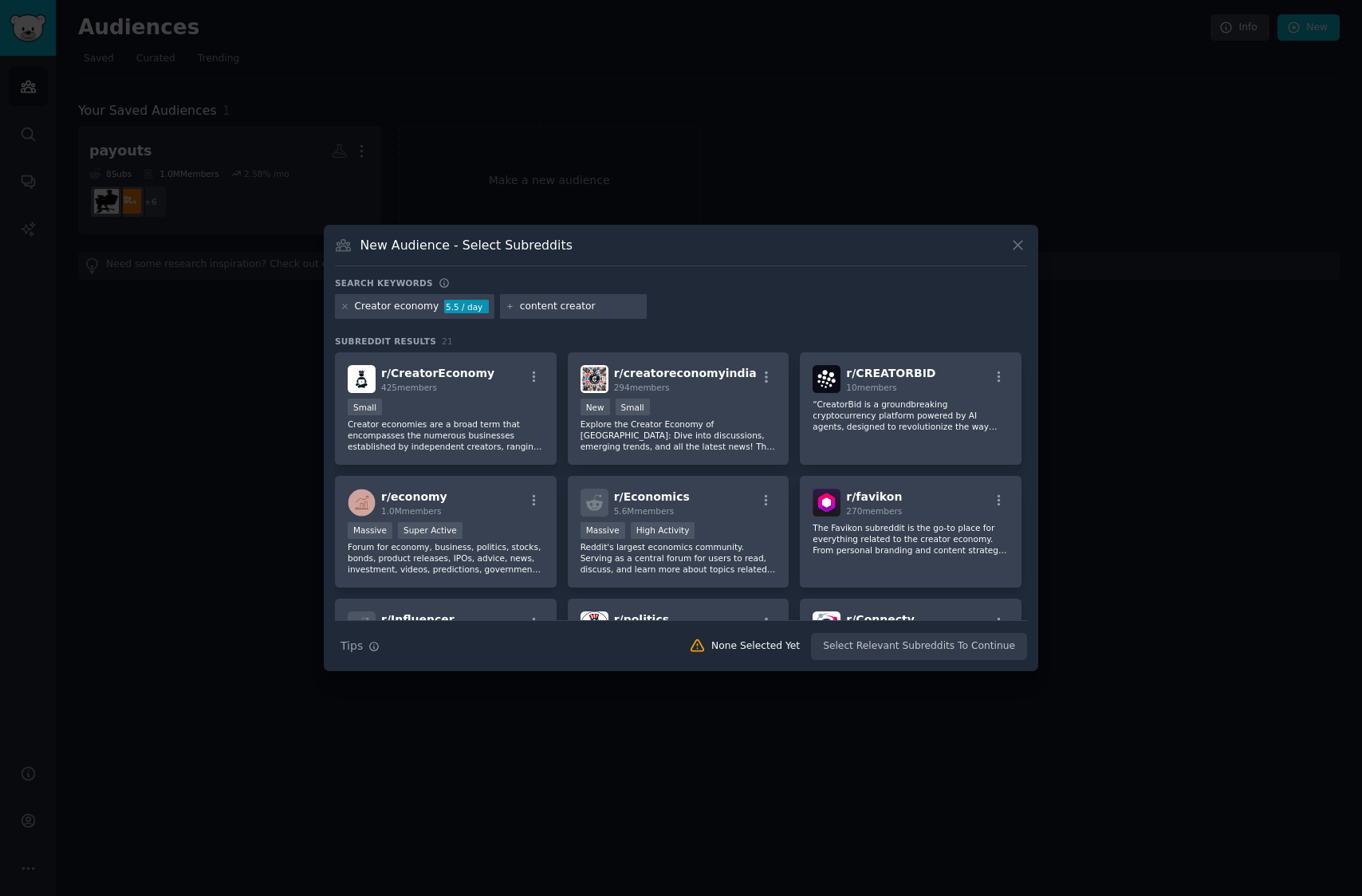
type input "content creators"
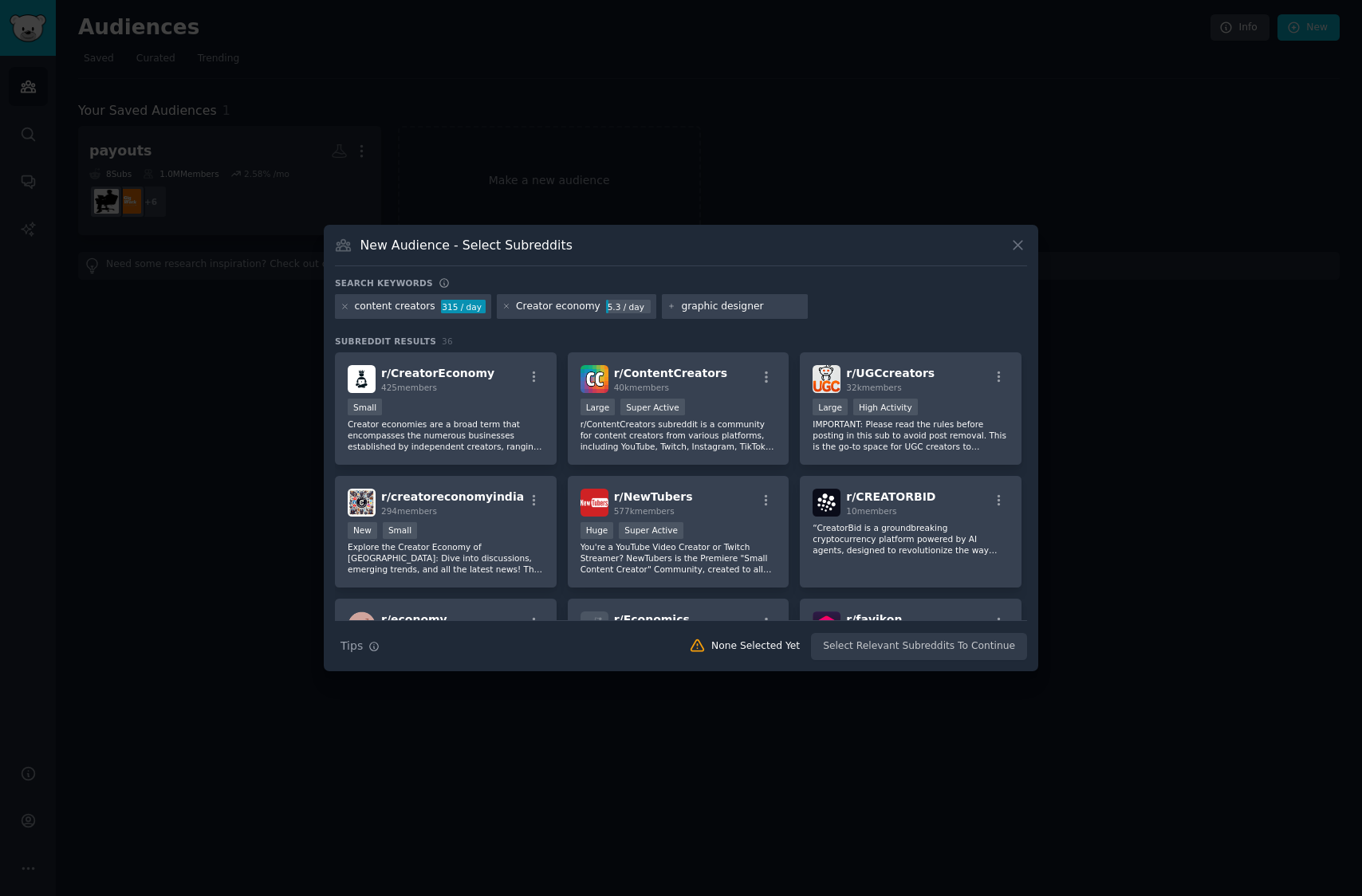
type input "graphic designers"
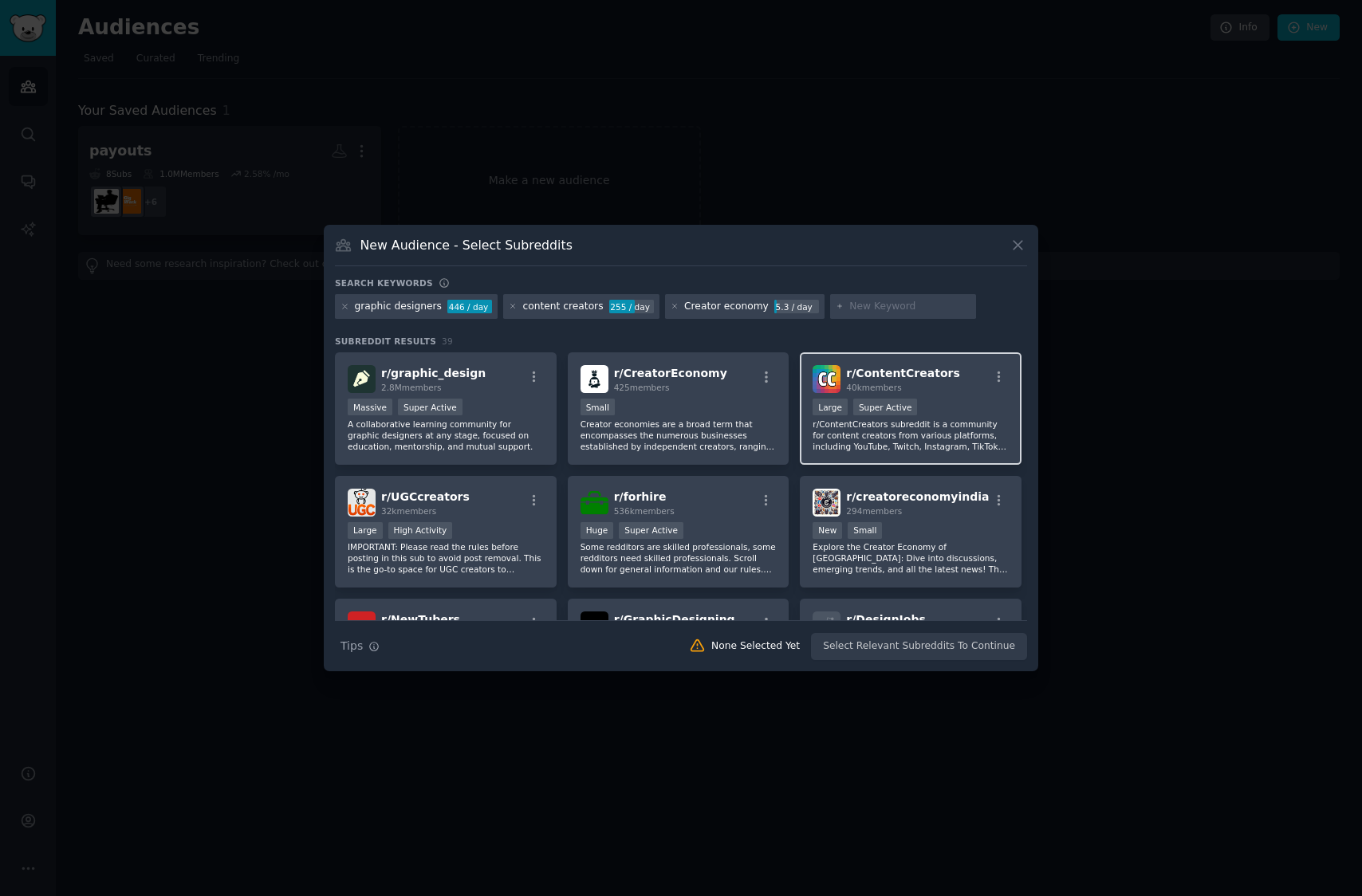
click at [967, 442] on p "r/ContentCreators subreddit is a community for content creators from various pl…" at bounding box center [911, 435] width 196 height 33
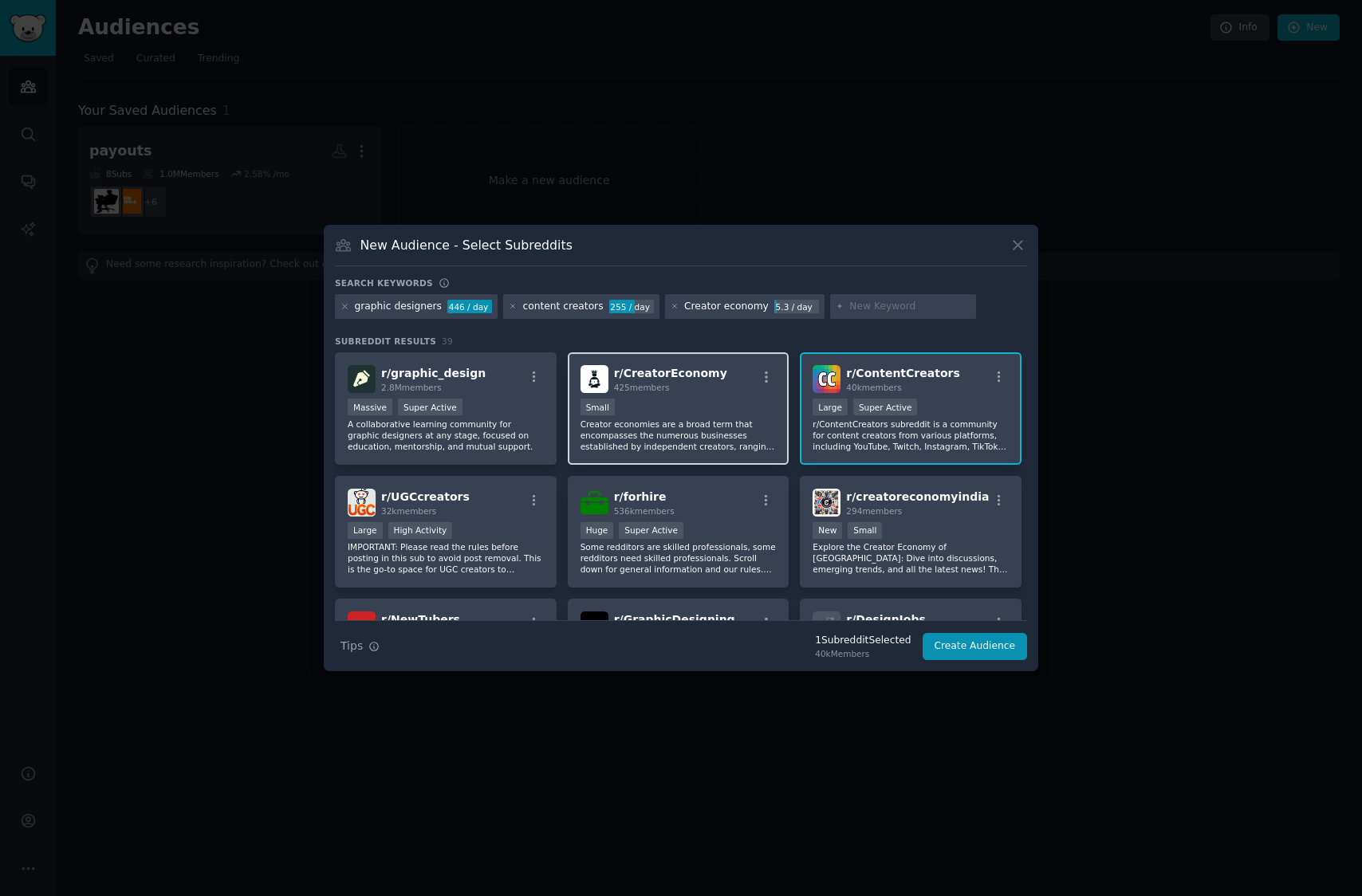
click at [691, 418] on div "Small Creator economies are a broad term that encompasses the numerous business…" at bounding box center [679, 425] width 196 height 54
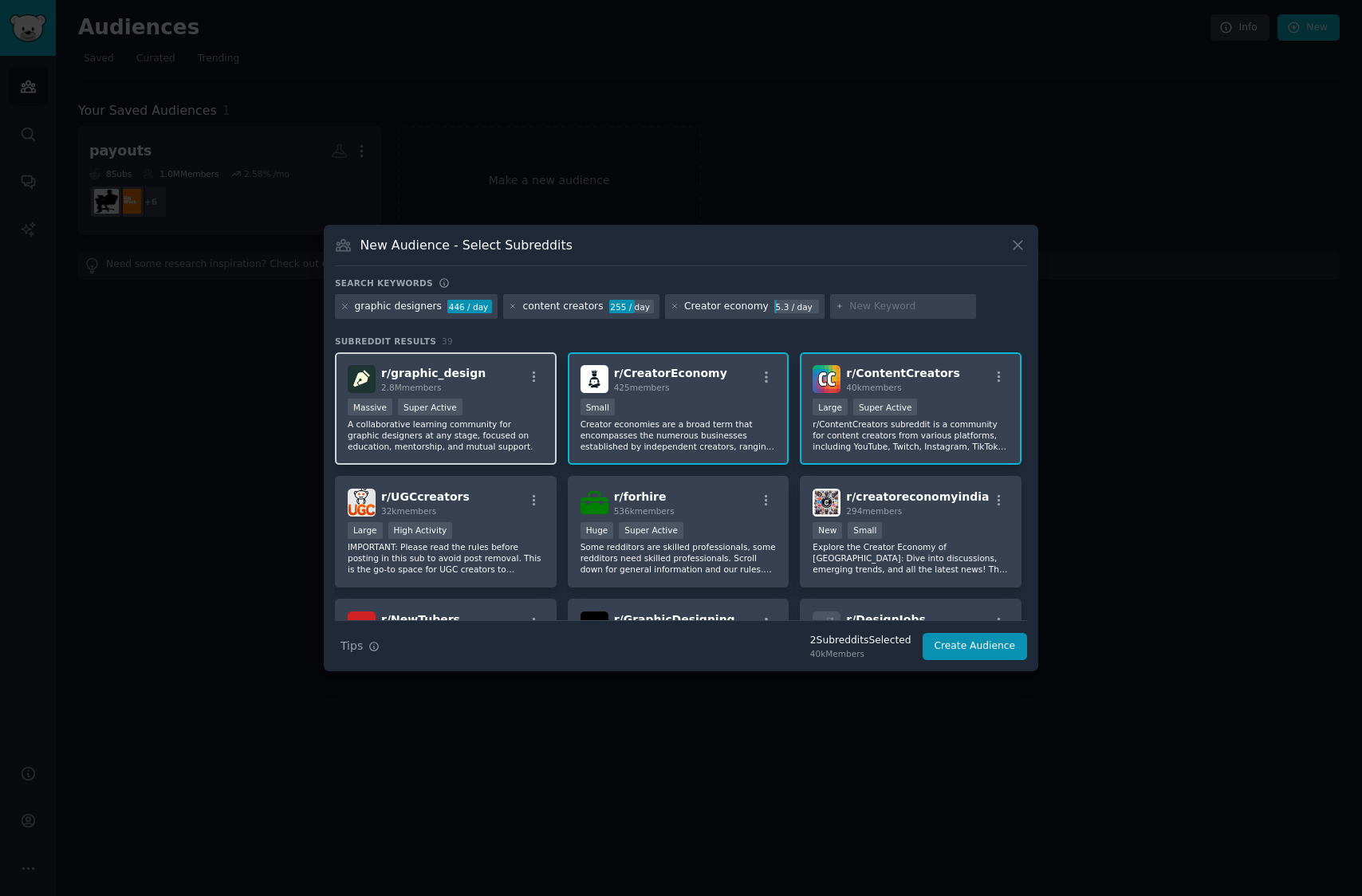
click at [502, 436] on p "A collaborative learning community for graphic designers at any stage, focused …" at bounding box center [446, 435] width 196 height 33
click at [478, 438] on p "A collaborative learning community for graphic designers at any stage, focused …" at bounding box center [446, 435] width 196 height 33
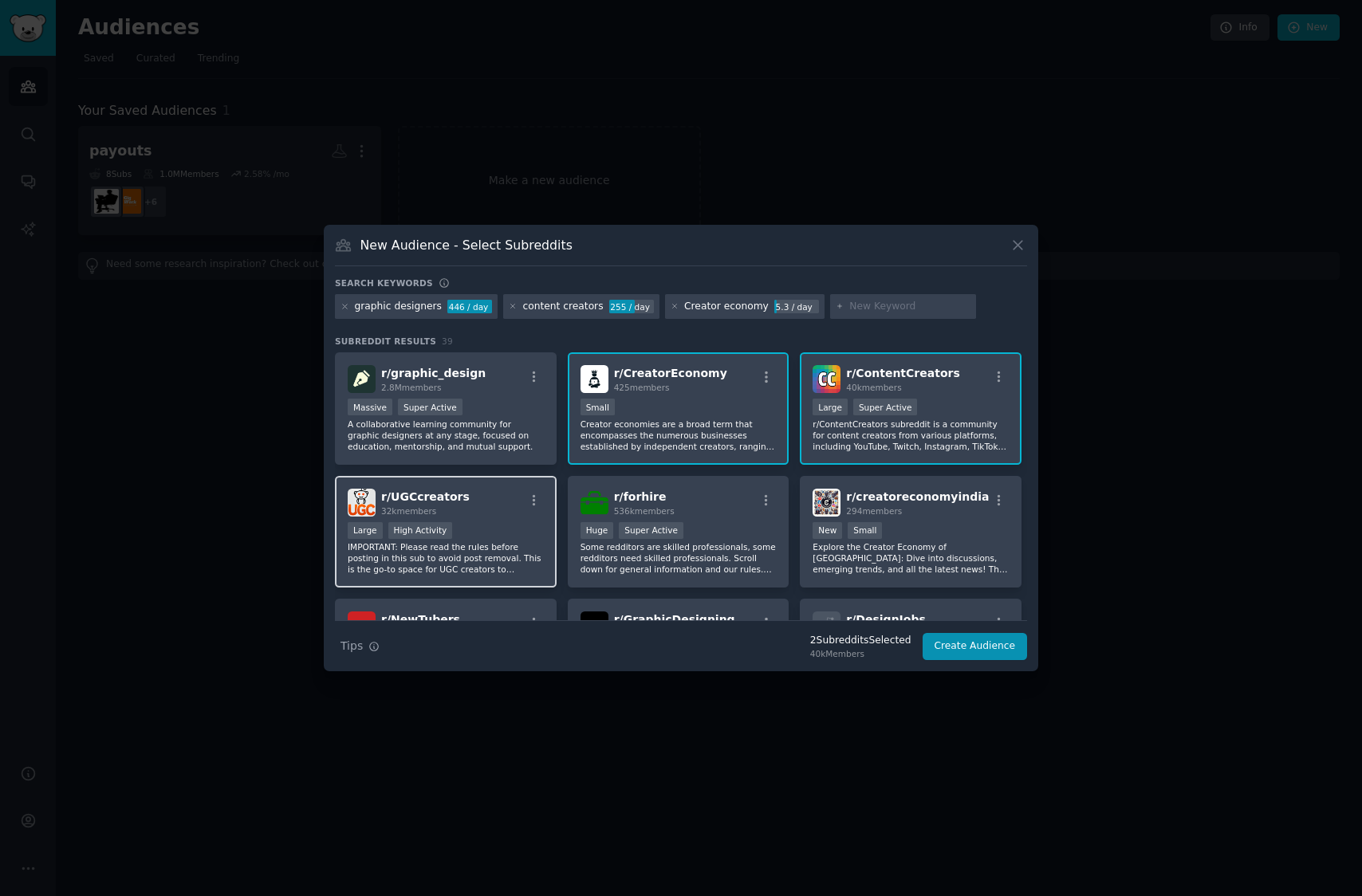
click at [506, 560] on p "IMPORTANT: Please read the rules before posting in this sub to avoid post remov…" at bounding box center [446, 558] width 196 height 33
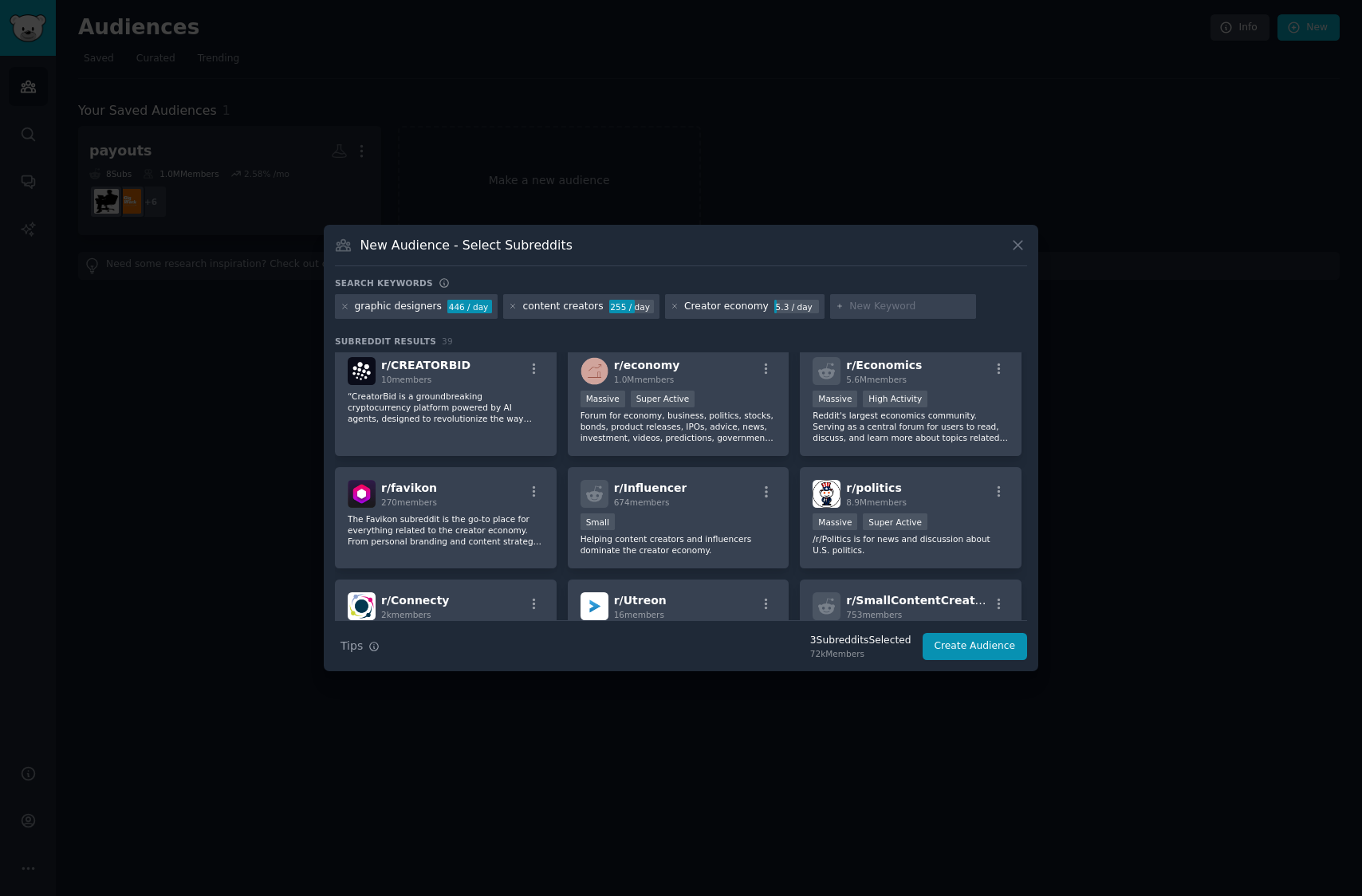
scroll to position [386, 0]
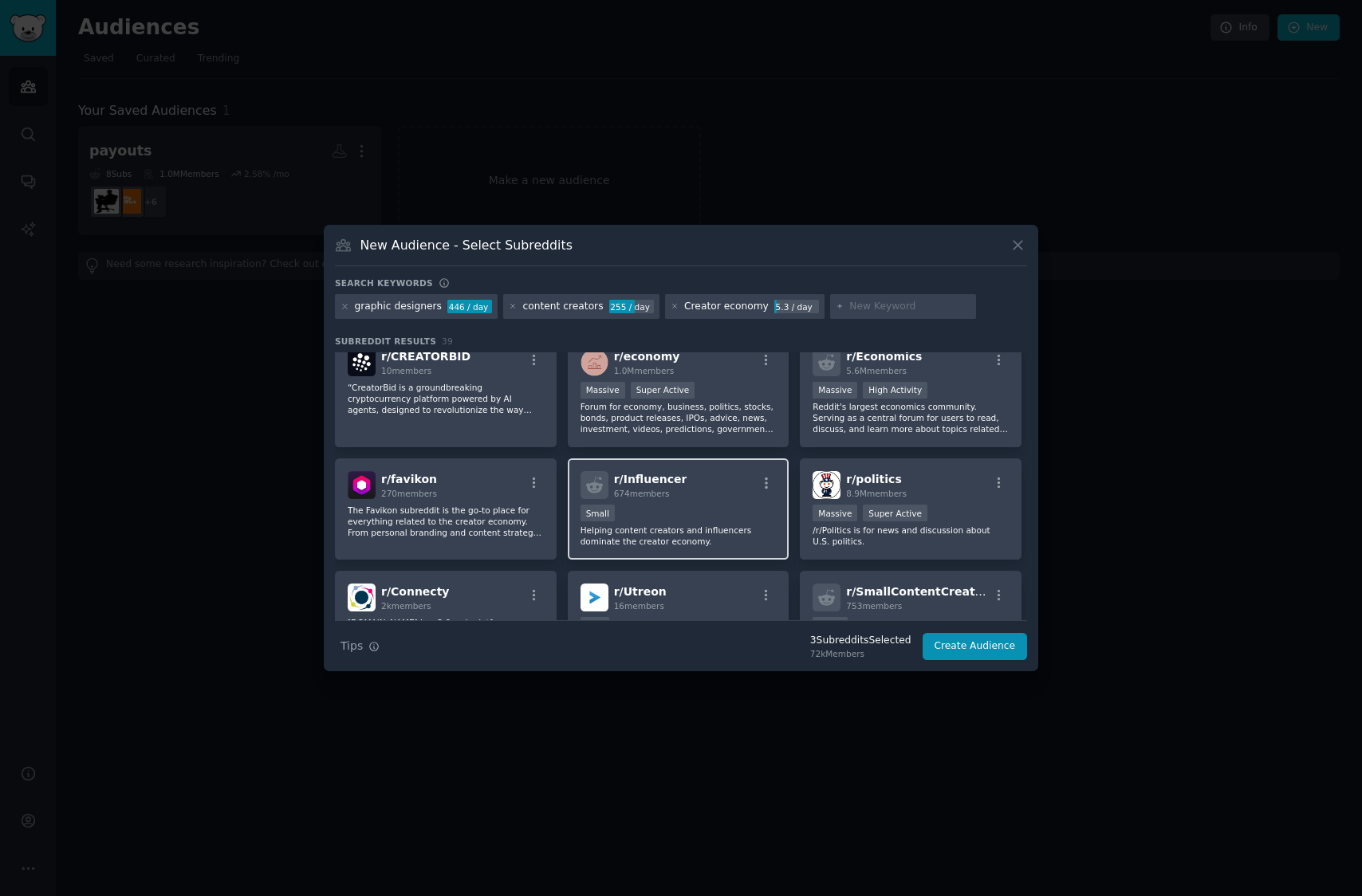
click at [727, 545] on p "Helping content creators and influencers dominate the creator economy." at bounding box center [679, 535] width 196 height 22
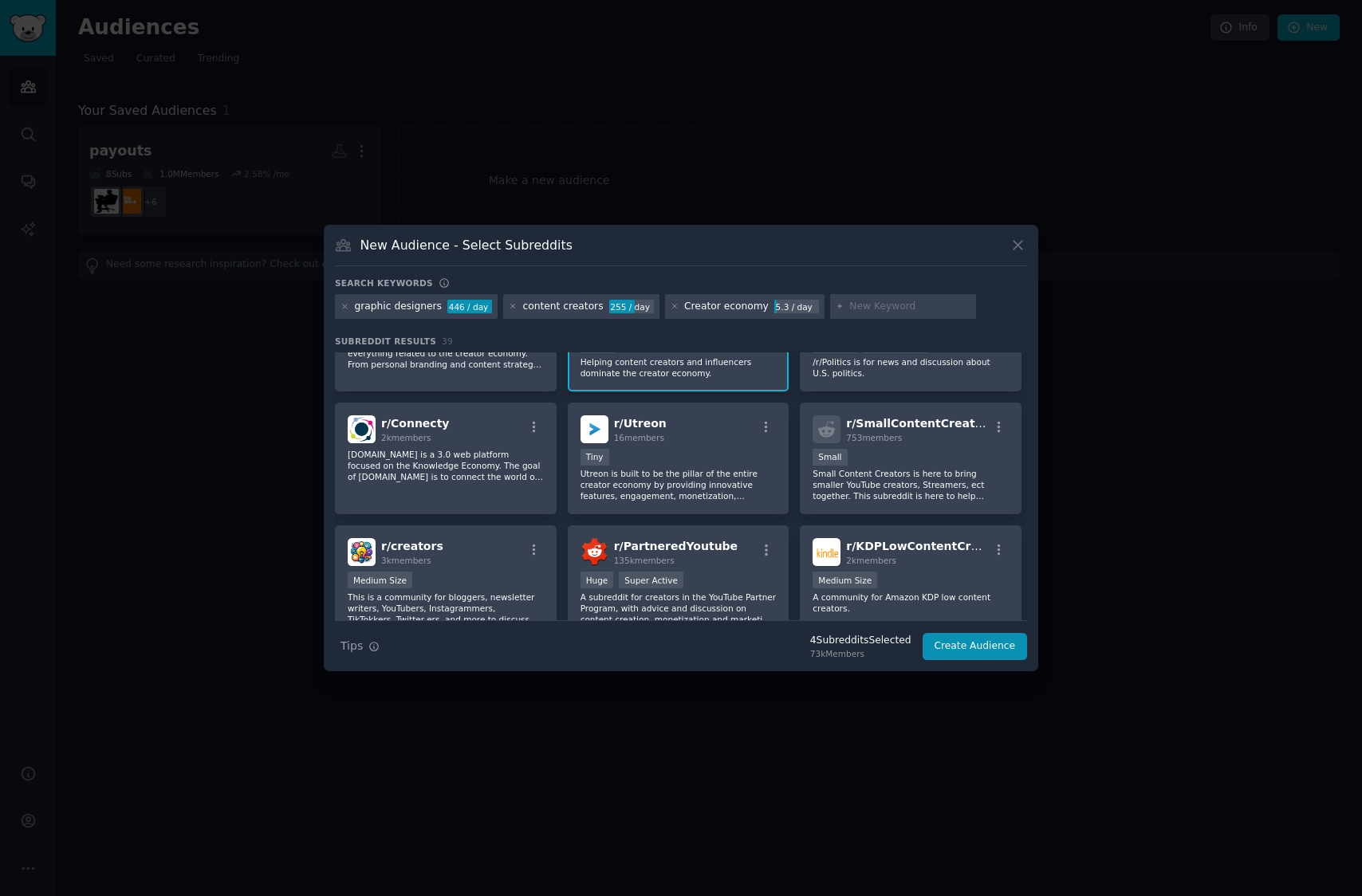
scroll to position [557, 0]
click at [959, 647] on button "Create Audience" at bounding box center [975, 646] width 105 height 27
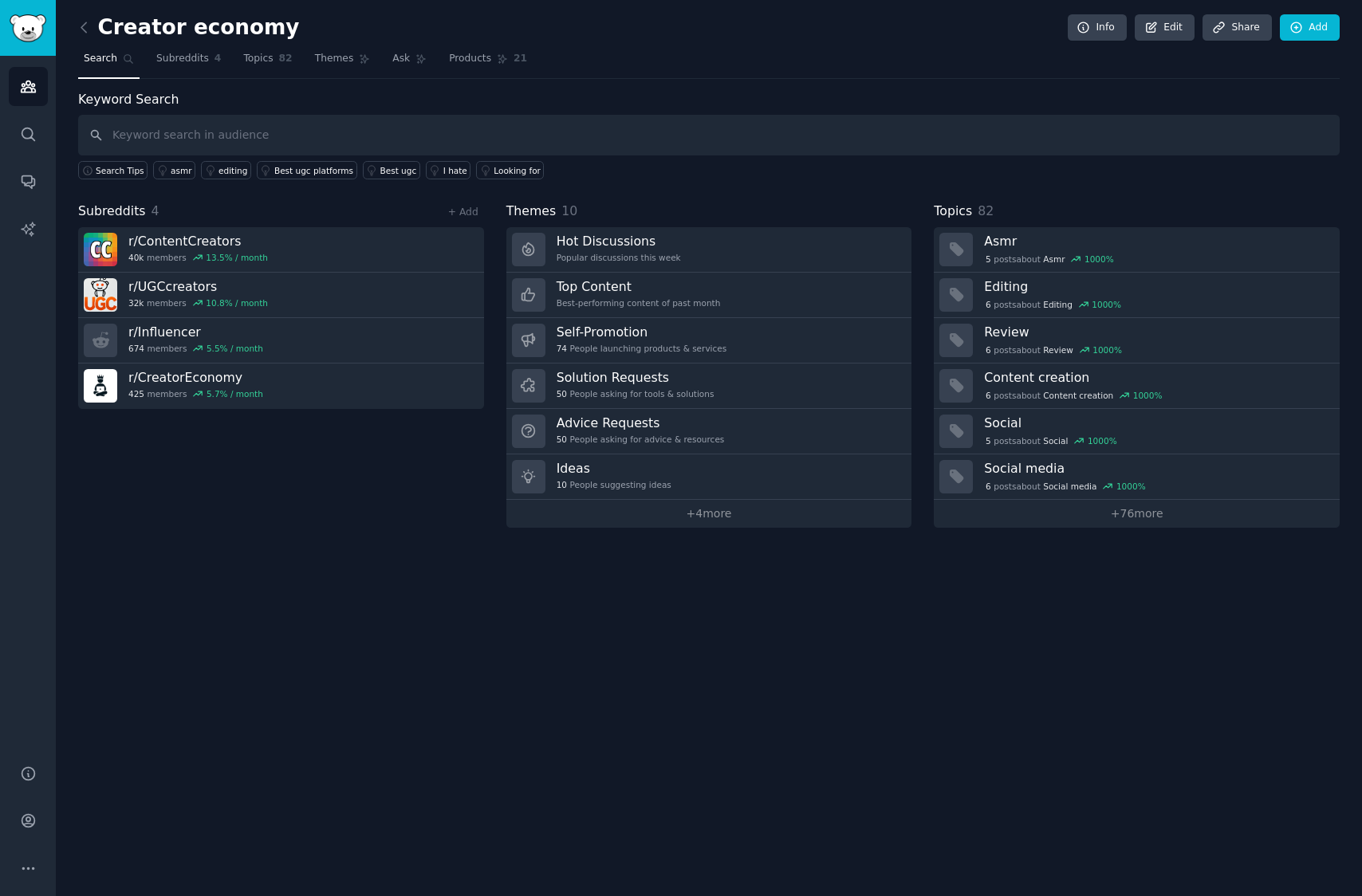
click at [203, 26] on h2 "Creator economy" at bounding box center [188, 28] width 221 height 26
click at [1172, 22] on link "Edit" at bounding box center [1165, 28] width 60 height 27
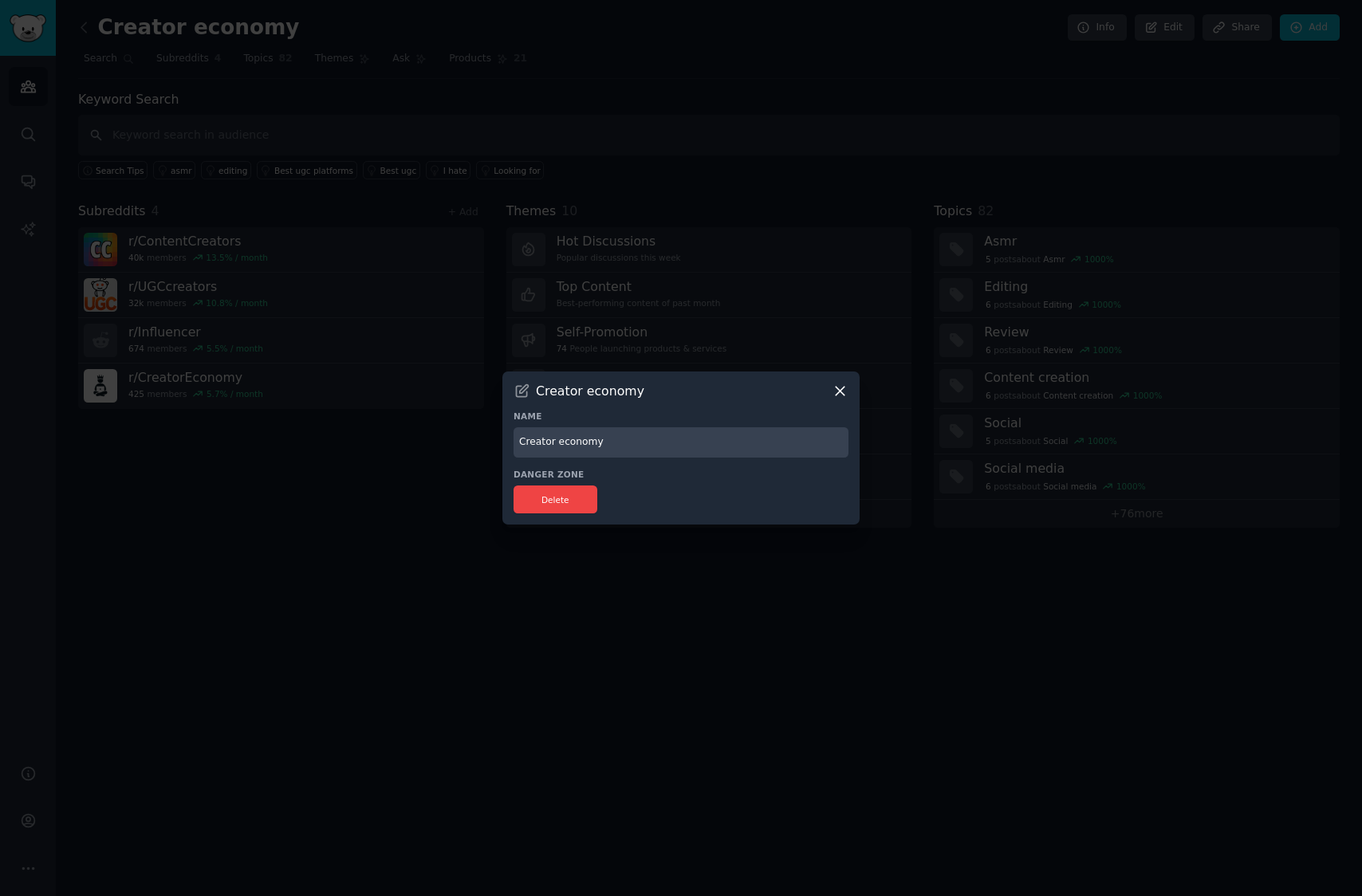
click at [572, 442] on input "Creator economy" at bounding box center [681, 442] width 335 height 31
type input "Creator Economy"
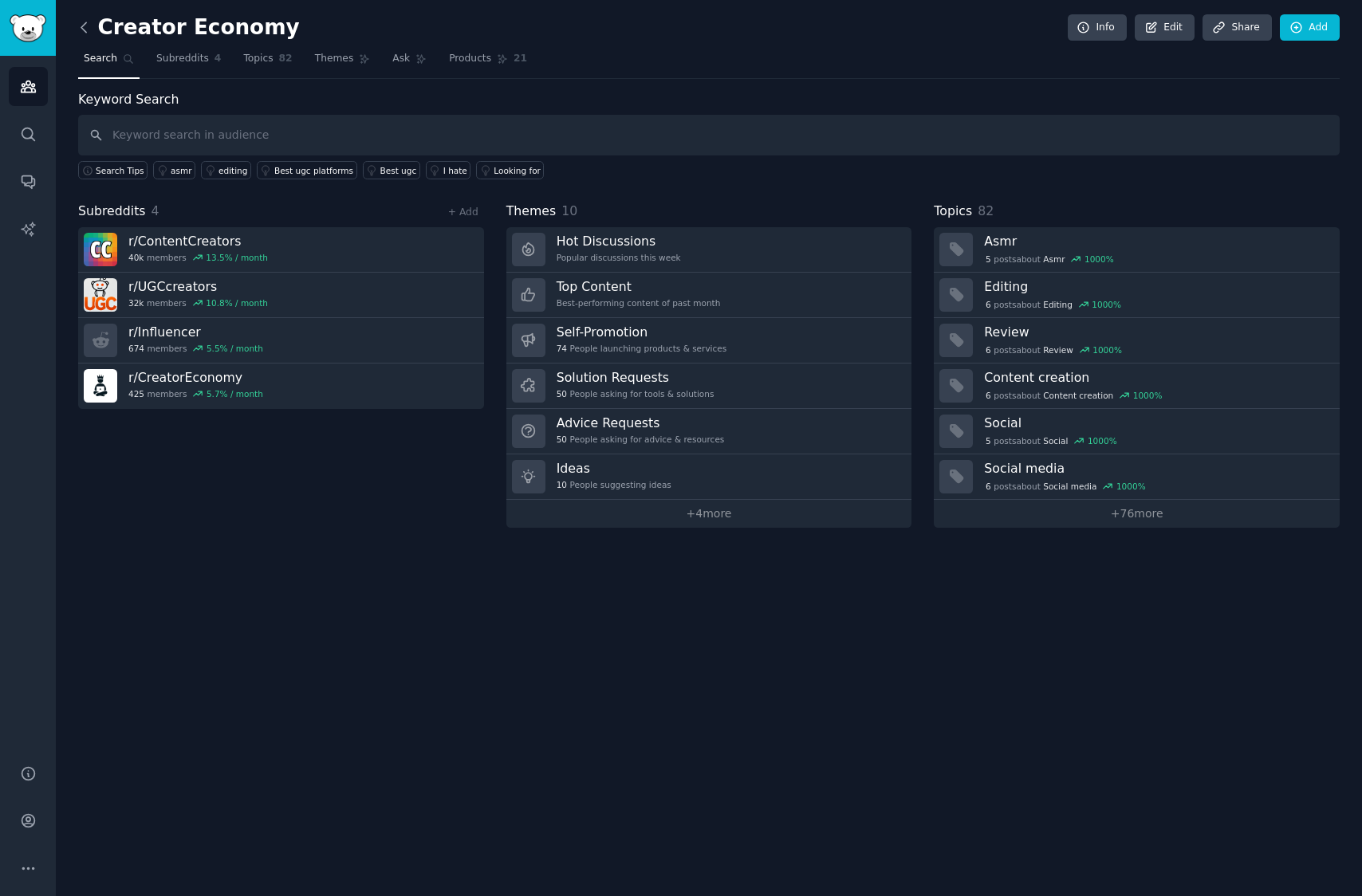
click at [83, 31] on icon at bounding box center [84, 26] width 5 height 9
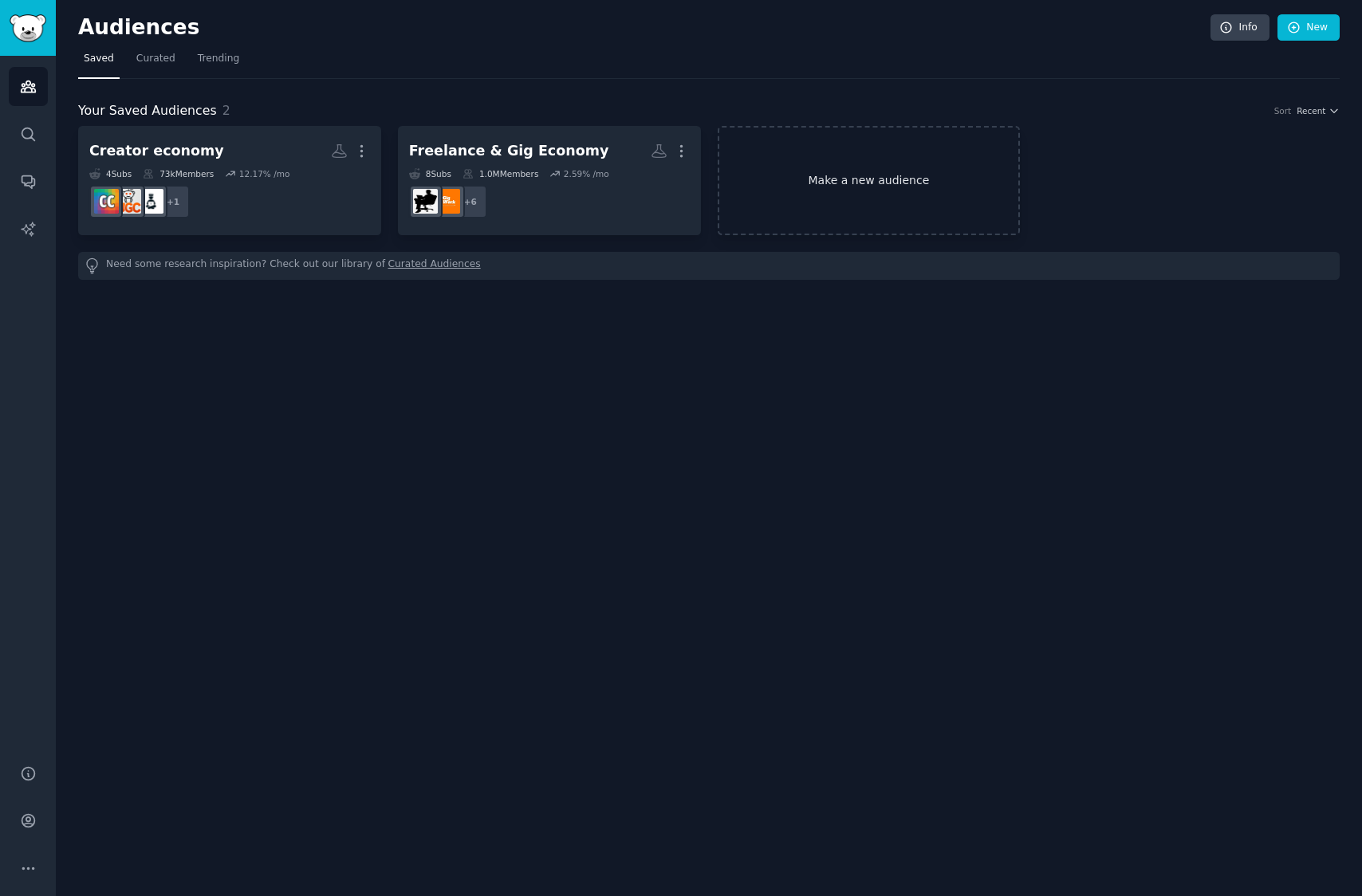
click at [899, 191] on link "Make a new audience" at bounding box center [869, 181] width 303 height 109
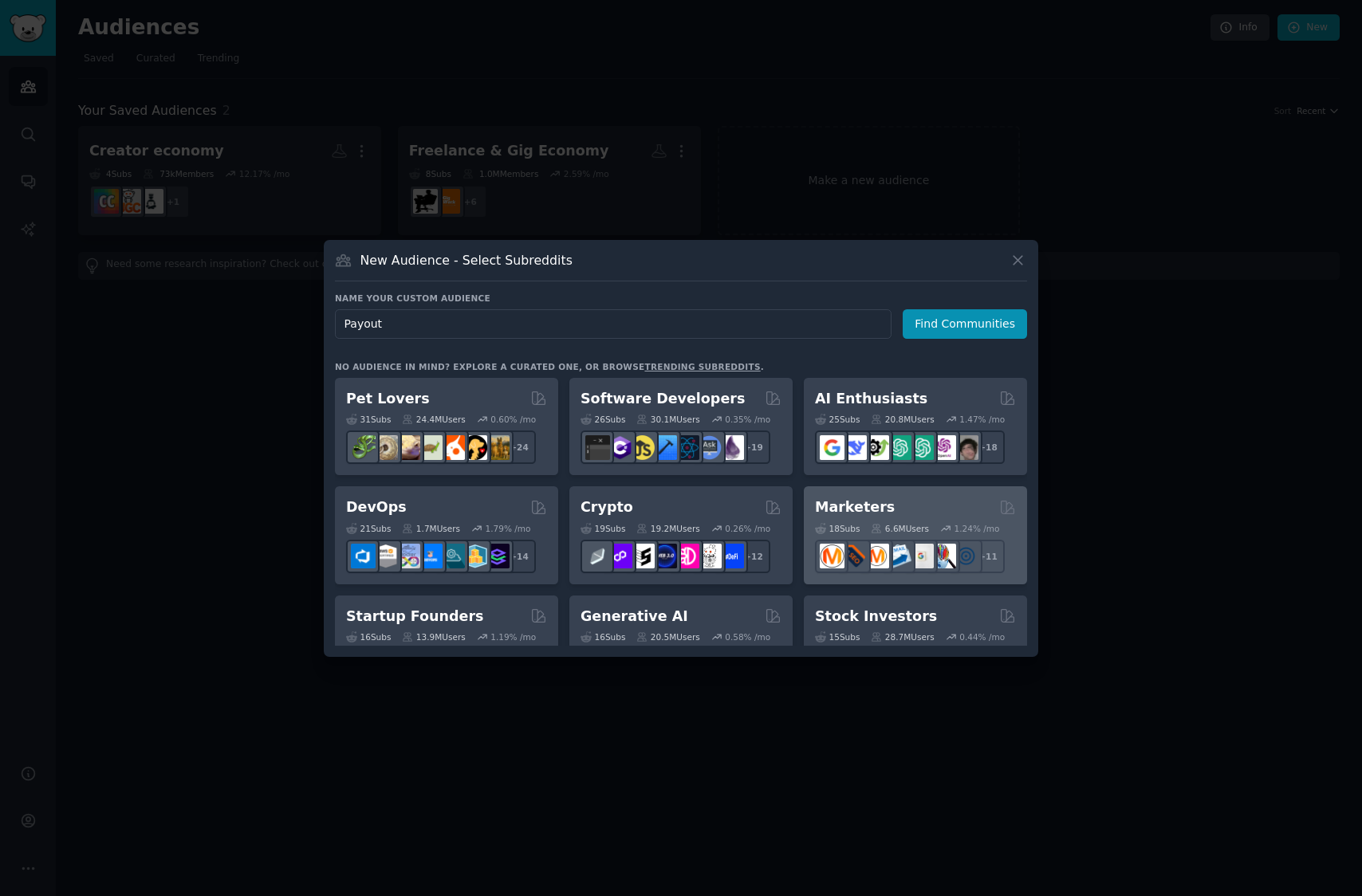
type input "Payouts"
click button "Find Communities" at bounding box center [965, 324] width 125 height 30
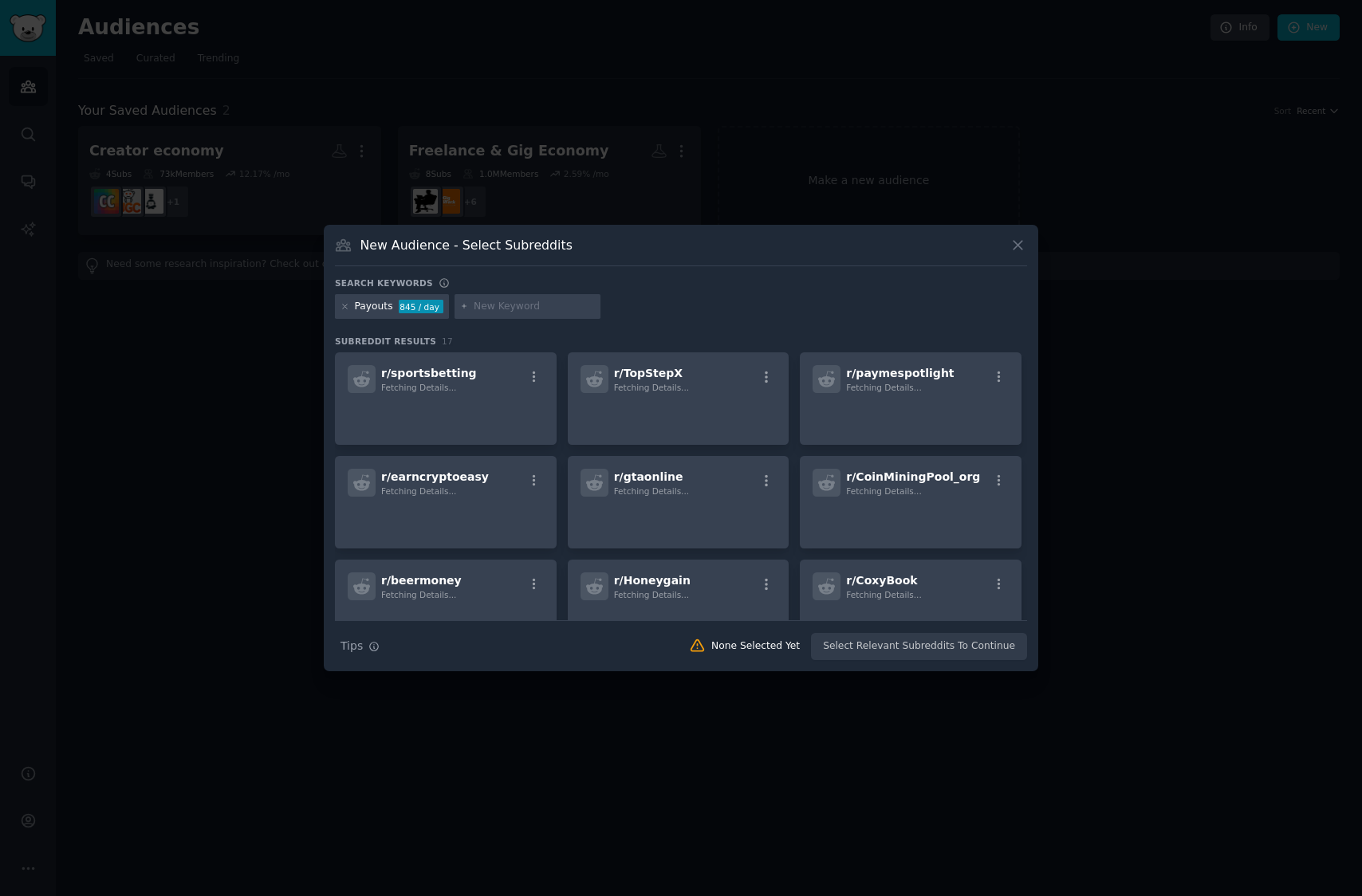
click at [506, 301] on input "text" at bounding box center [534, 307] width 121 height 14
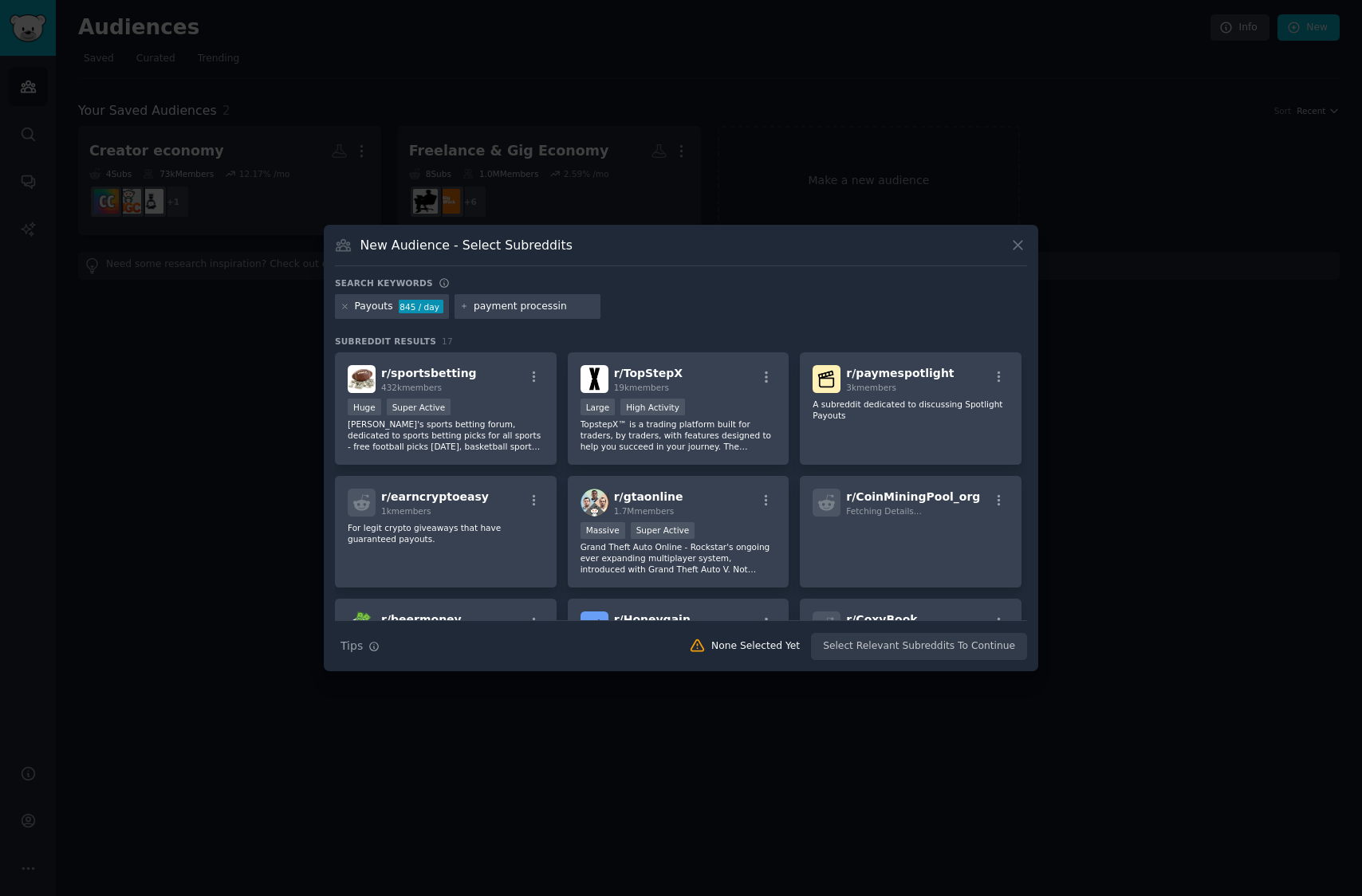
type input "payment processing"
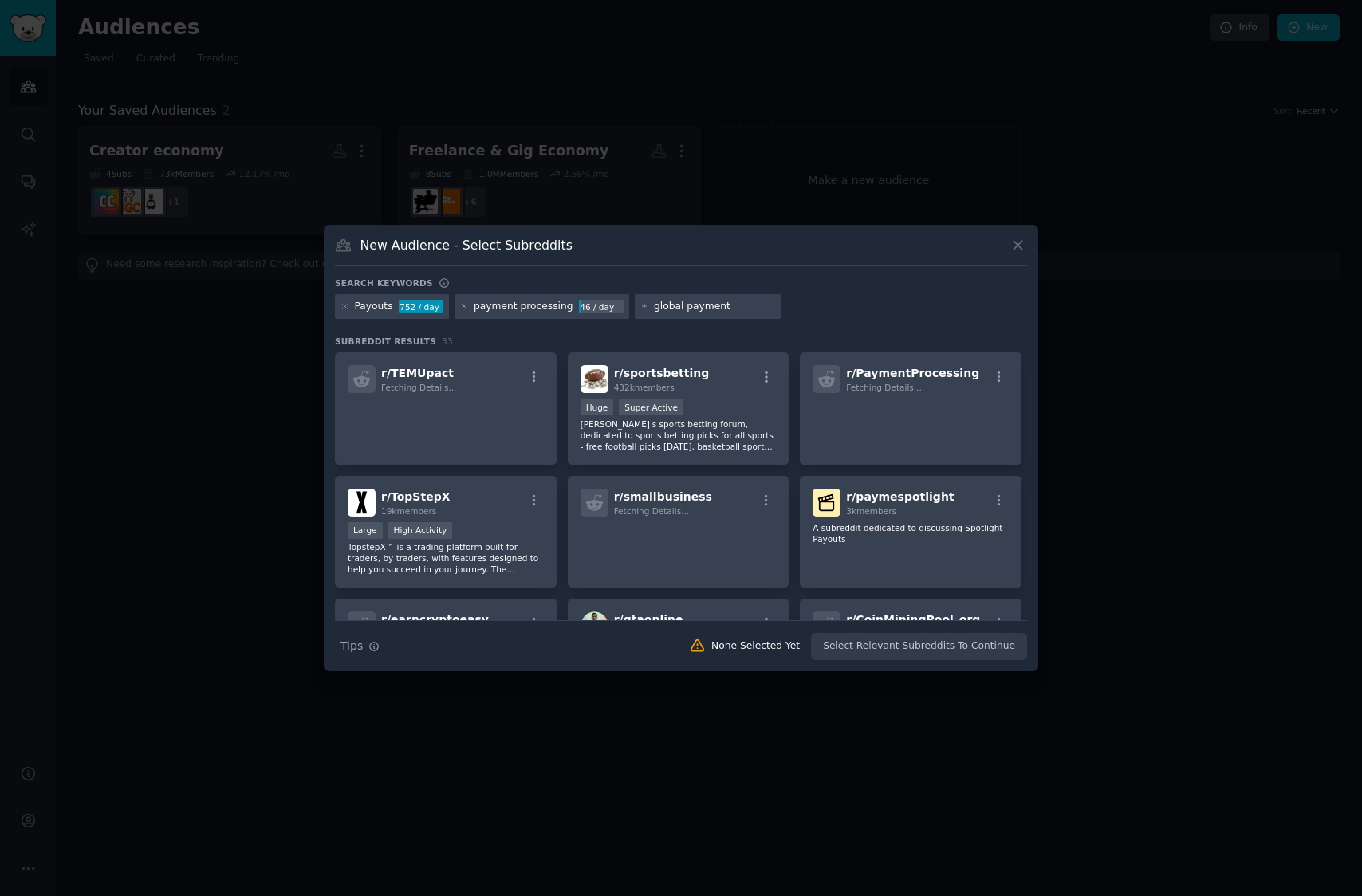
type input "global payments"
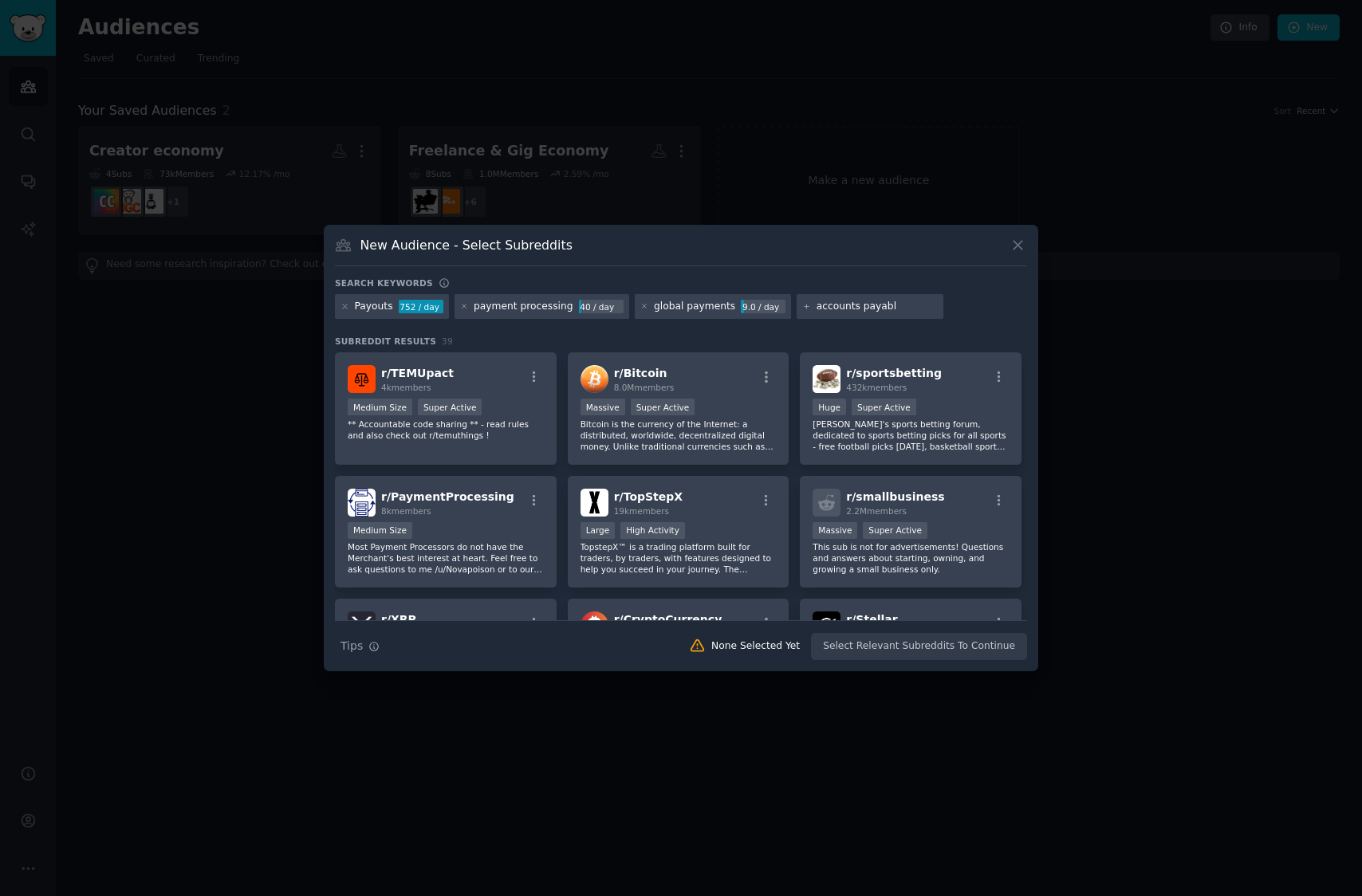
type input "accounts payable"
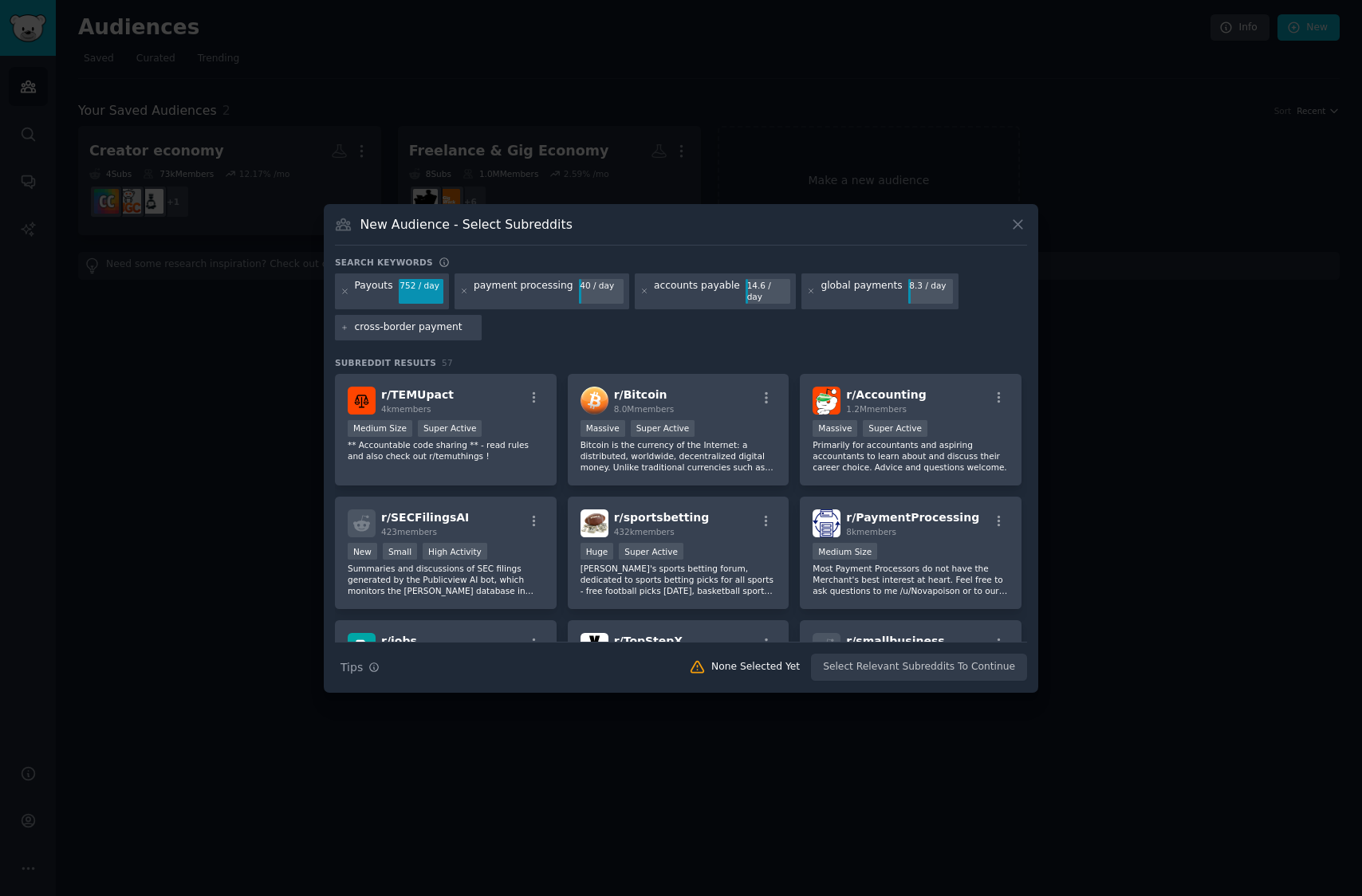
type input "cross-border payments"
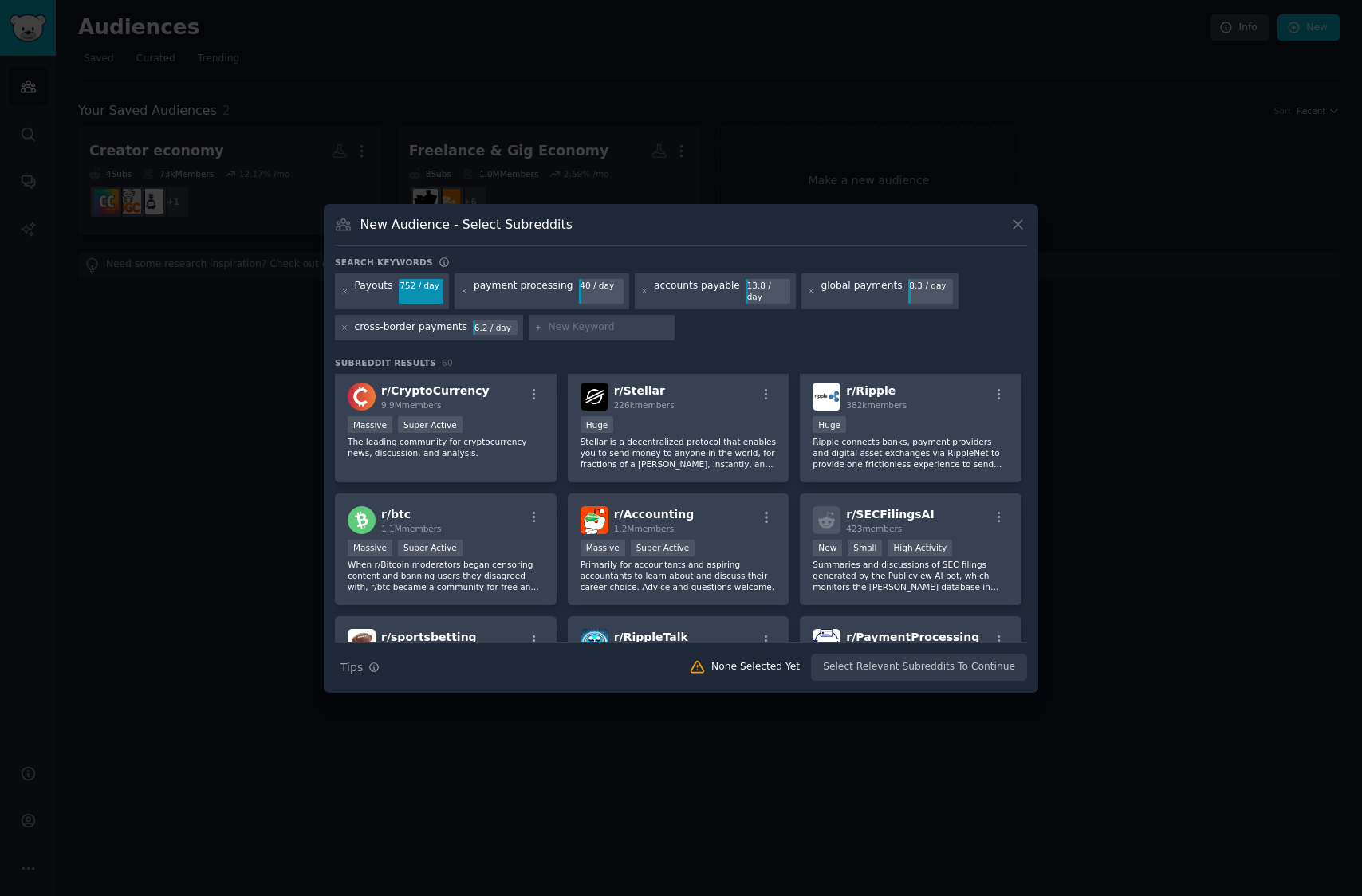
scroll to position [130, 0]
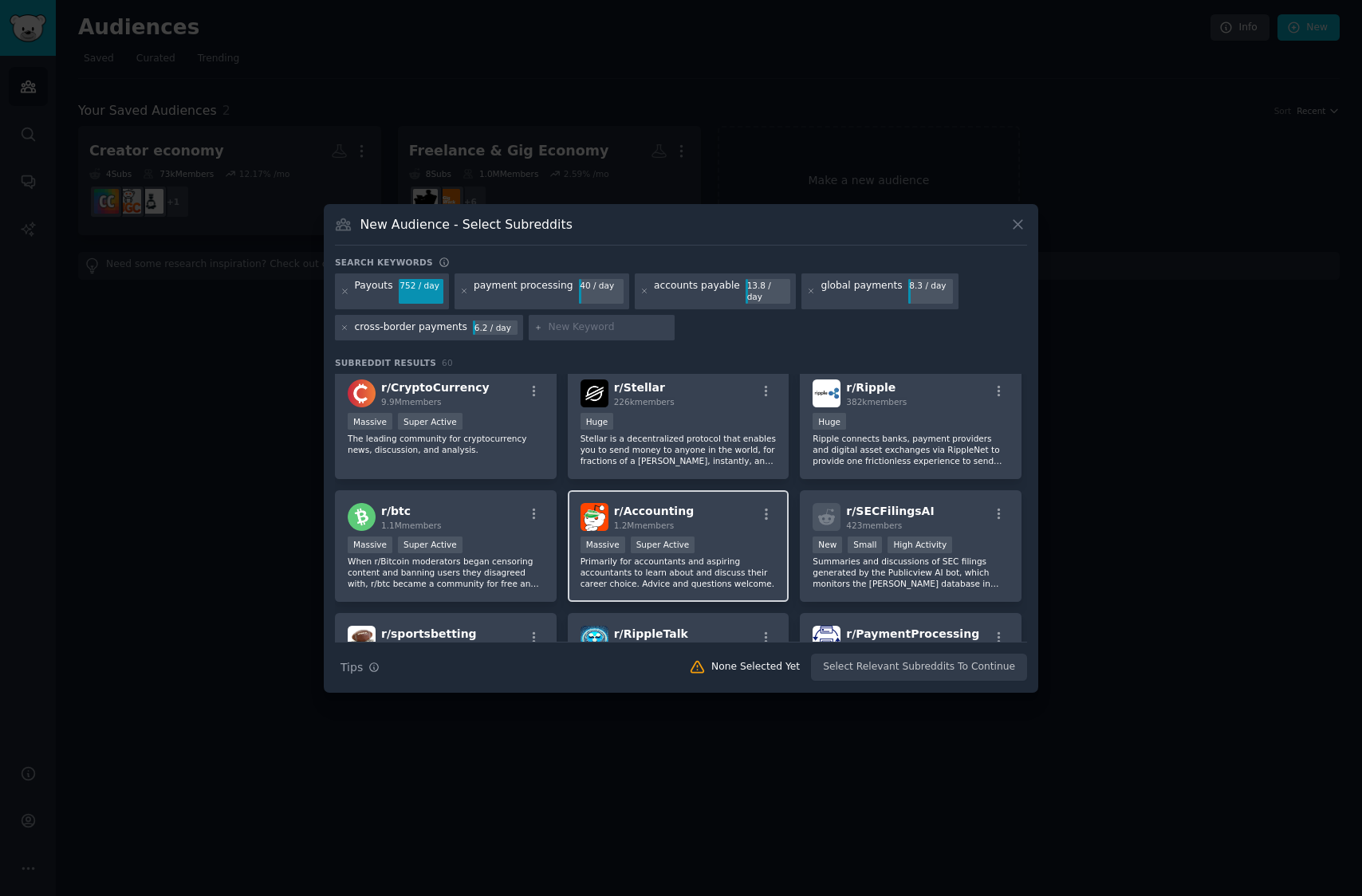
click at [698, 569] on p "Primarily for accountants and aspiring accountants to learn about and discuss t…" at bounding box center [679, 572] width 196 height 33
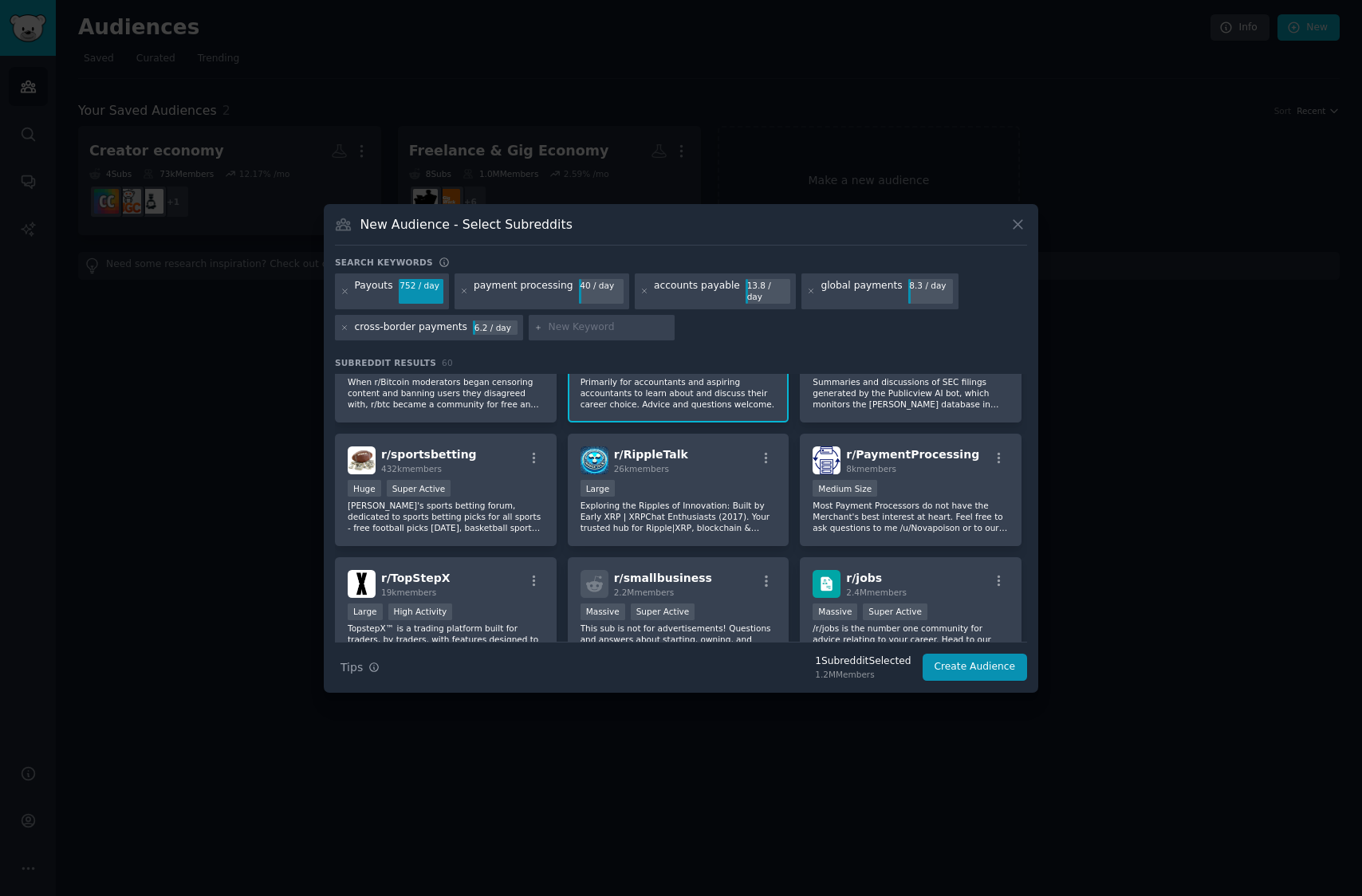
scroll to position [317, 0]
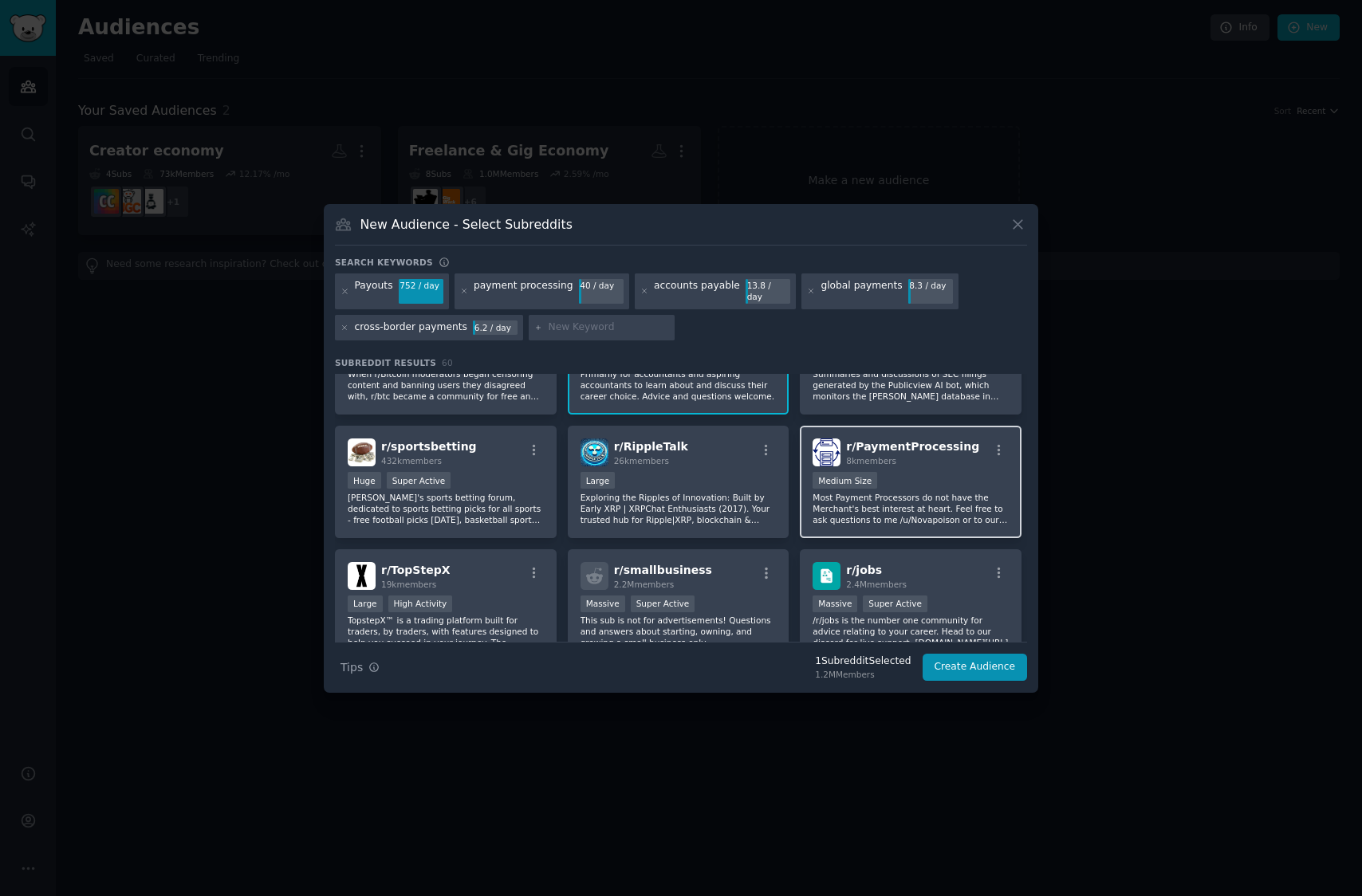
click at [871, 506] on p "Most Payment Processors do not have the Merchant's best interest at heart. Feel…" at bounding box center [911, 508] width 196 height 33
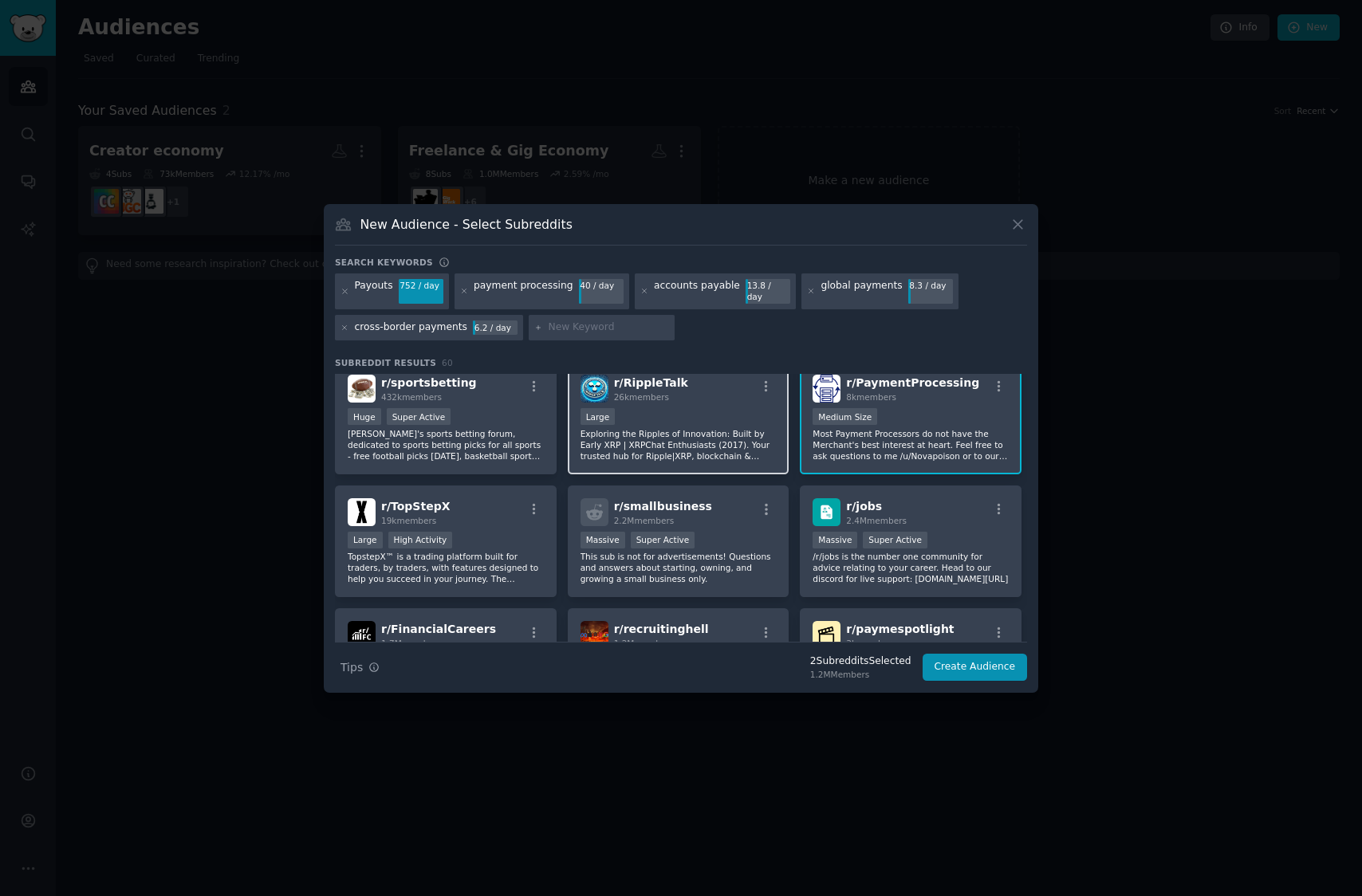
scroll to position [383, 0]
click at [697, 556] on p "This sub is not for advertisements! Questions and answers about starting, ownin…" at bounding box center [679, 565] width 196 height 33
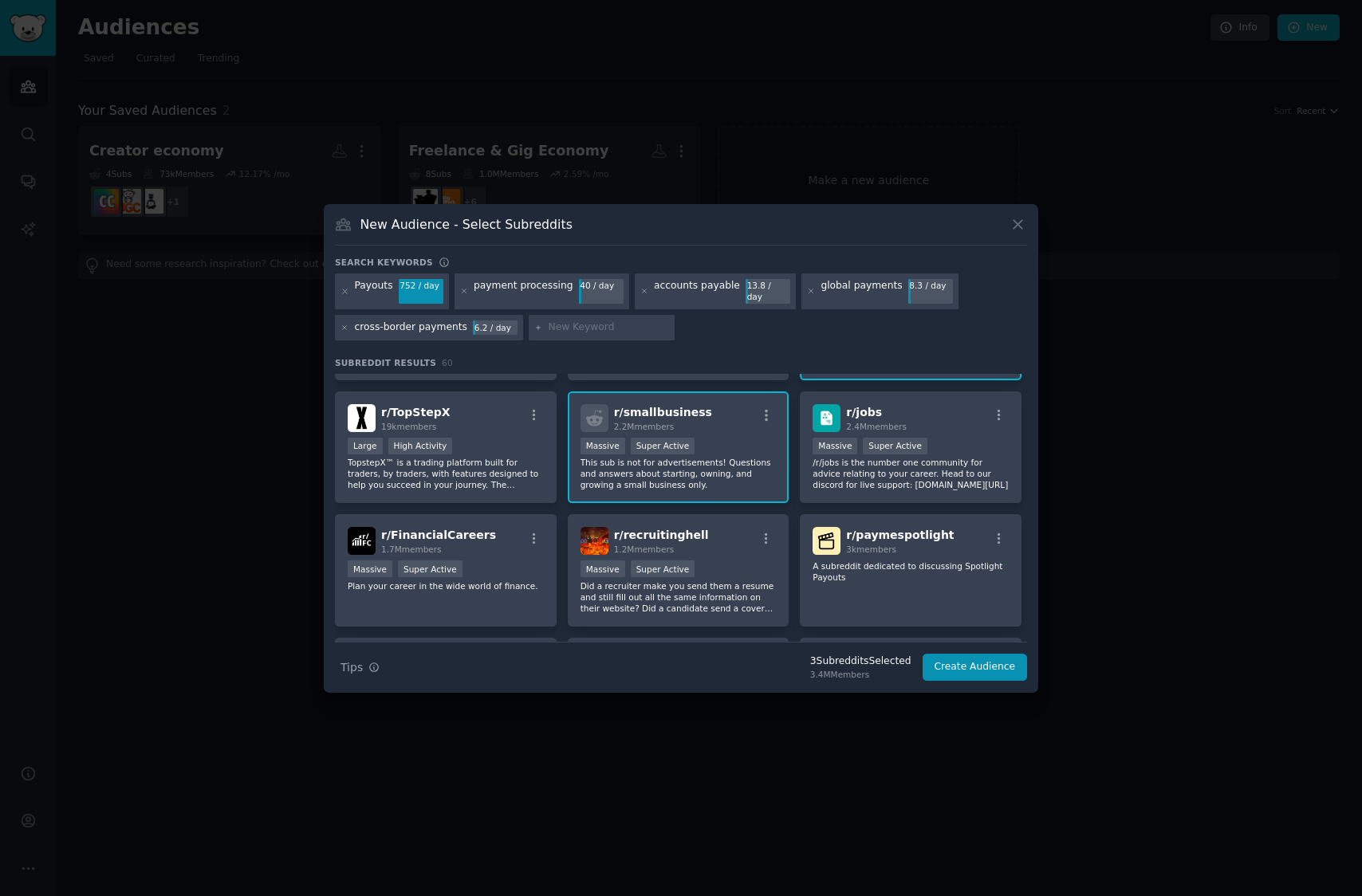
scroll to position [488, 0]
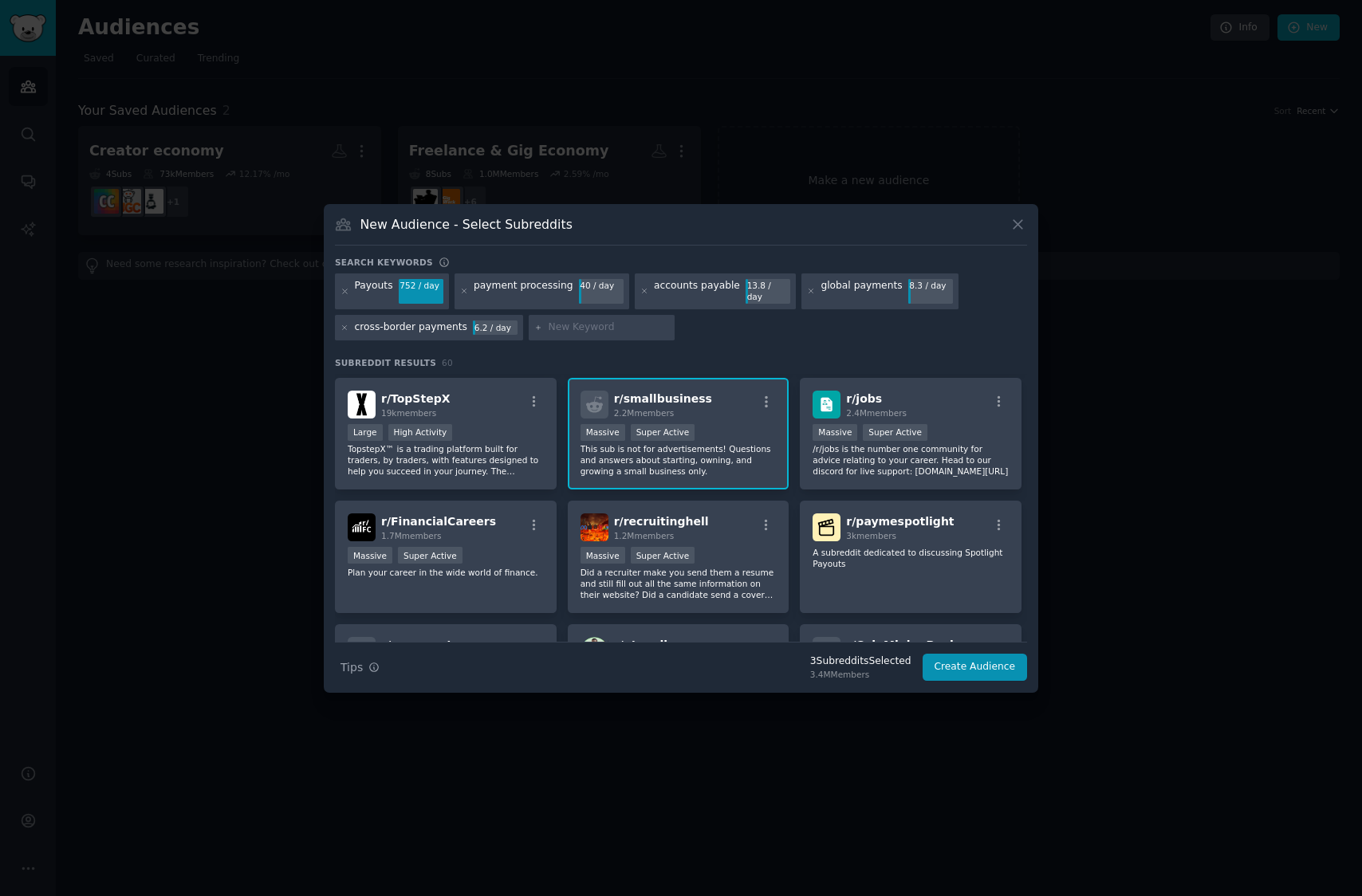
click at [709, 456] on p "This sub is not for advertisements! Questions and answers about starting, ownin…" at bounding box center [679, 460] width 196 height 33
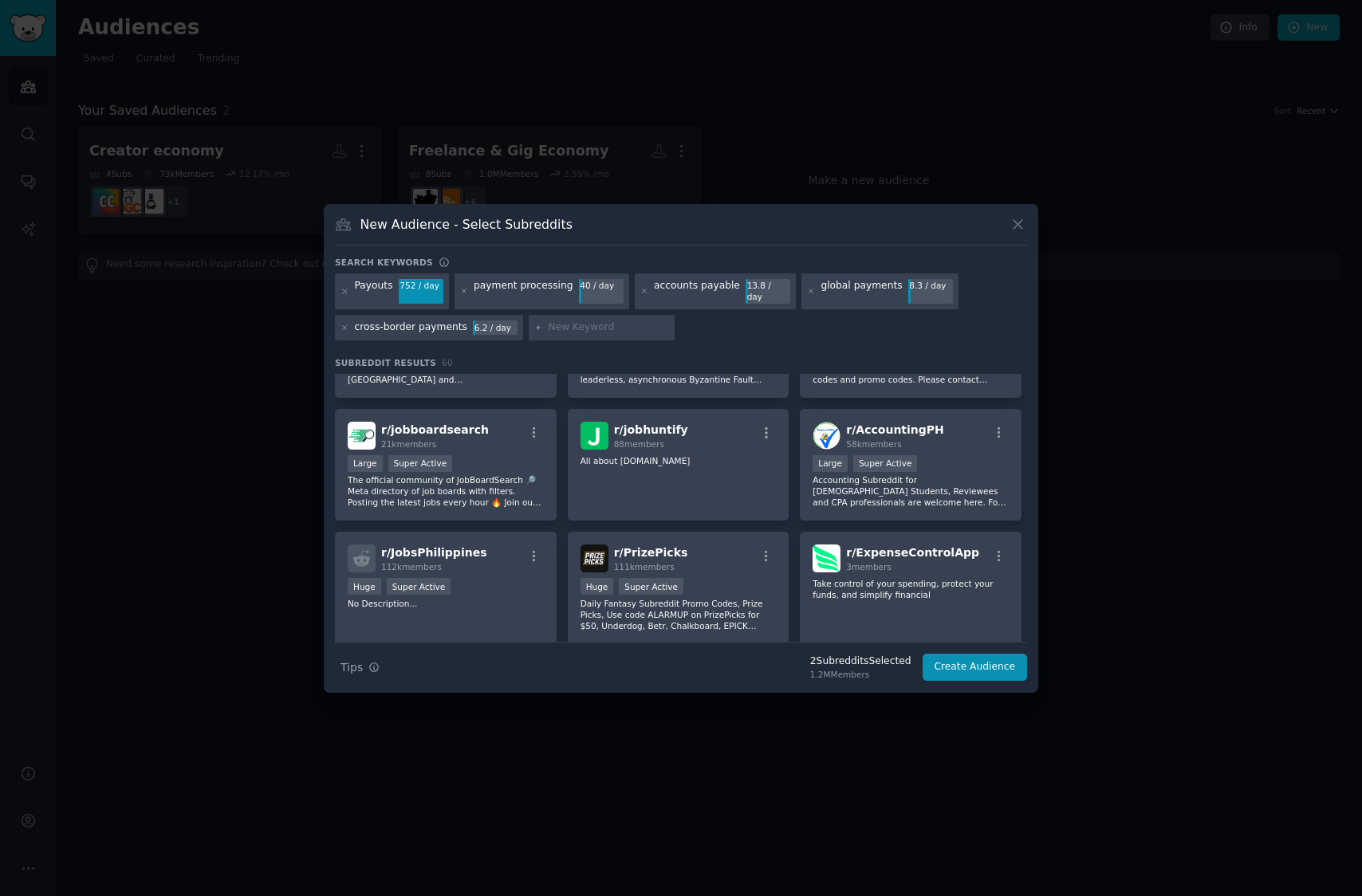
scroll to position [0, 0]
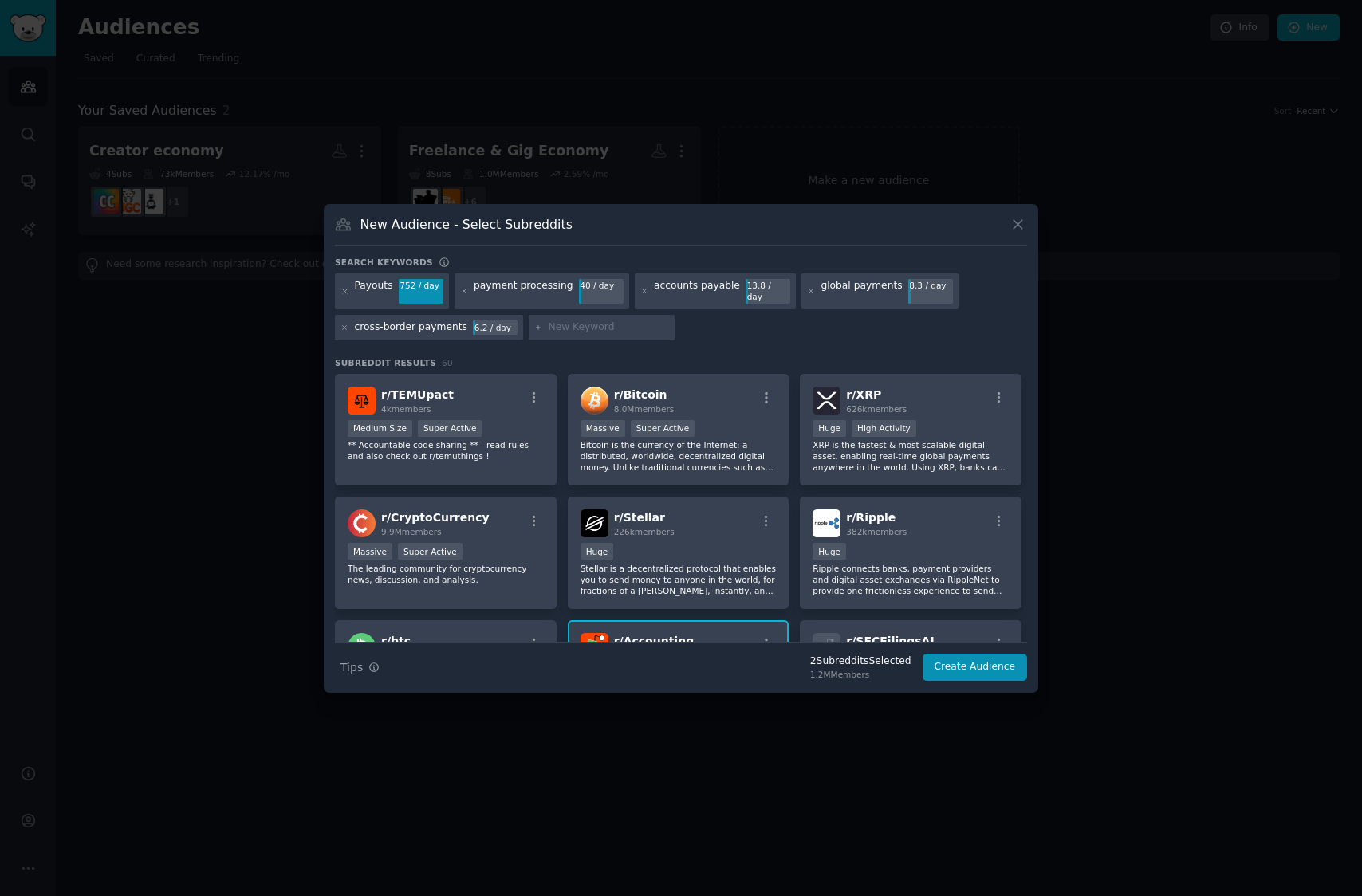
click at [565, 321] on input "text" at bounding box center [608, 327] width 121 height 14
click at [977, 662] on button "Create Audience" at bounding box center [975, 668] width 105 height 27
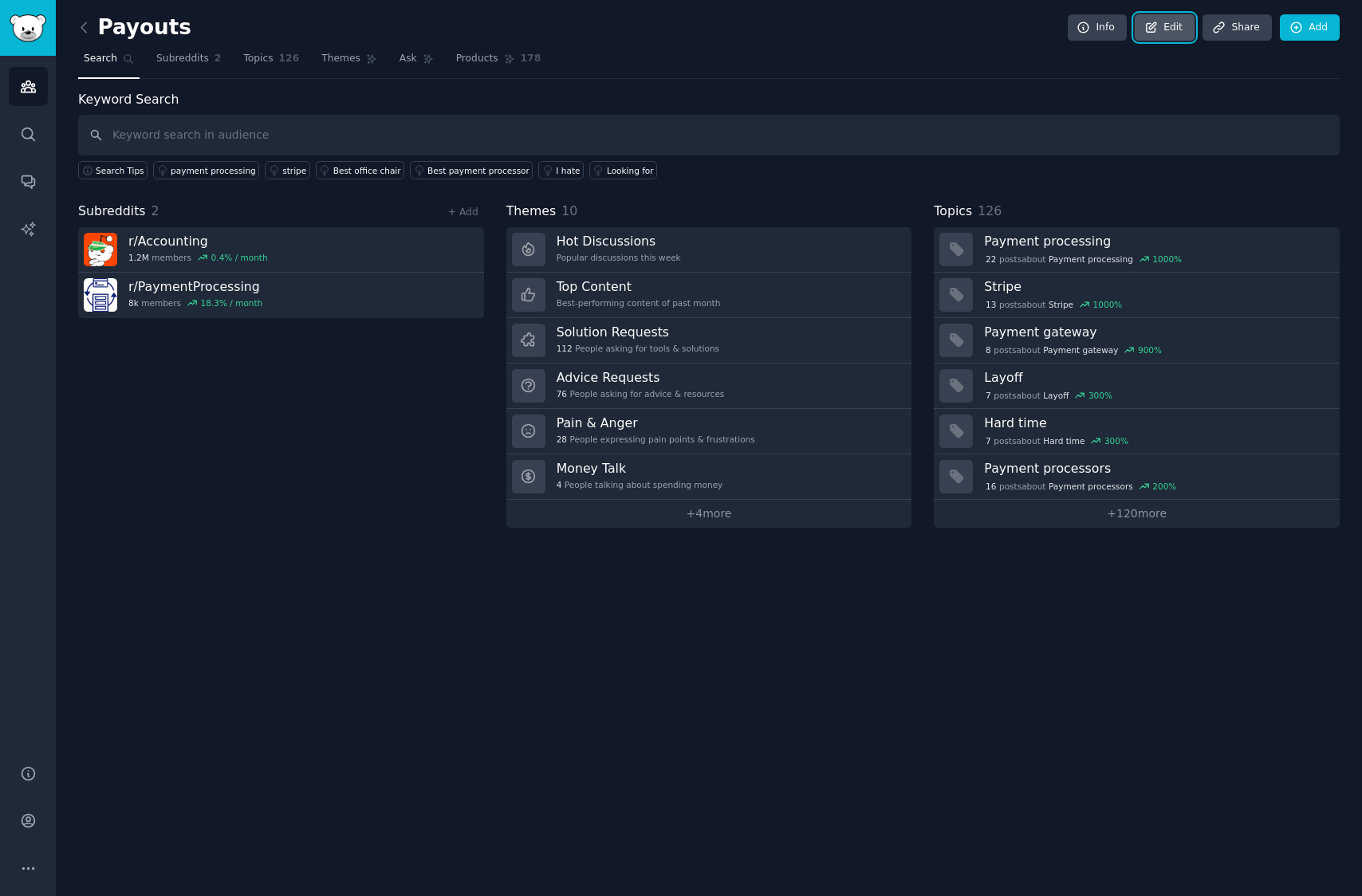
click at [1156, 27] on icon at bounding box center [1151, 26] width 9 height 9
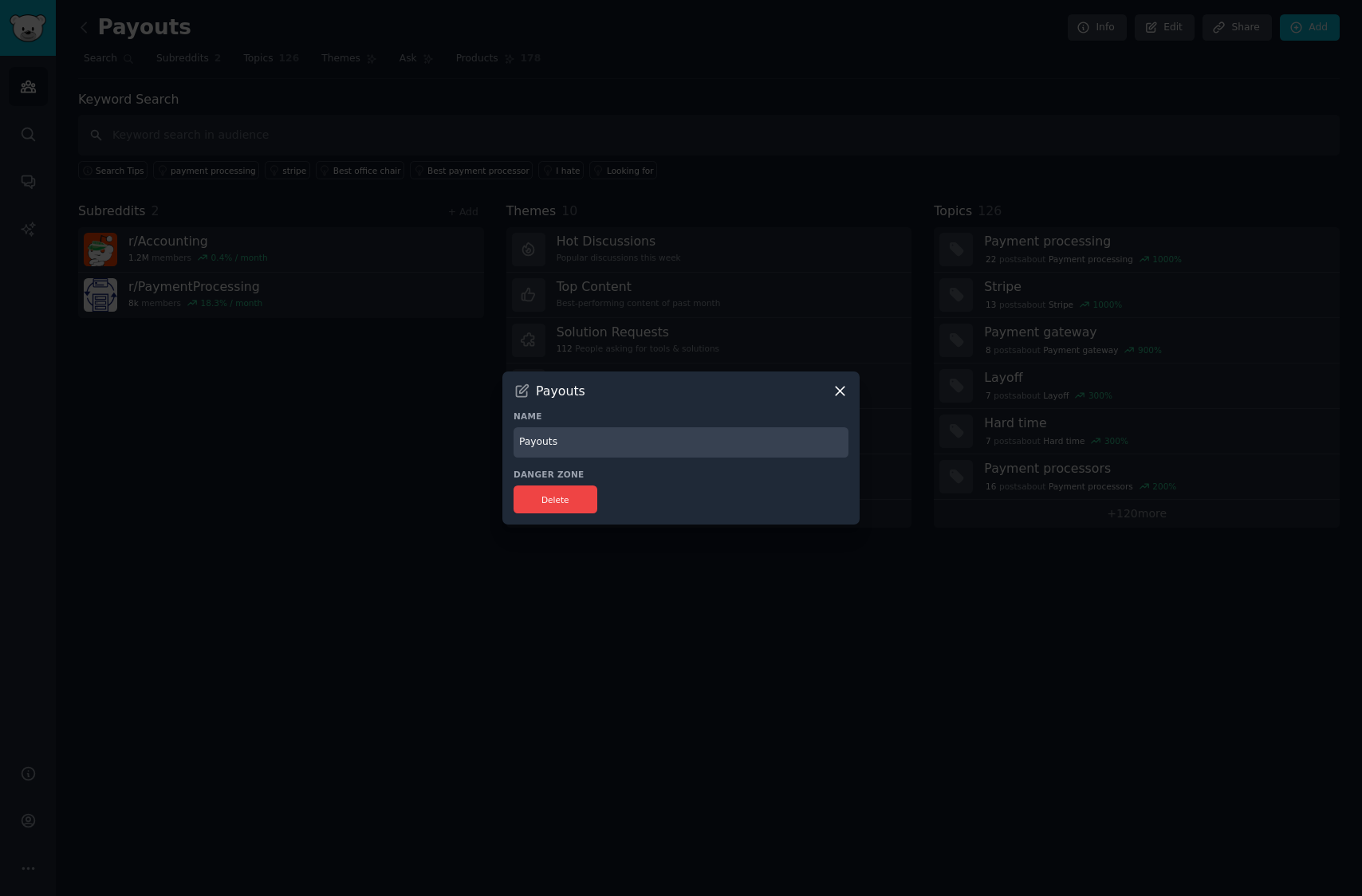
click at [842, 384] on icon at bounding box center [840, 391] width 17 height 17
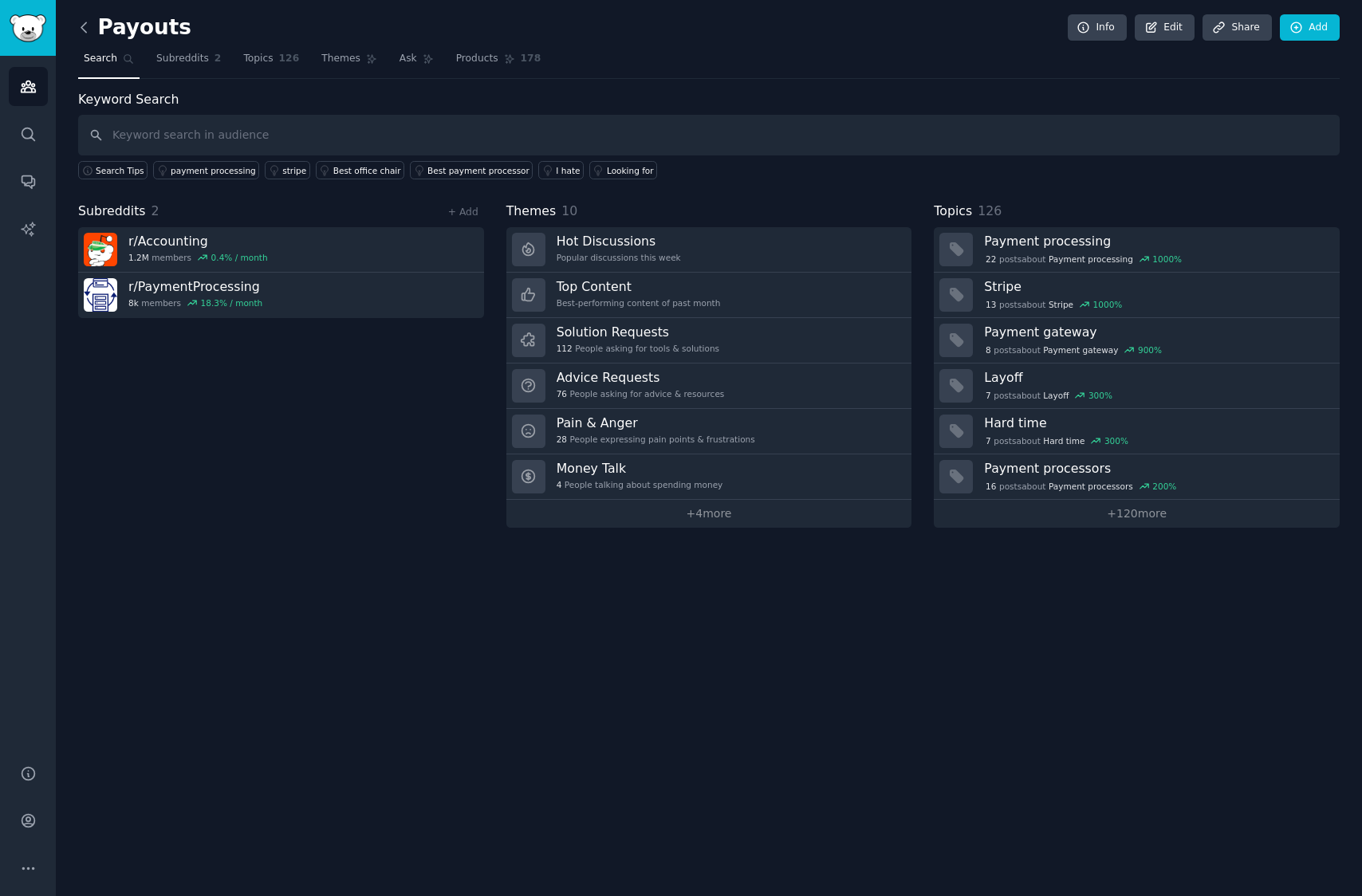
click at [78, 27] on icon at bounding box center [84, 27] width 17 height 17
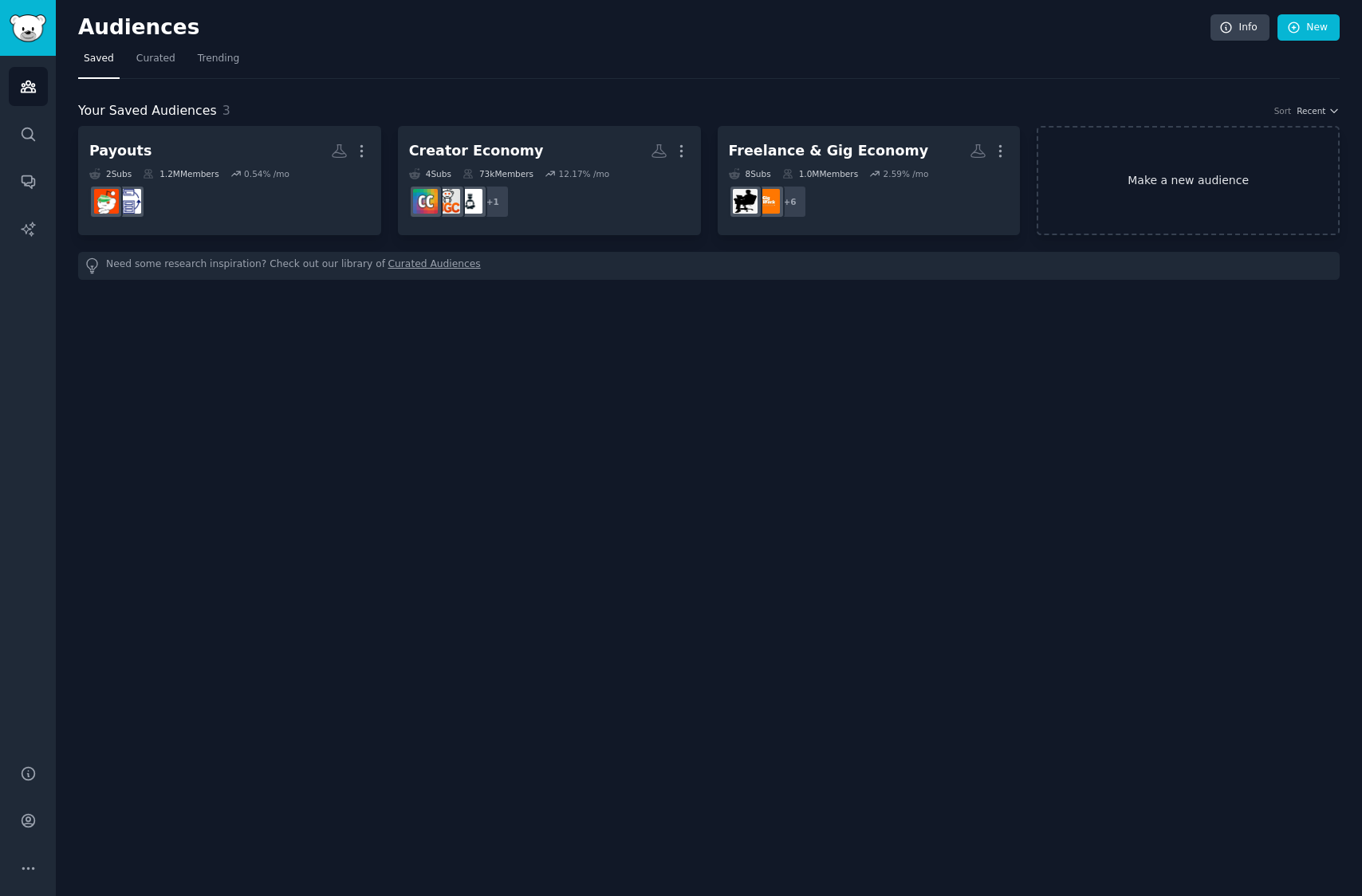
click at [1168, 195] on link "Make a new audience" at bounding box center [1188, 181] width 303 height 109
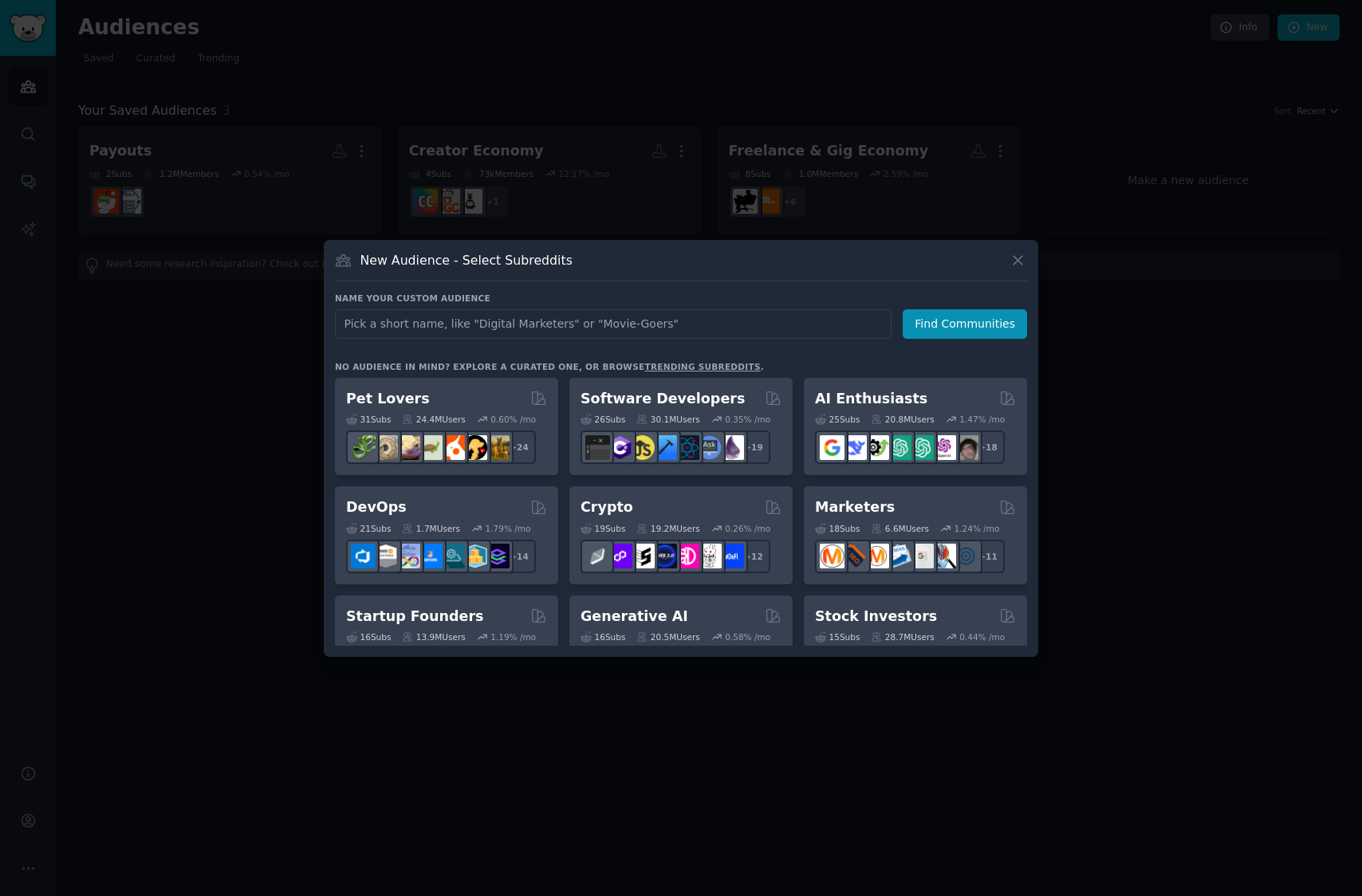
click at [484, 321] on input "text" at bounding box center [613, 324] width 557 height 30
type input "DAC7"
click button "Find Communities" at bounding box center [965, 324] width 125 height 30
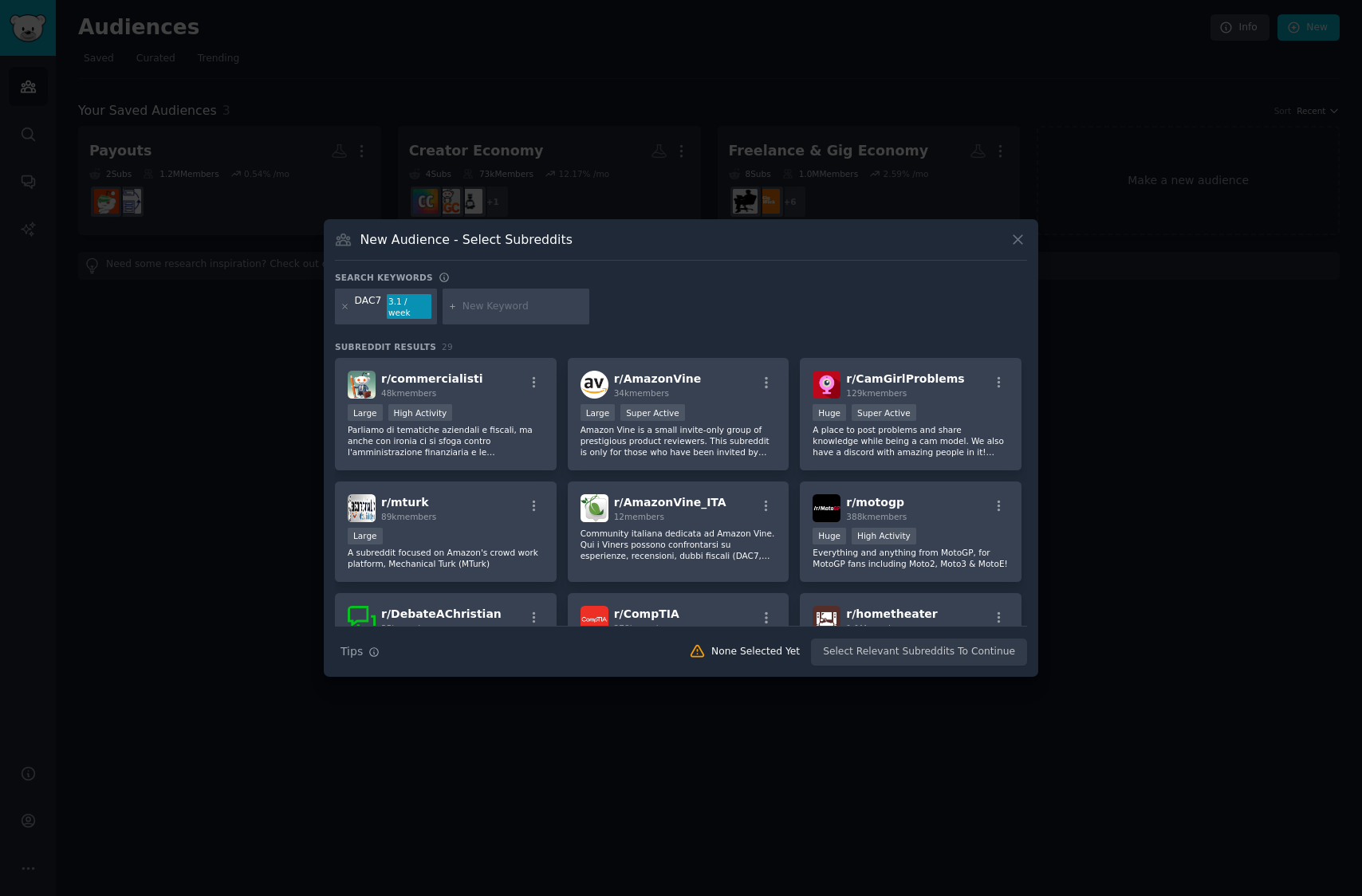
click at [496, 301] on input "text" at bounding box center [523, 307] width 121 height 14
type input "W"
type input "1099"
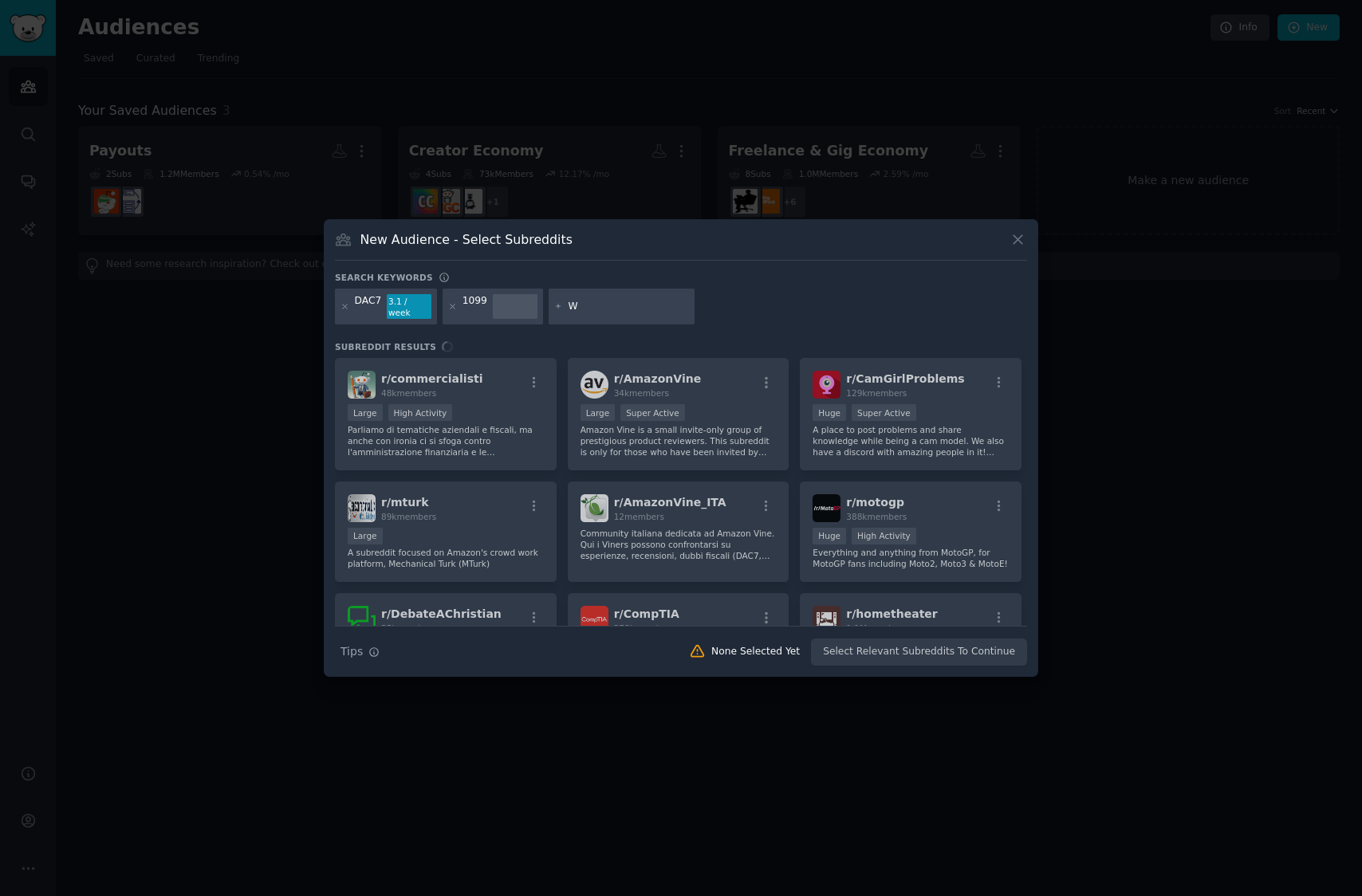
type input "W9"
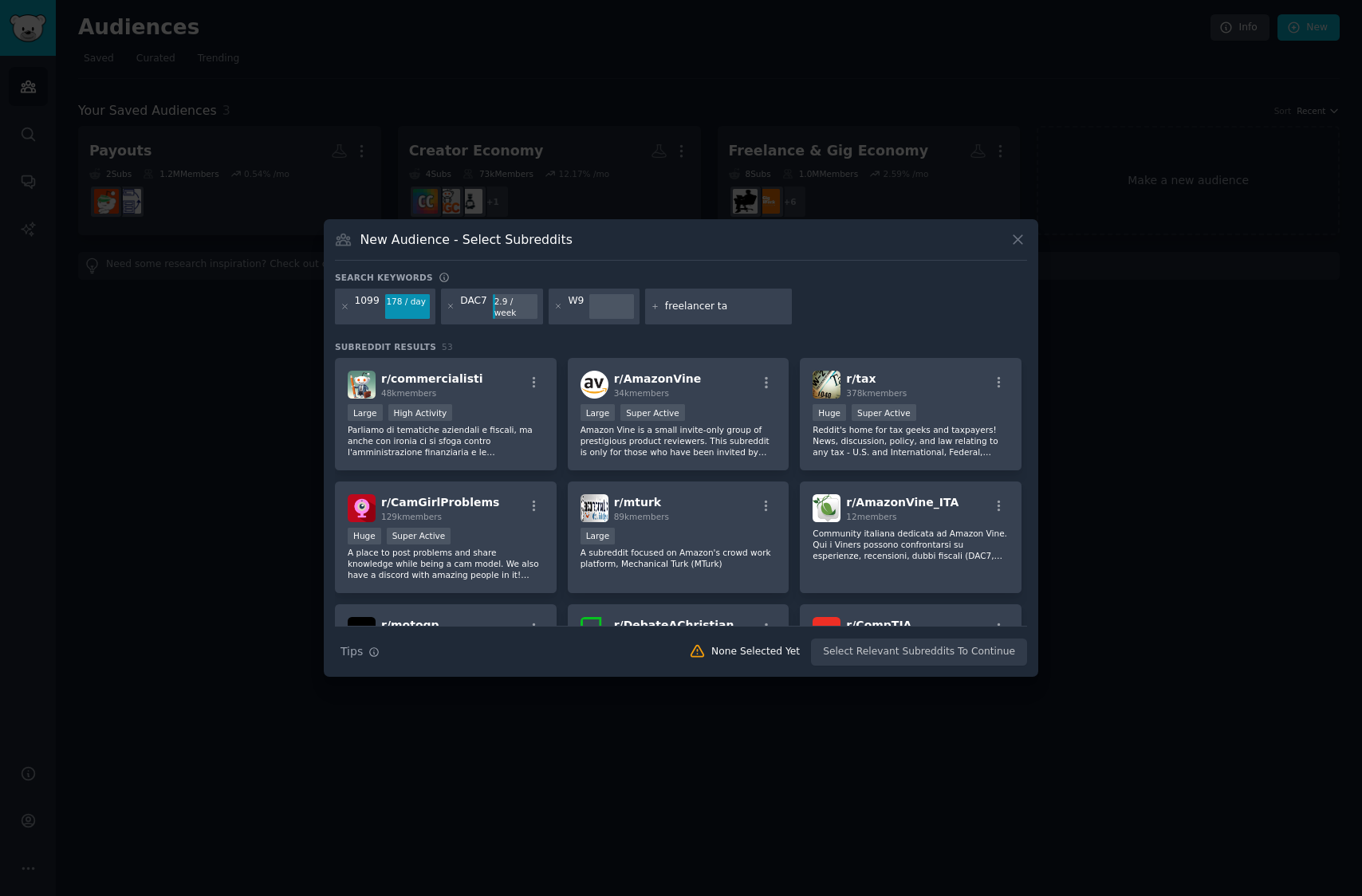
type input "freelancer tax"
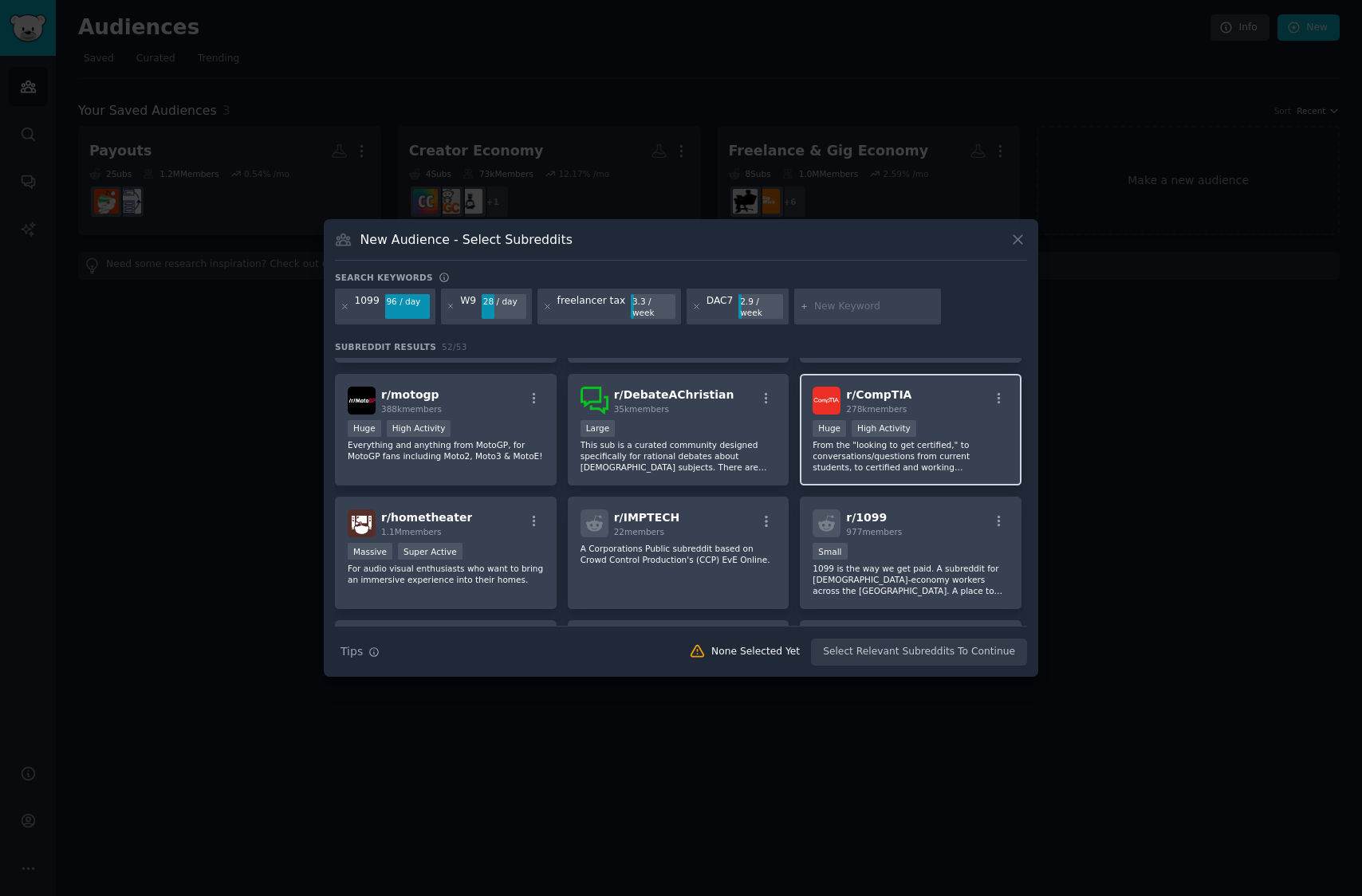
scroll to position [602, 0]
click at [942, 573] on p "1099 is the way we get paid. A subreddit for [DEMOGRAPHIC_DATA]-economy workers…" at bounding box center [911, 577] width 196 height 33
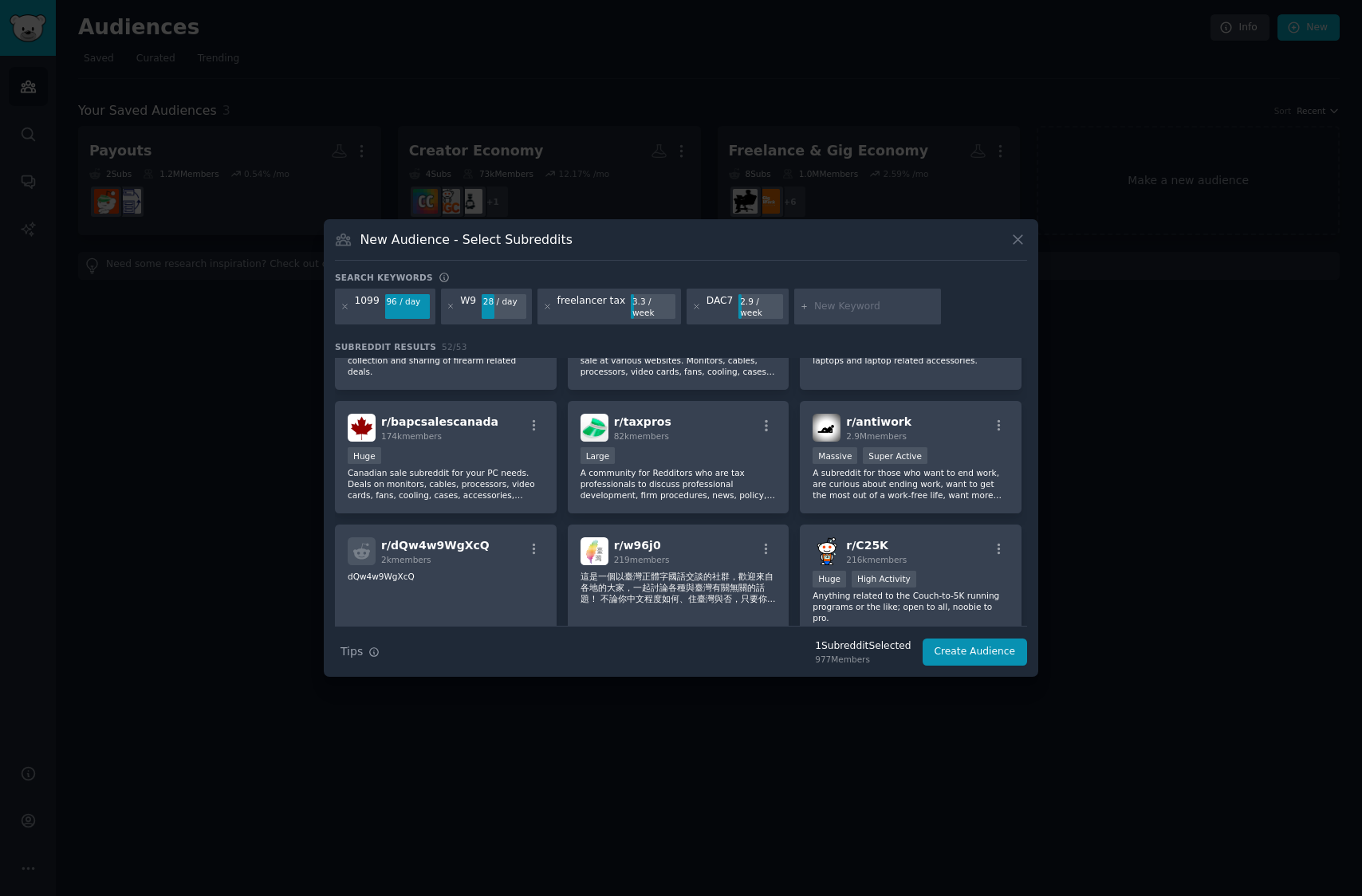
scroll to position [0, 0]
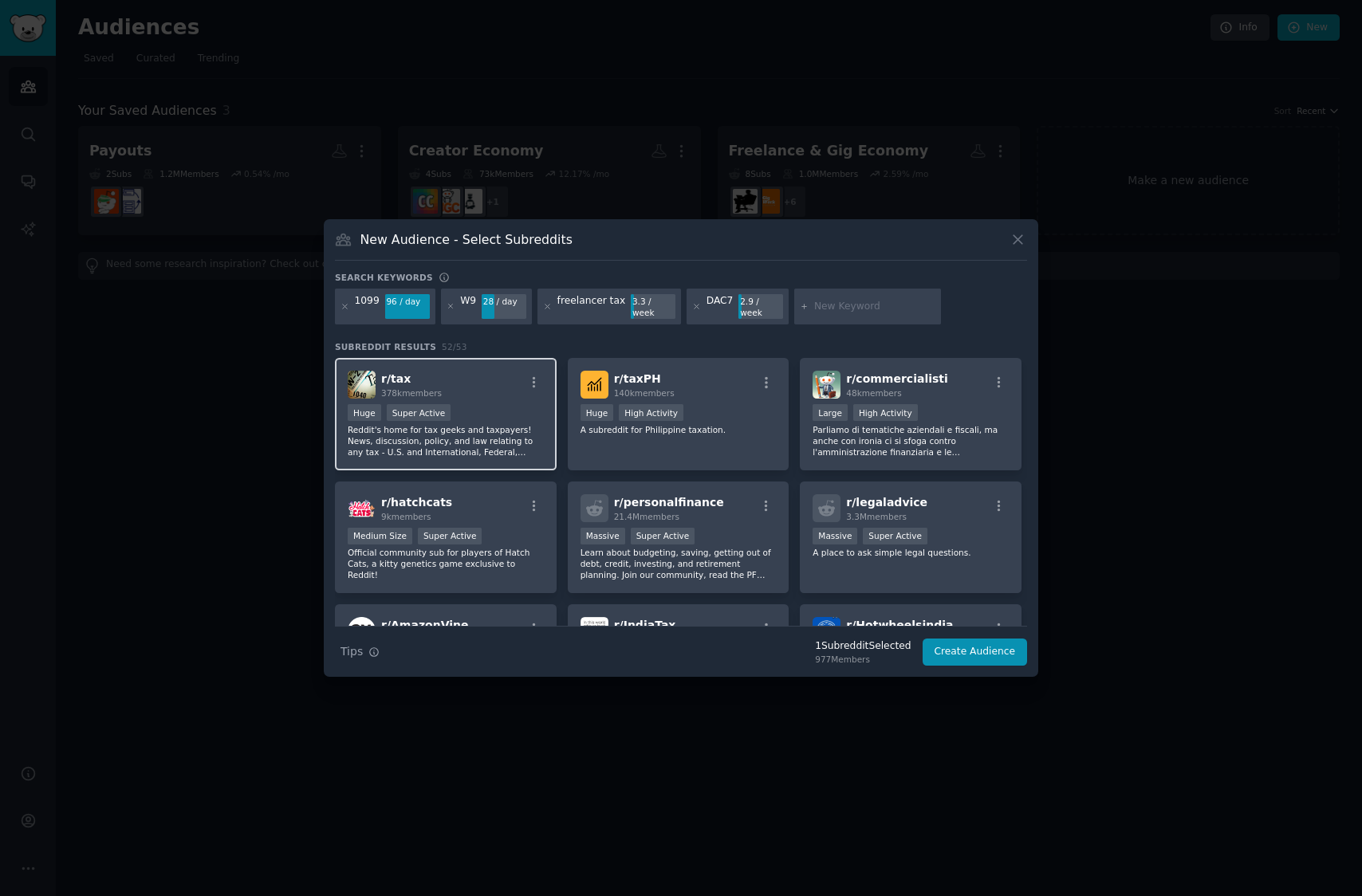
click at [488, 436] on p "Reddit's home for tax geeks and taxpayers! News, discussion, policy, and law re…" at bounding box center [446, 440] width 196 height 33
click at [1019, 652] on button "Create Audience" at bounding box center [975, 652] width 105 height 27
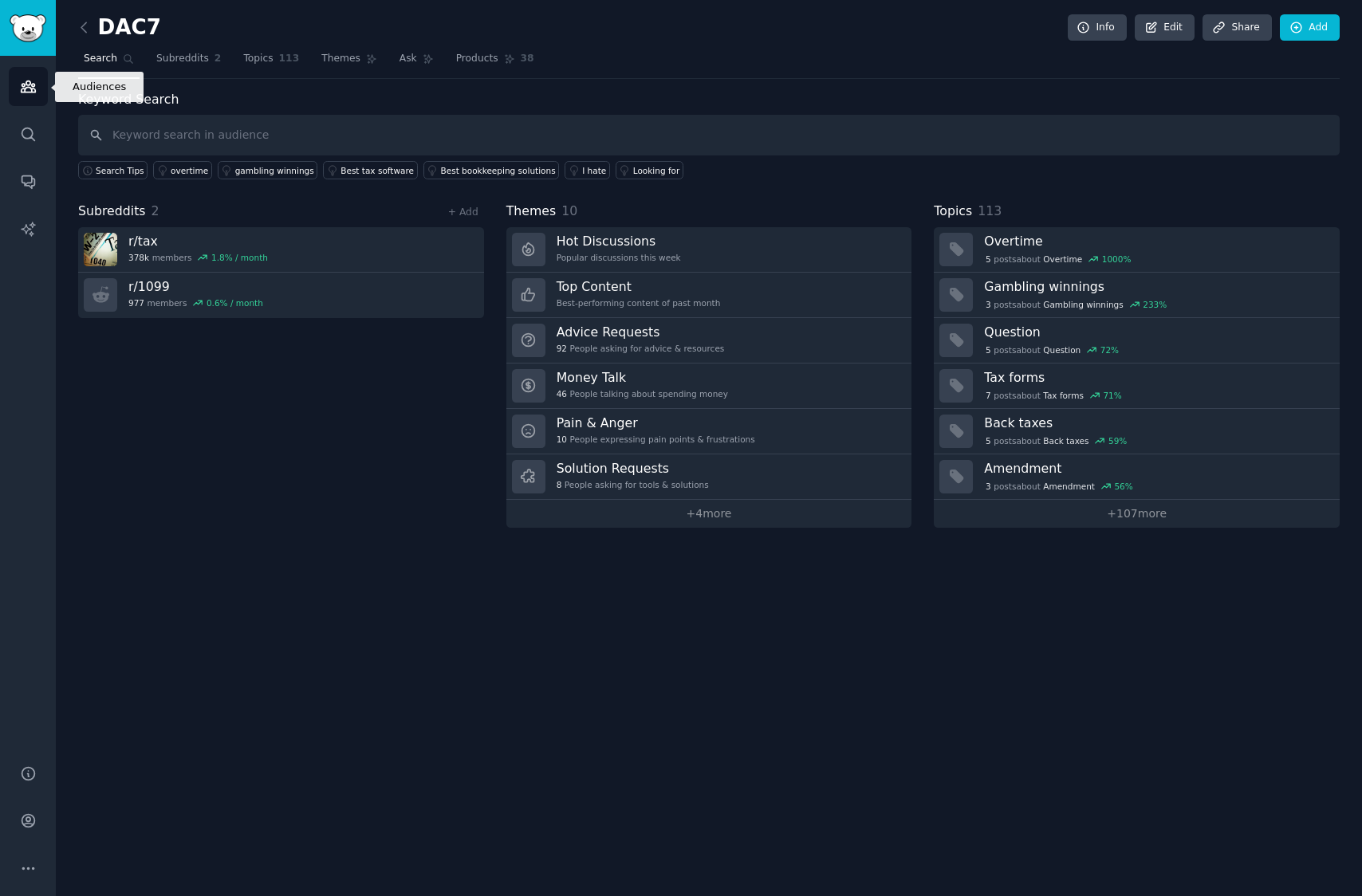
click at [32, 84] on icon "Sidebar" at bounding box center [28, 87] width 17 height 17
